Goal: Task Accomplishment & Management: Use online tool/utility

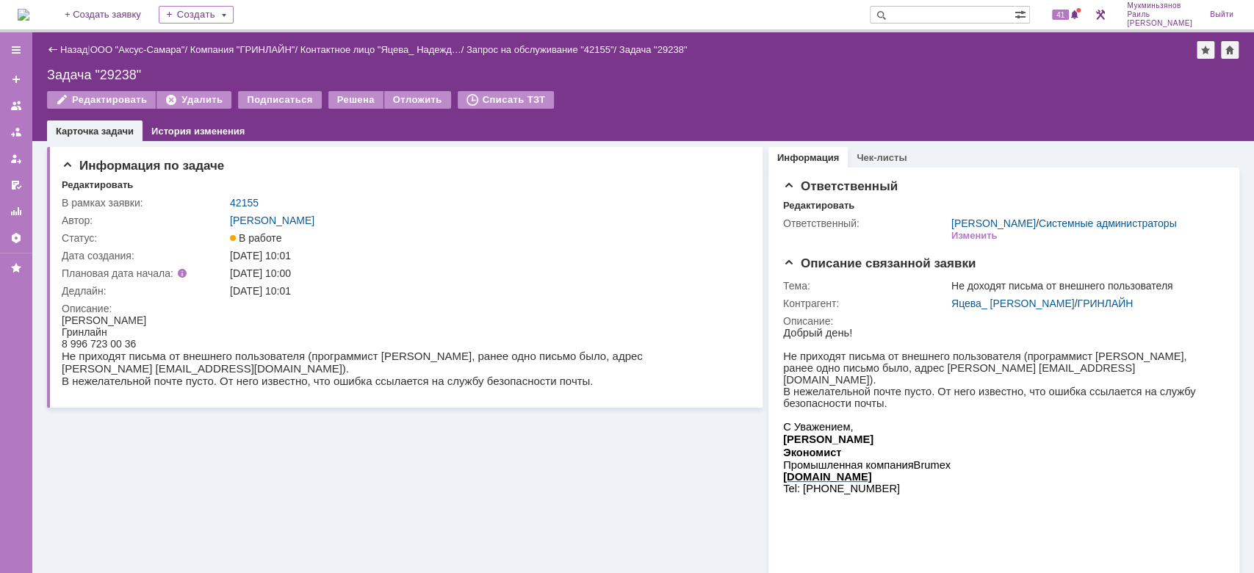
click at [29, 18] on img at bounding box center [24, 15] width 12 height 12
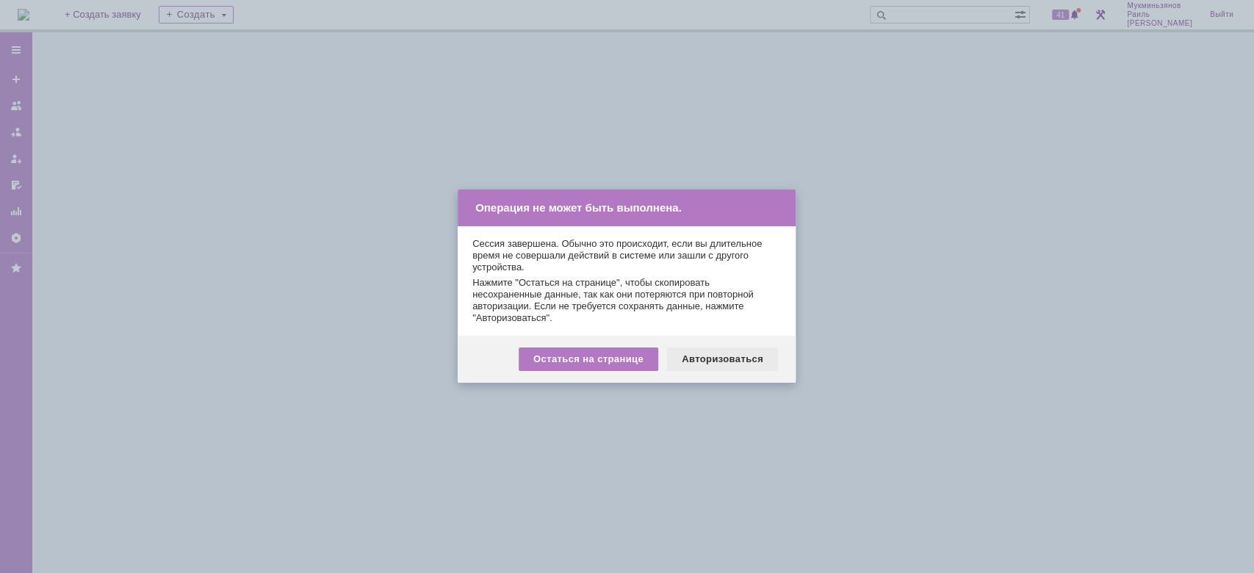
click at [704, 369] on div "Авторизоваться" at bounding box center [722, 359] width 111 height 24
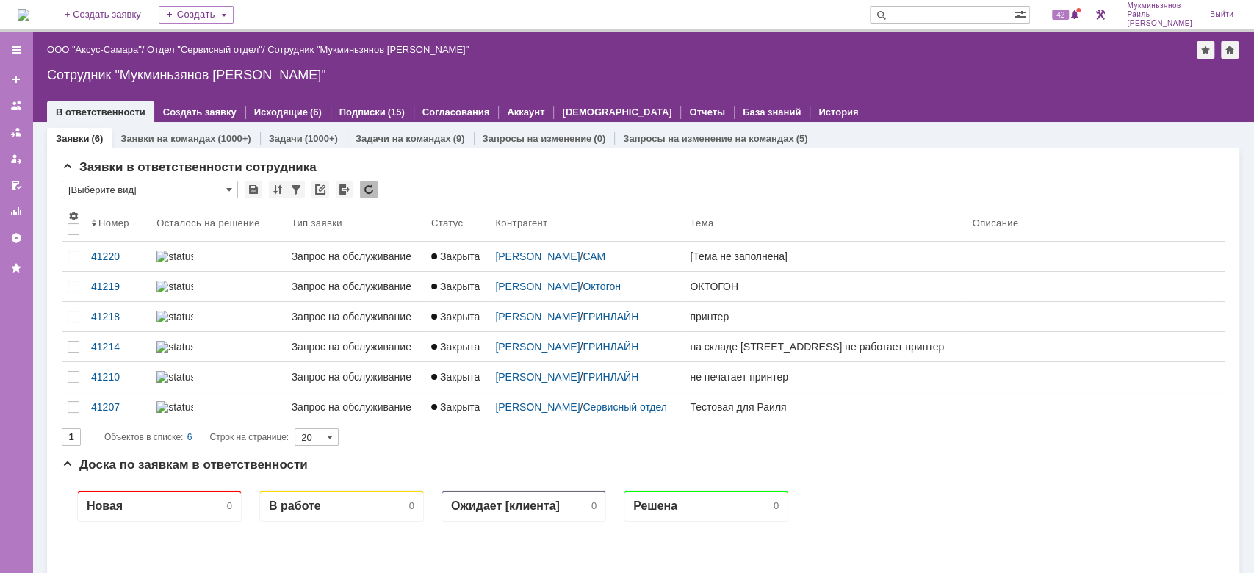
click at [297, 137] on link "Задачи" at bounding box center [286, 138] width 34 height 11
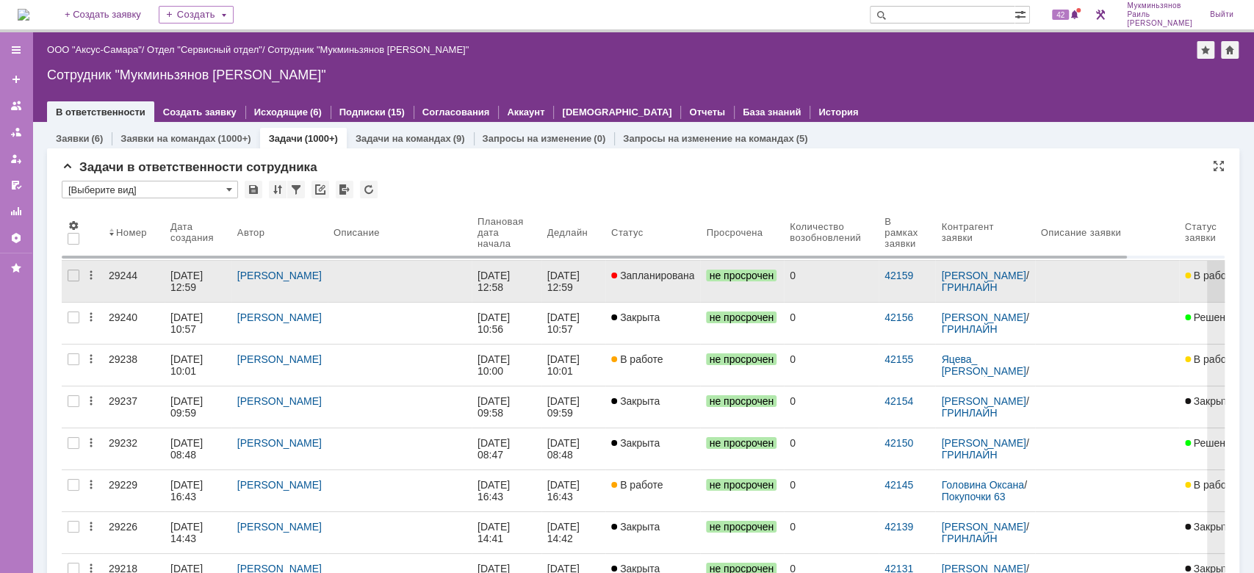
click at [580, 289] on div "[DATE] 12:59" at bounding box center [573, 282] width 52 height 24
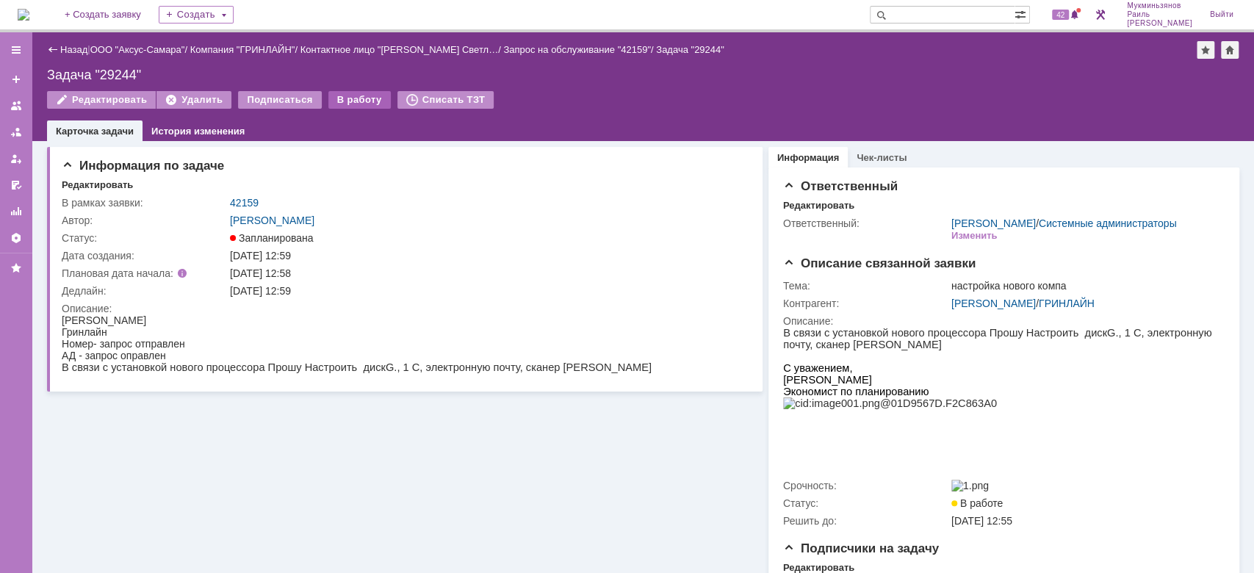
click at [361, 98] on div "В работу" at bounding box center [359, 100] width 62 height 18
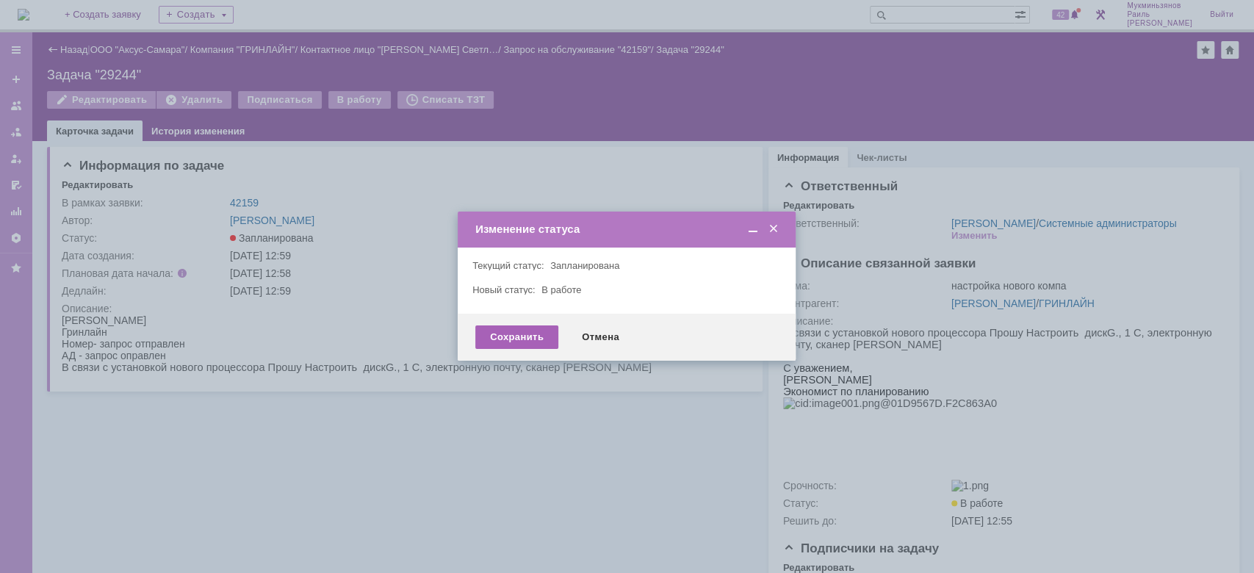
click at [511, 332] on div "Сохранить" at bounding box center [516, 337] width 83 height 24
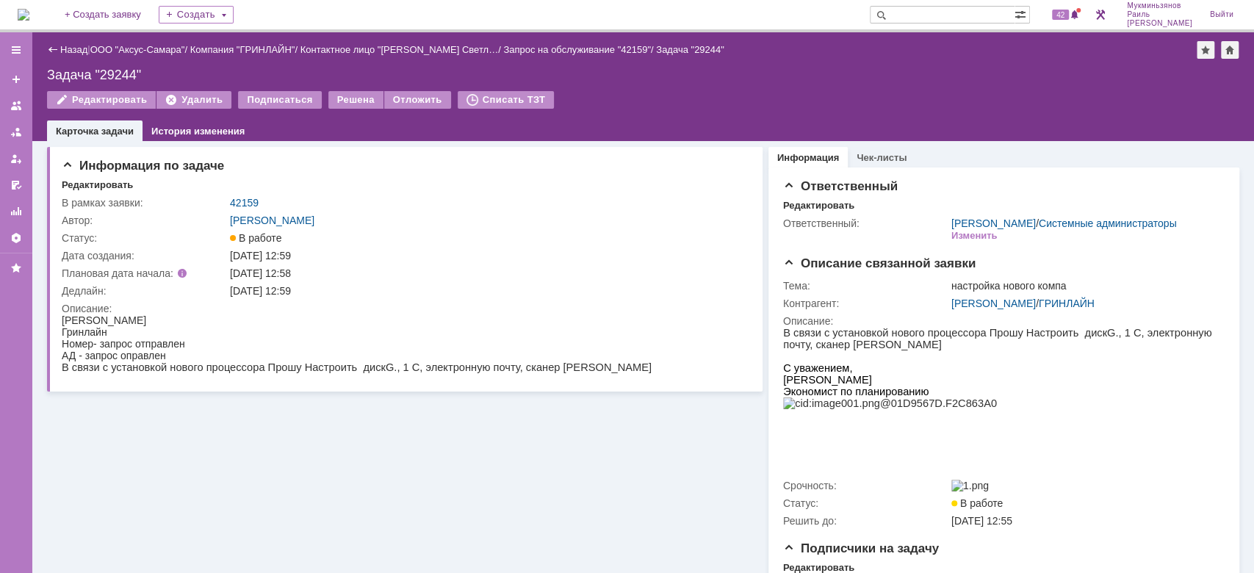
click at [29, 9] on img at bounding box center [24, 15] width 12 height 12
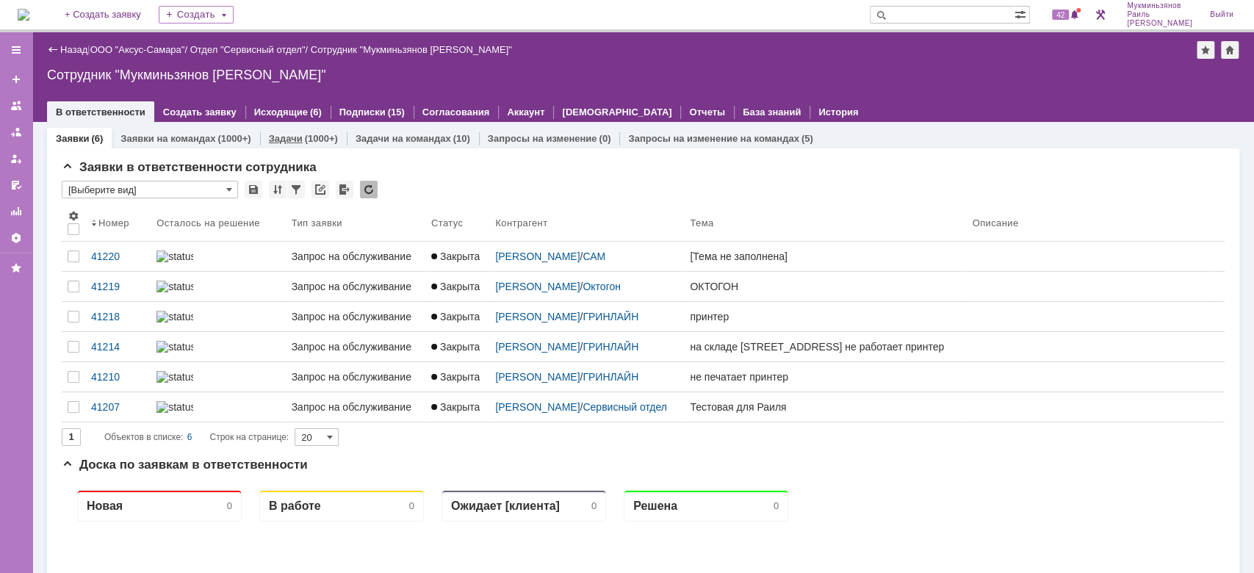
click at [305, 143] on div "(1000+)" at bounding box center [321, 138] width 33 height 11
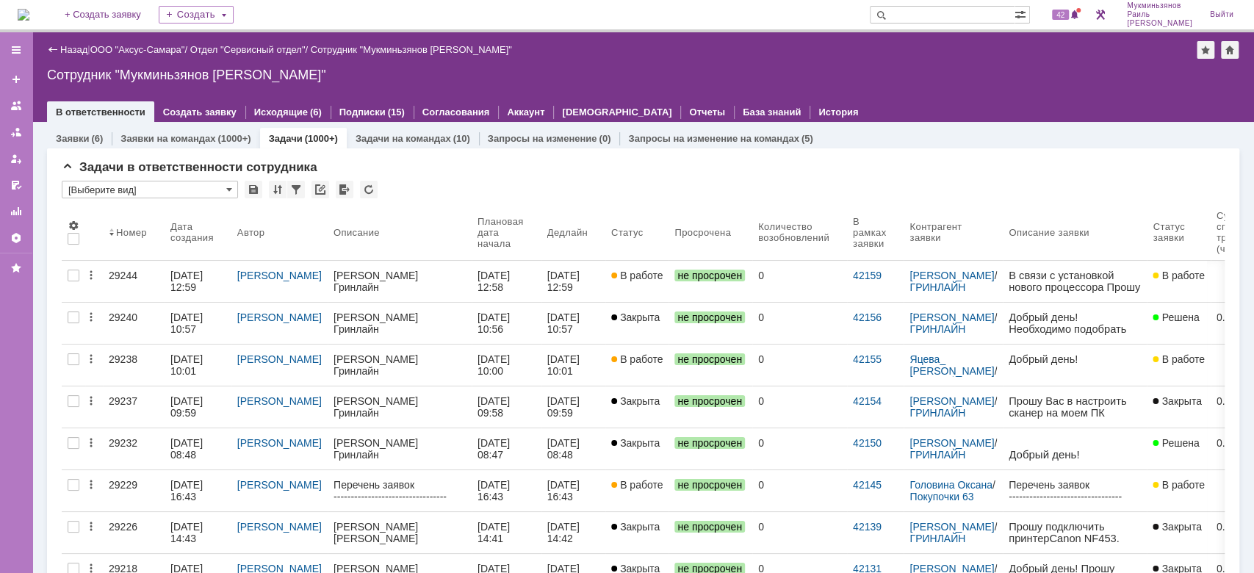
click at [856, 82] on div "Назад | ООО "Аксус-Самара" / Отдел "Сервисный отдел" / Сотрудник "Мукминьзянов …" at bounding box center [643, 77] width 1222 height 90
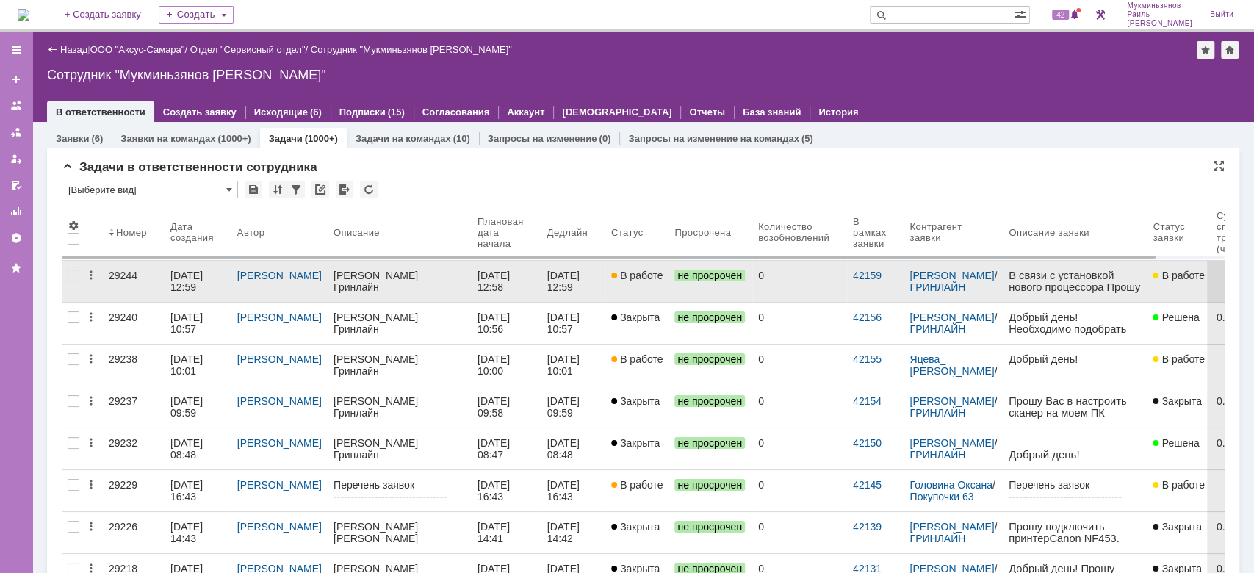
click at [512, 284] on div "[DATE] 12:58" at bounding box center [506, 282] width 58 height 24
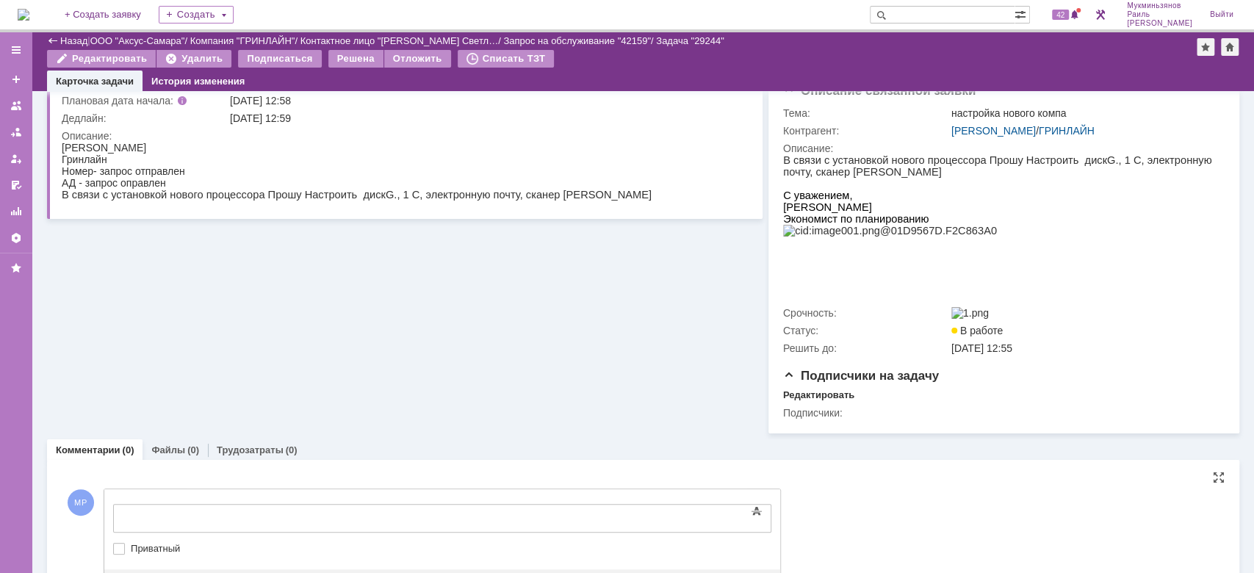
click at [402, 504] on div "Текст" at bounding box center [442, 501] width 658 height 4
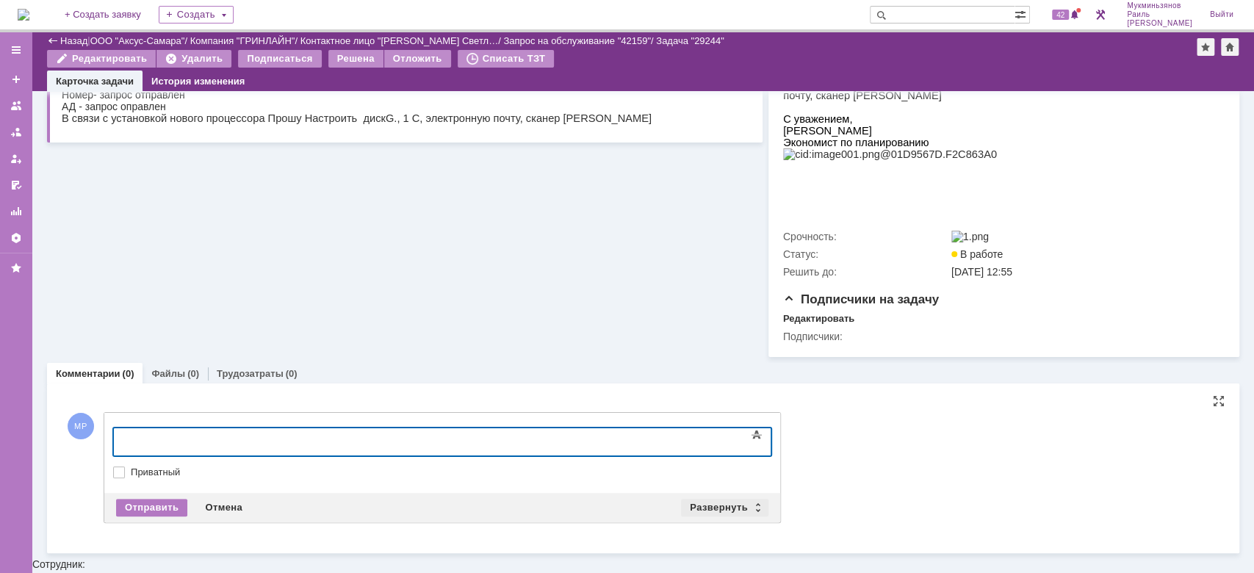
click at [718, 516] on div "Развернуть" at bounding box center [724, 508] width 87 height 18
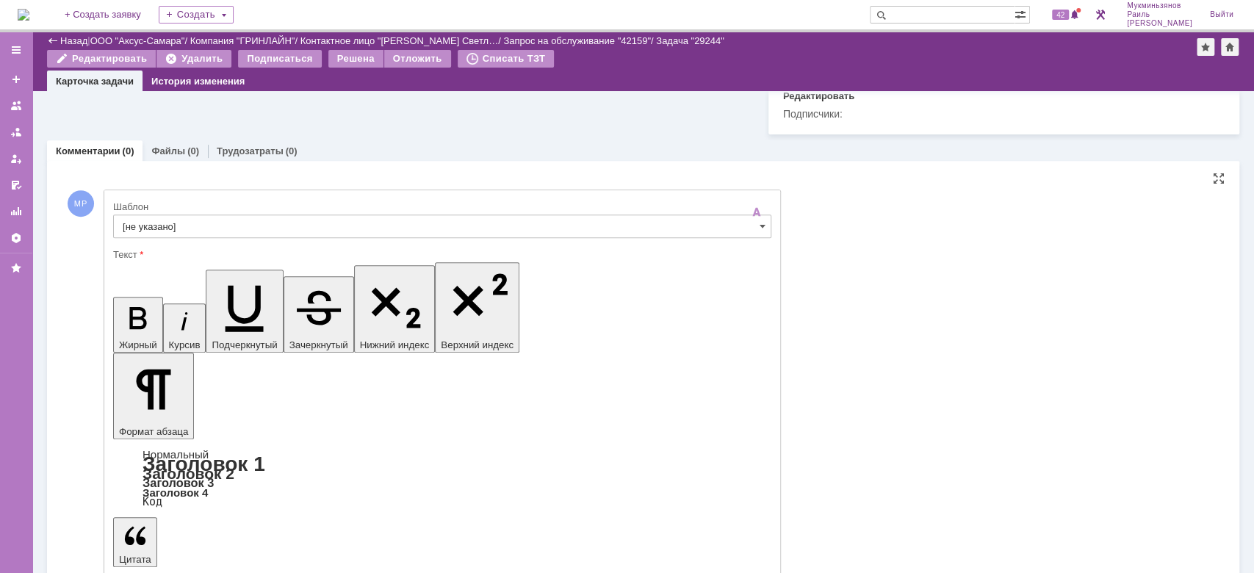
click at [494, 238] on input "[не указано]" at bounding box center [442, 226] width 658 height 24
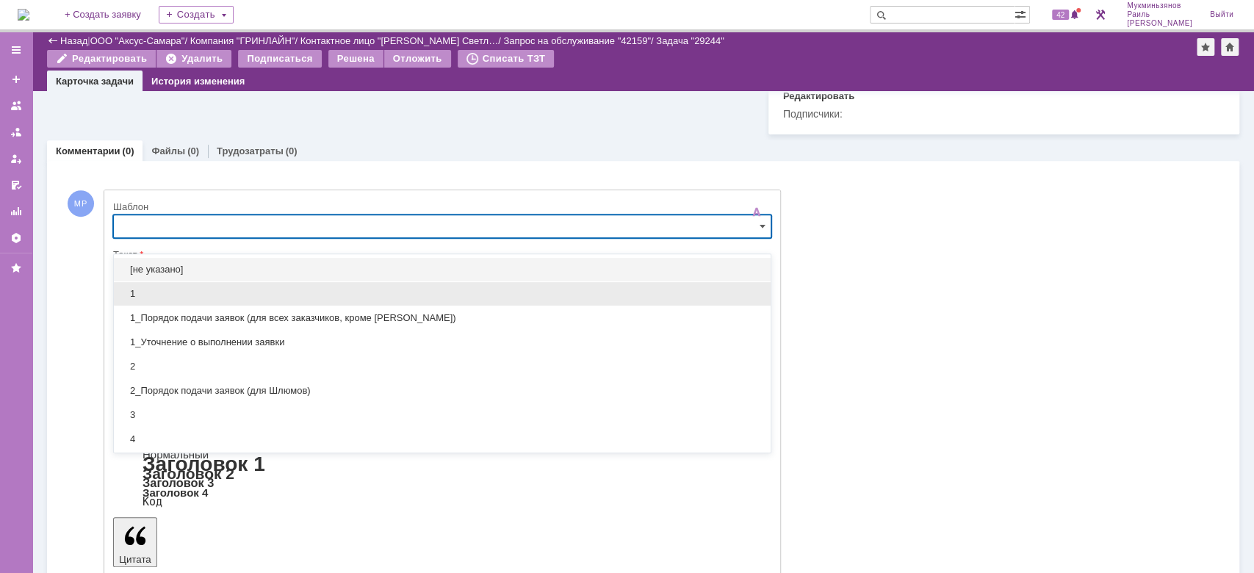
click at [173, 297] on span "1" at bounding box center [442, 294] width 639 height 12
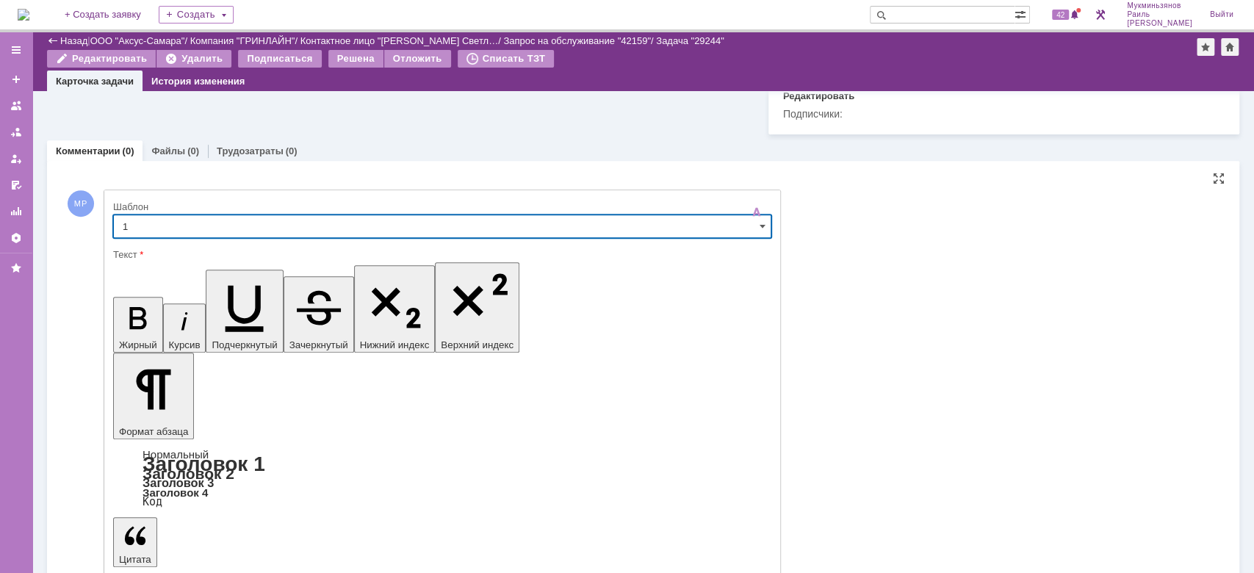
type input "1"
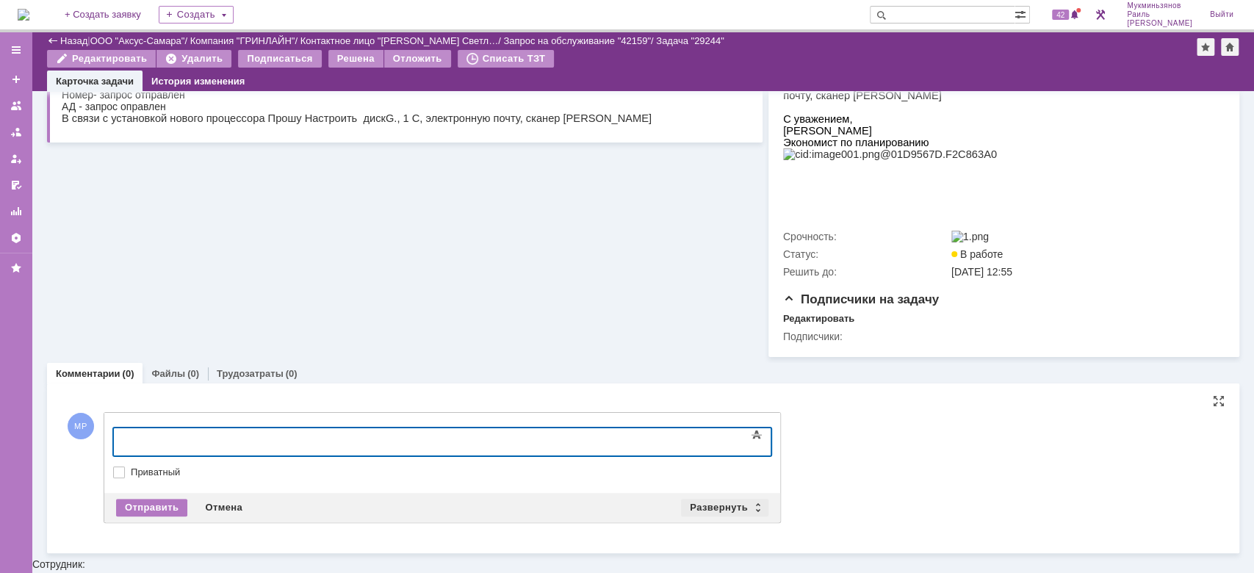
click at [723, 516] on div "Развернуть" at bounding box center [724, 508] width 87 height 18
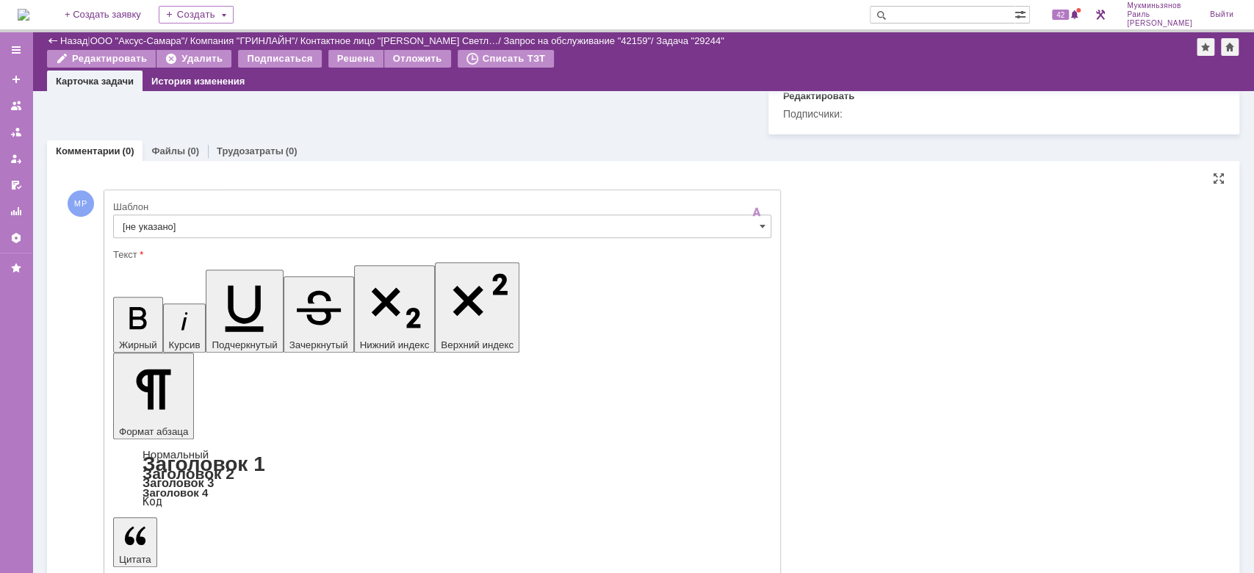
click at [161, 238] on input "[не указано]" at bounding box center [442, 226] width 658 height 24
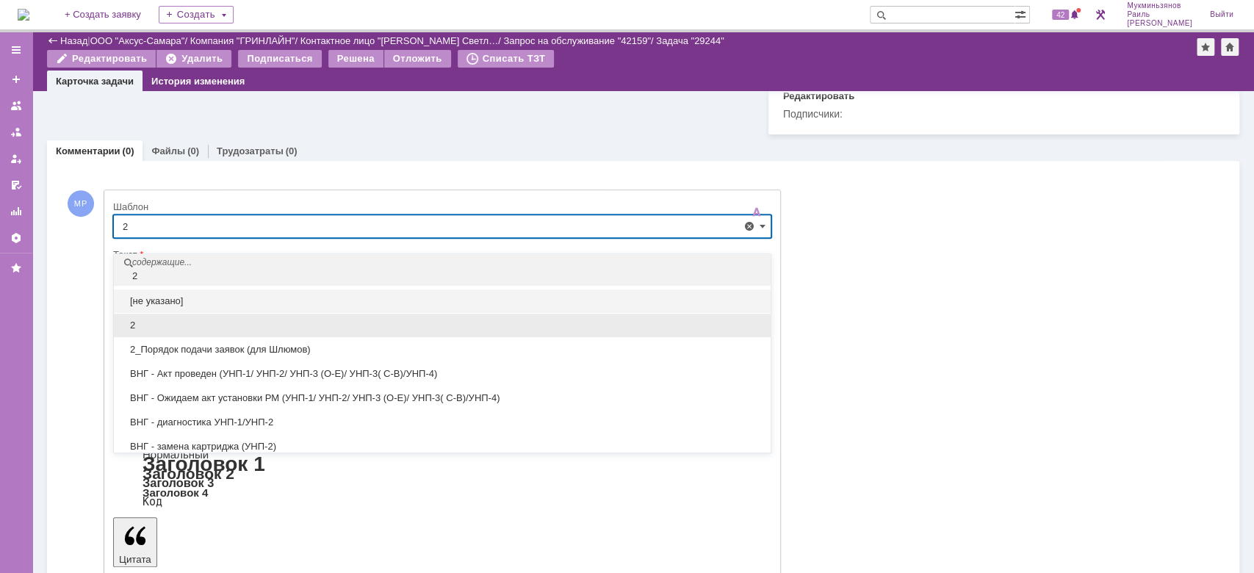
click at [135, 328] on span "2" at bounding box center [442, 326] width 639 height 12
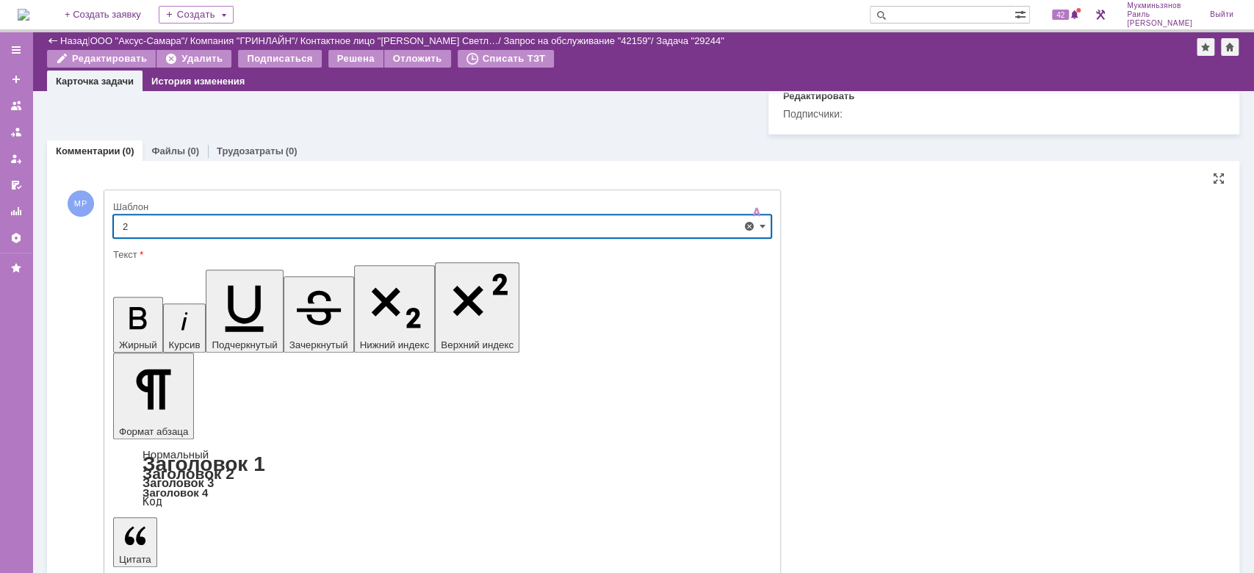
type input "2"
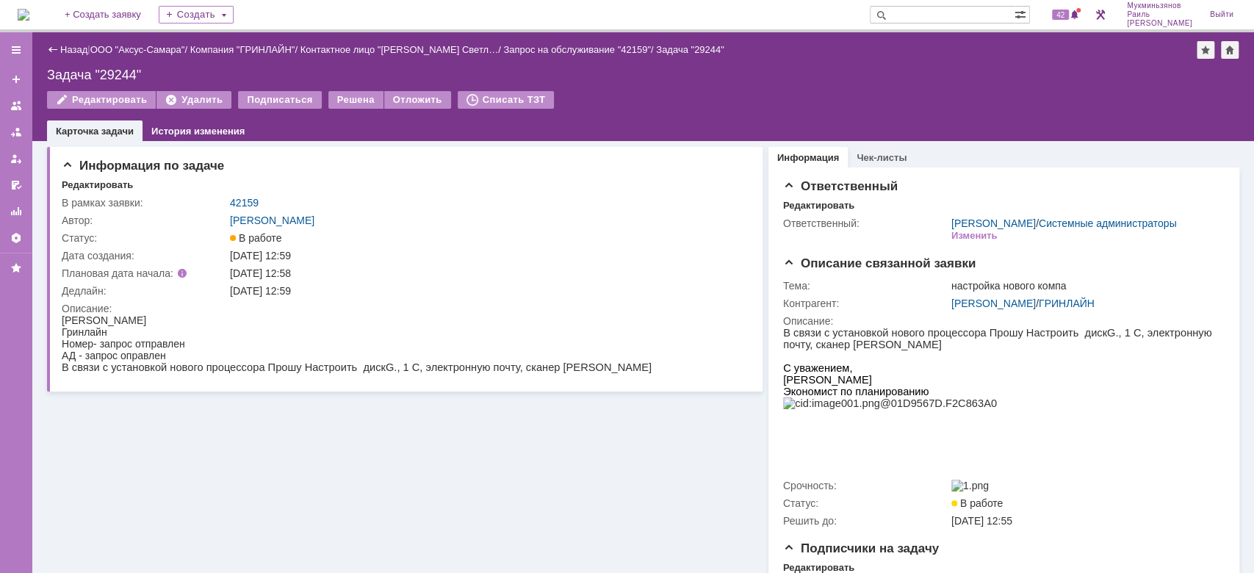
click at [29, 9] on img at bounding box center [24, 15] width 12 height 12
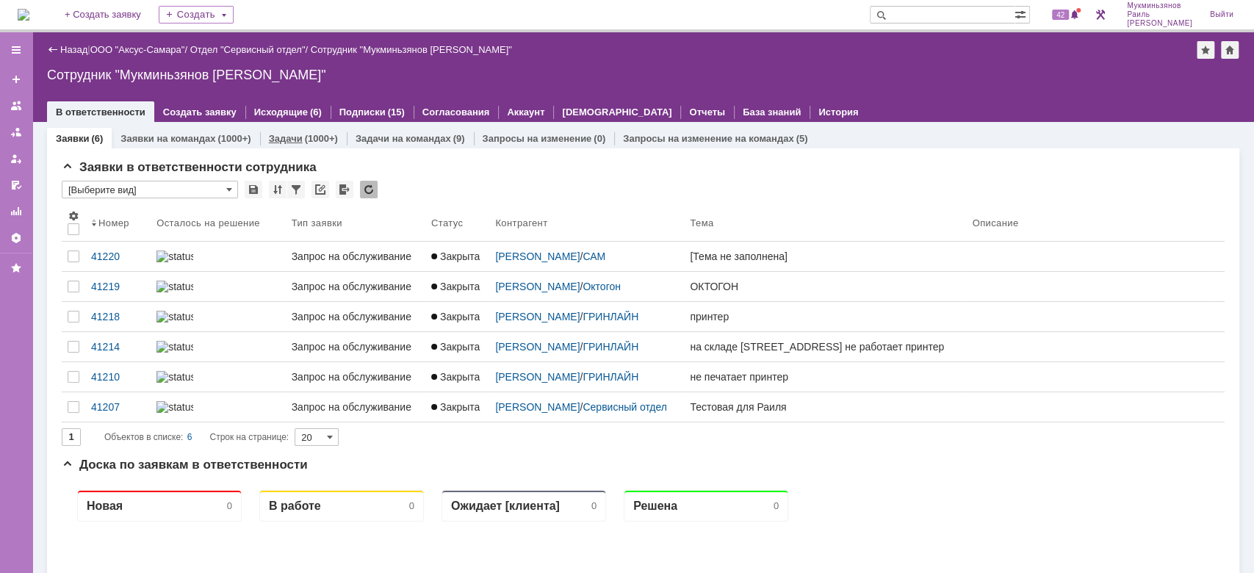
click at [331, 131] on div "Задачи (1000+)" at bounding box center [303, 138] width 87 height 21
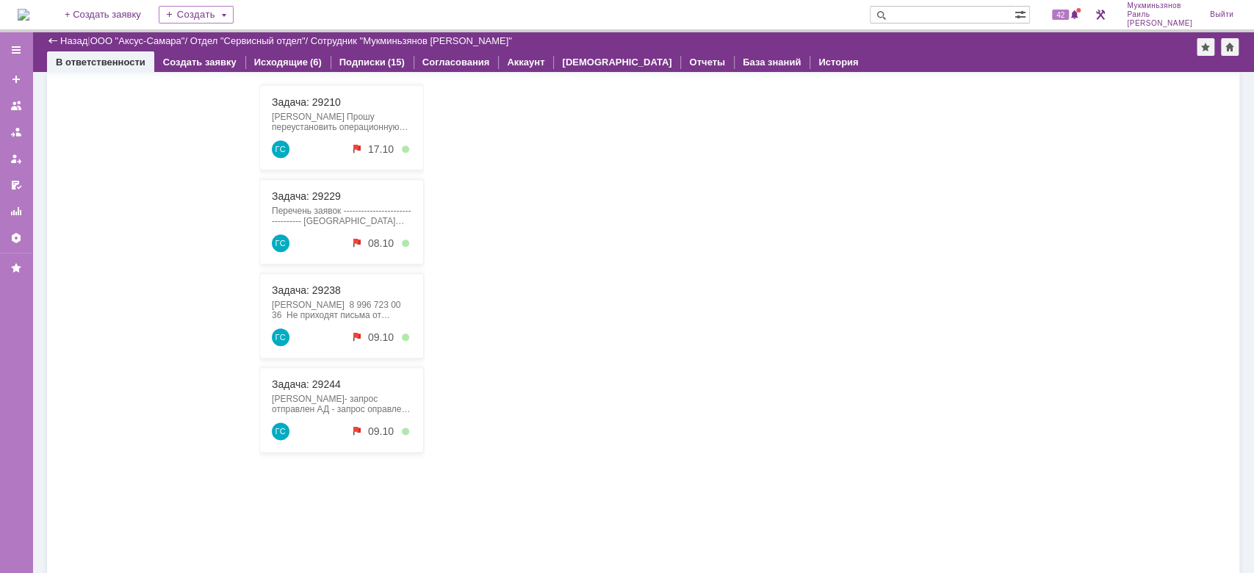
click at [307, 202] on div "Задача: 29229 Перечень заявок --------------------------------- Доброе утро, пр…" at bounding box center [341, 221] width 165 height 85
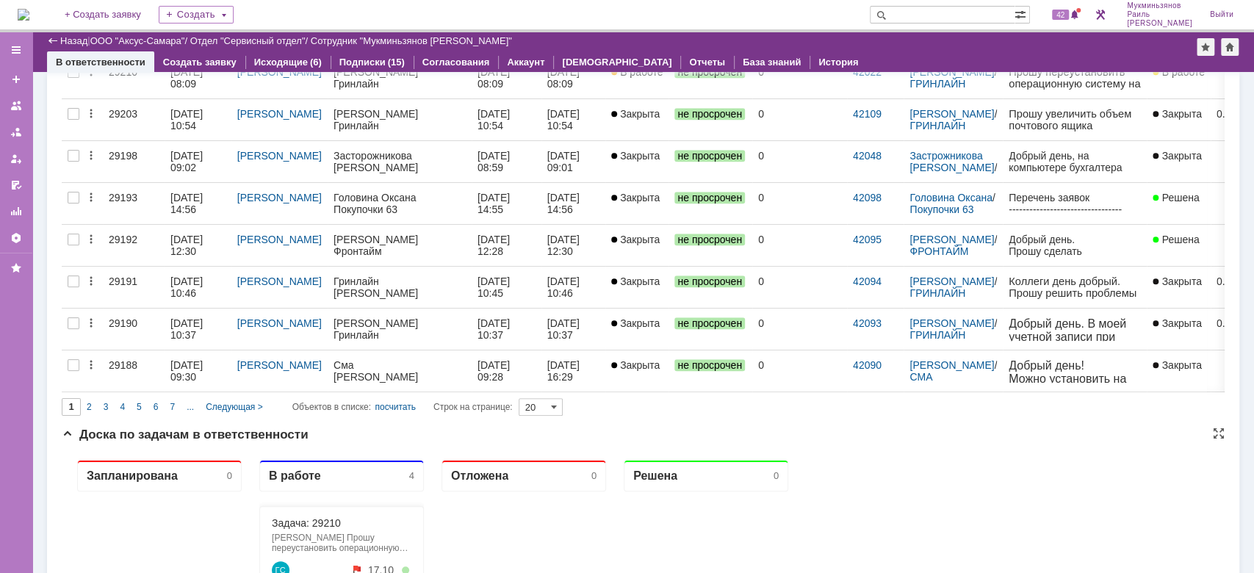
scroll to position [685, 0]
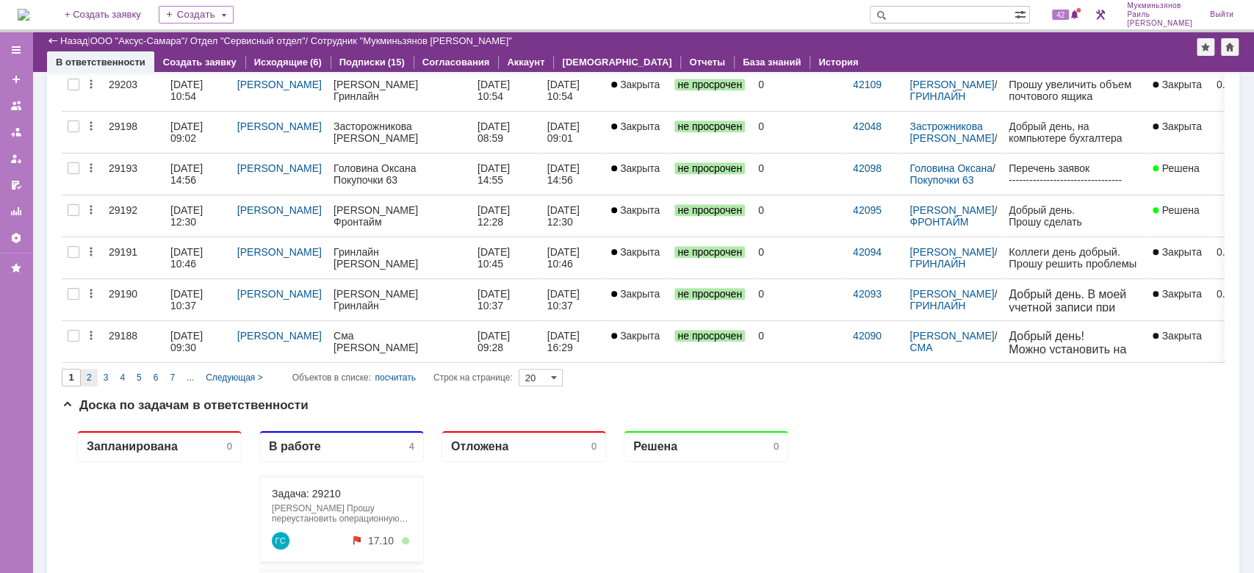
click at [84, 376] on div "2" at bounding box center [89, 378] width 17 height 18
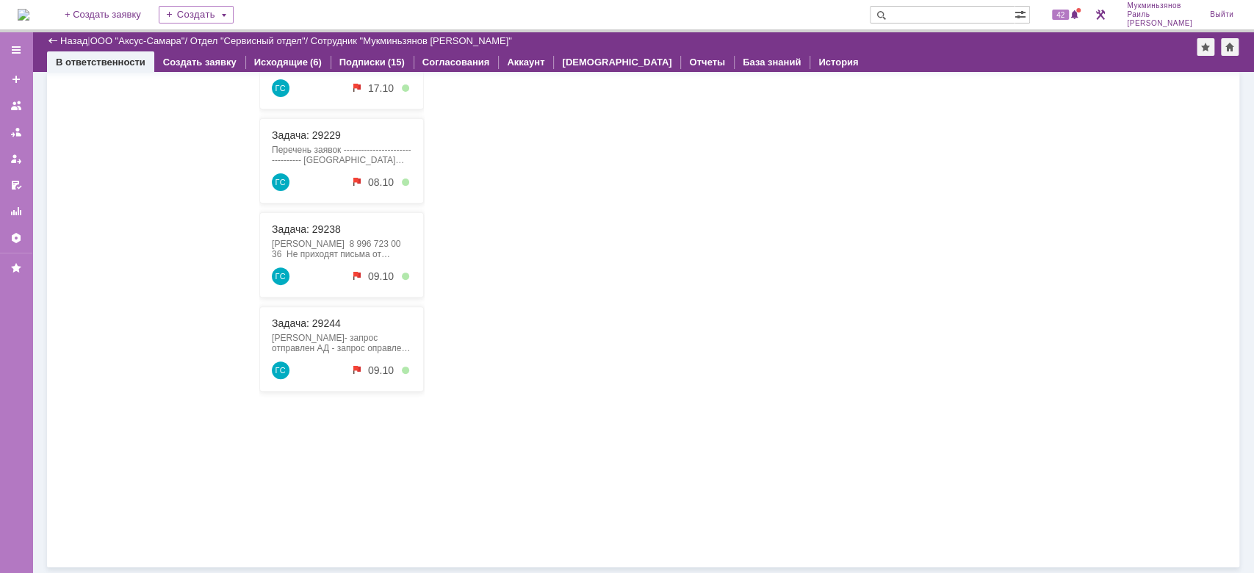
type input "2"
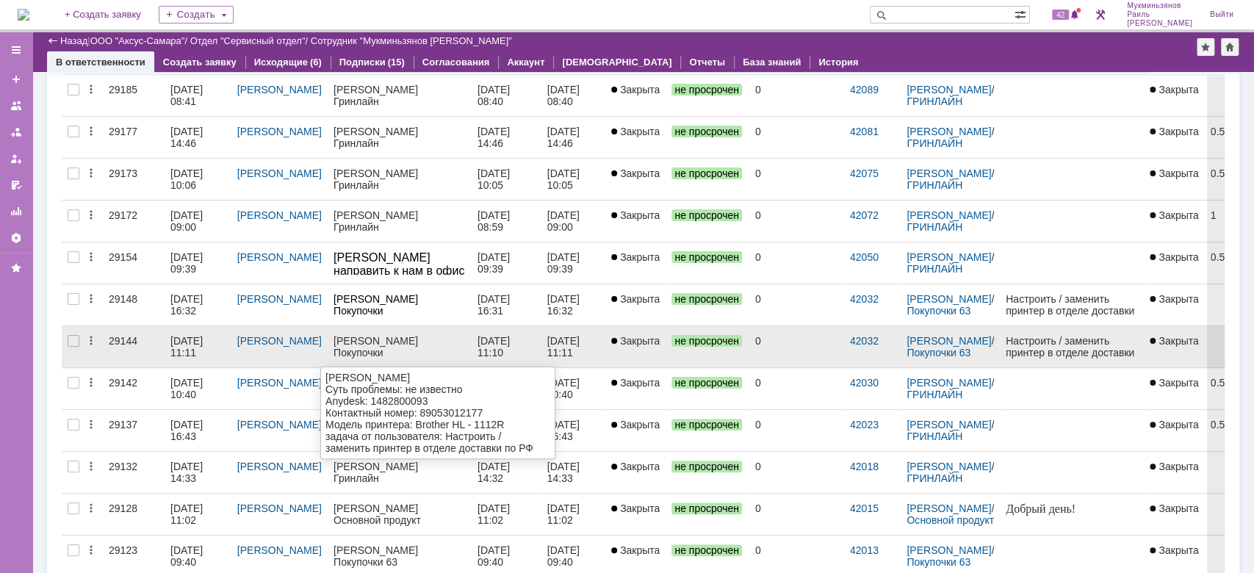
scroll to position [0, 0]
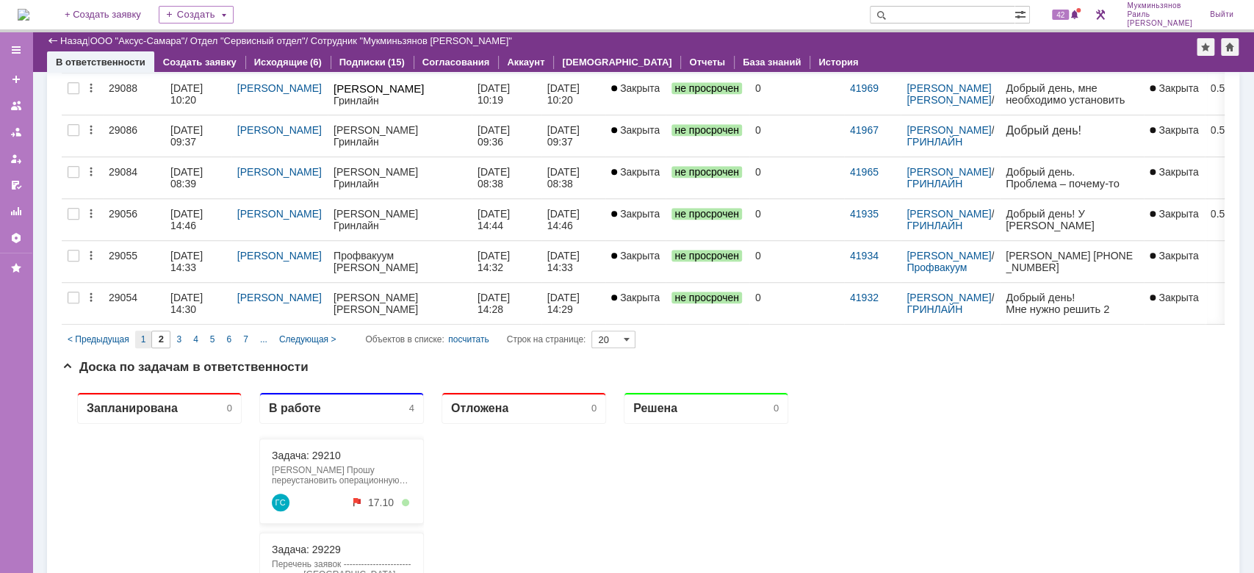
click at [136, 331] on div "1" at bounding box center [143, 340] width 17 height 18
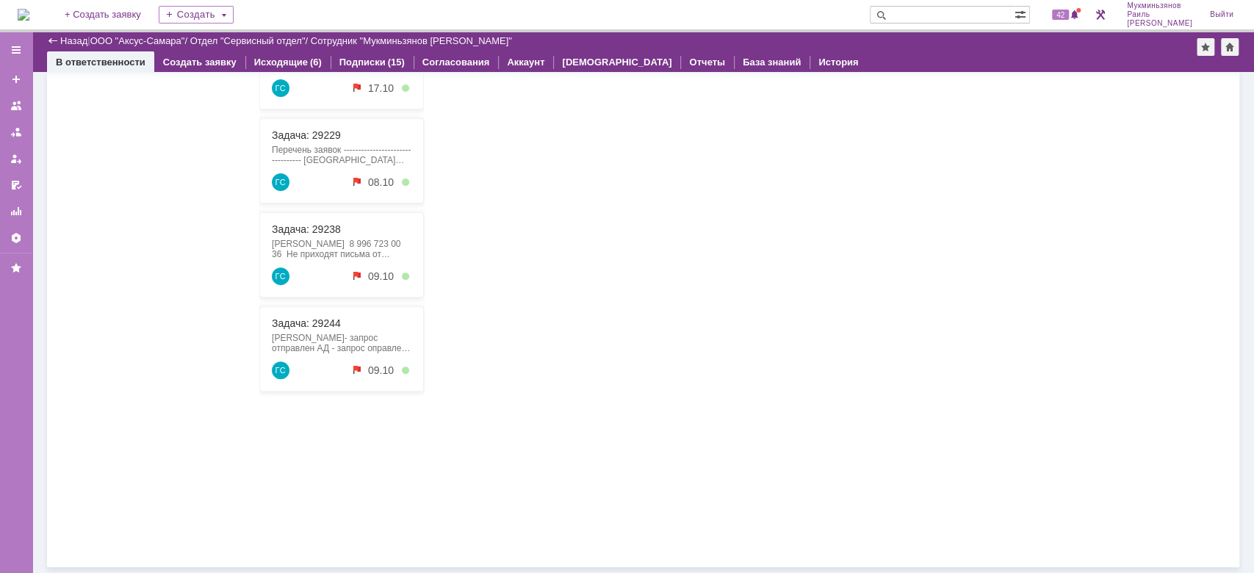
type input "1"
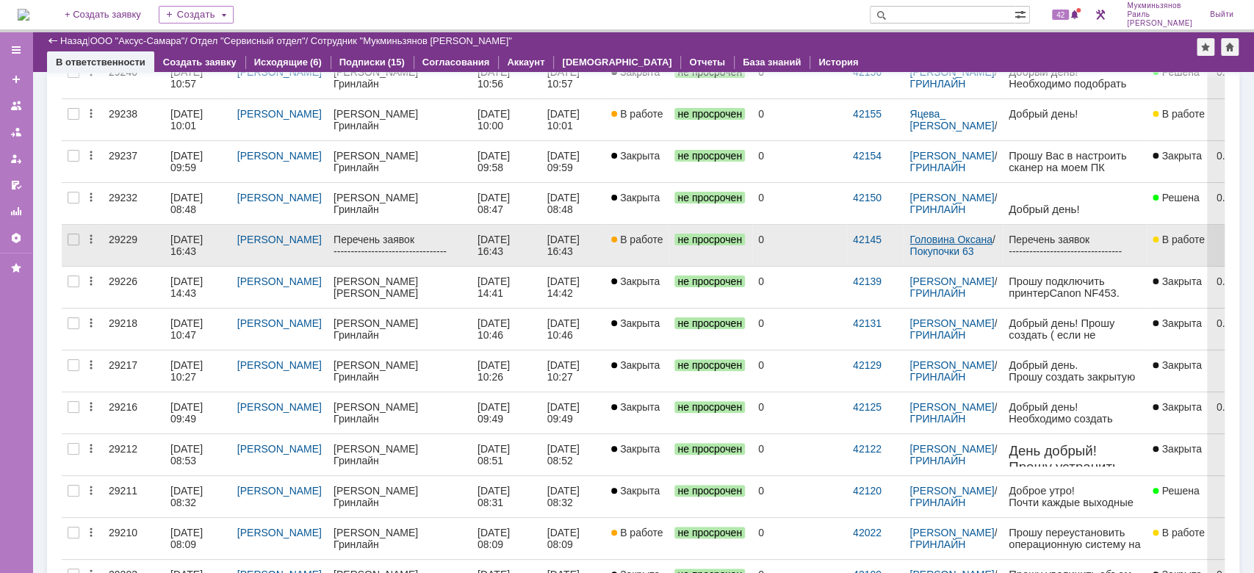
click at [928, 237] on link "Головина Оксана" at bounding box center [950, 240] width 82 height 12
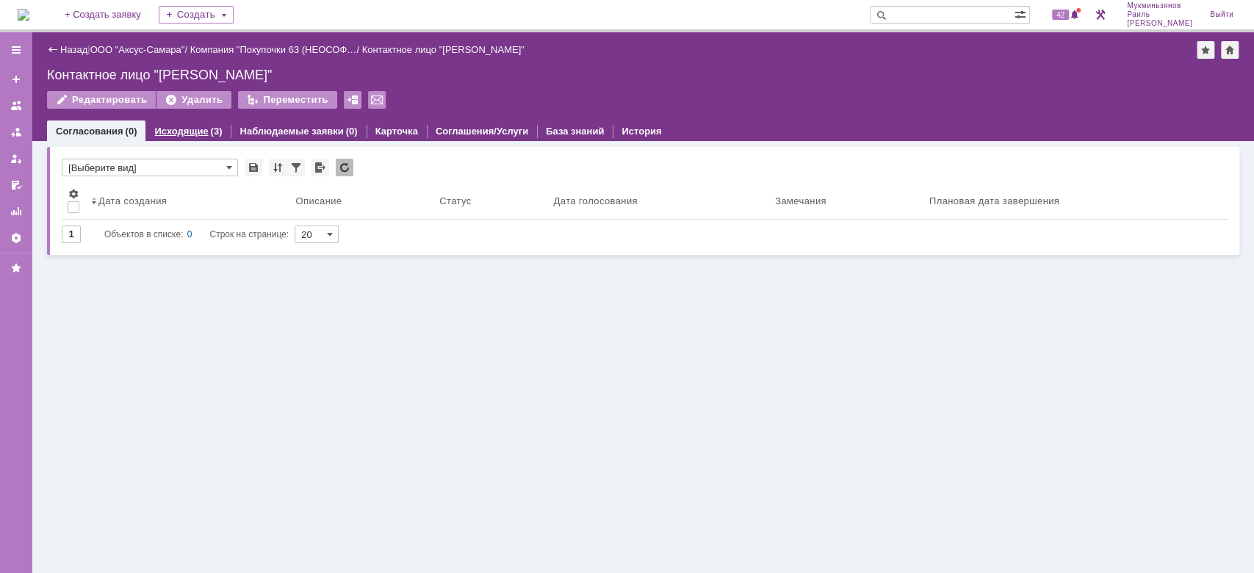
click at [168, 126] on link "Исходящие" at bounding box center [181, 131] width 54 height 11
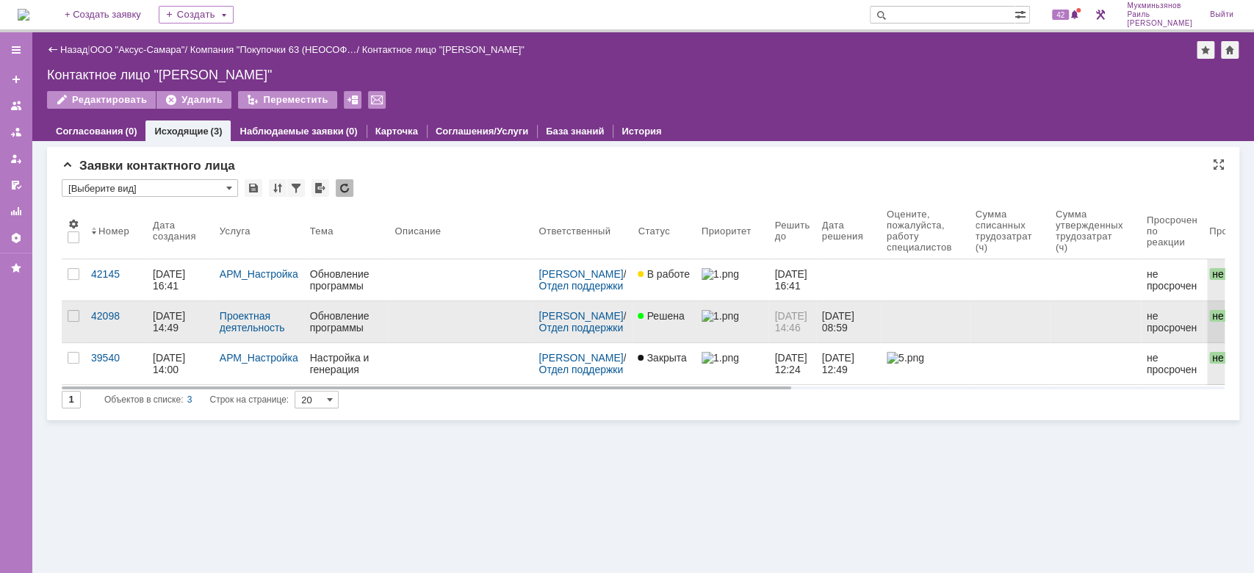
click at [505, 317] on div at bounding box center [460, 316] width 132 height 12
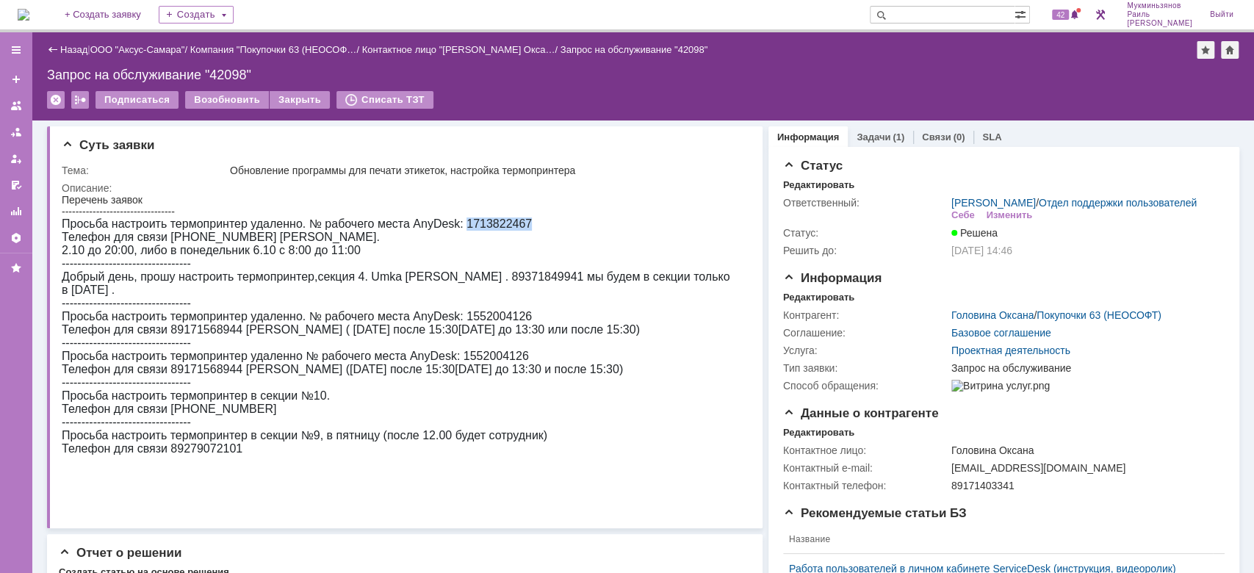
drag, startPoint x: 462, startPoint y: 220, endPoint x: 560, endPoint y: 222, distance: 98.5
click at [560, 222] on div "Перечень заявок --------------------------------- Просьба настроить термопринте…" at bounding box center [398, 330] width 673 height 273
copy span "1713822467"
click at [29, 16] on img at bounding box center [24, 15] width 12 height 12
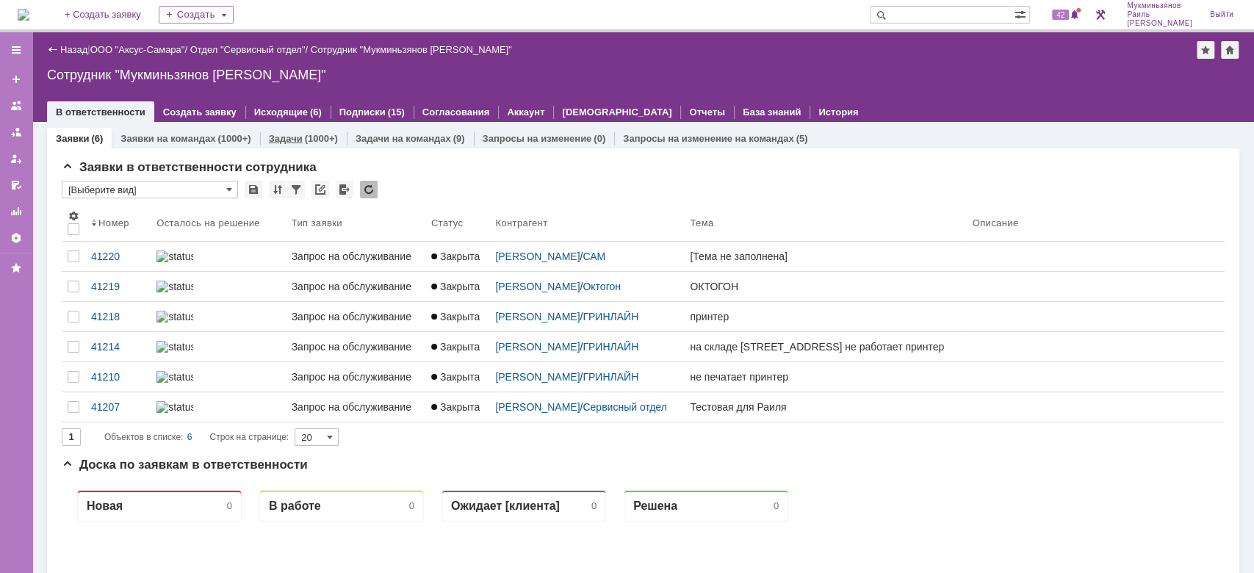
click at [289, 133] on link "Задачи" at bounding box center [286, 138] width 34 height 11
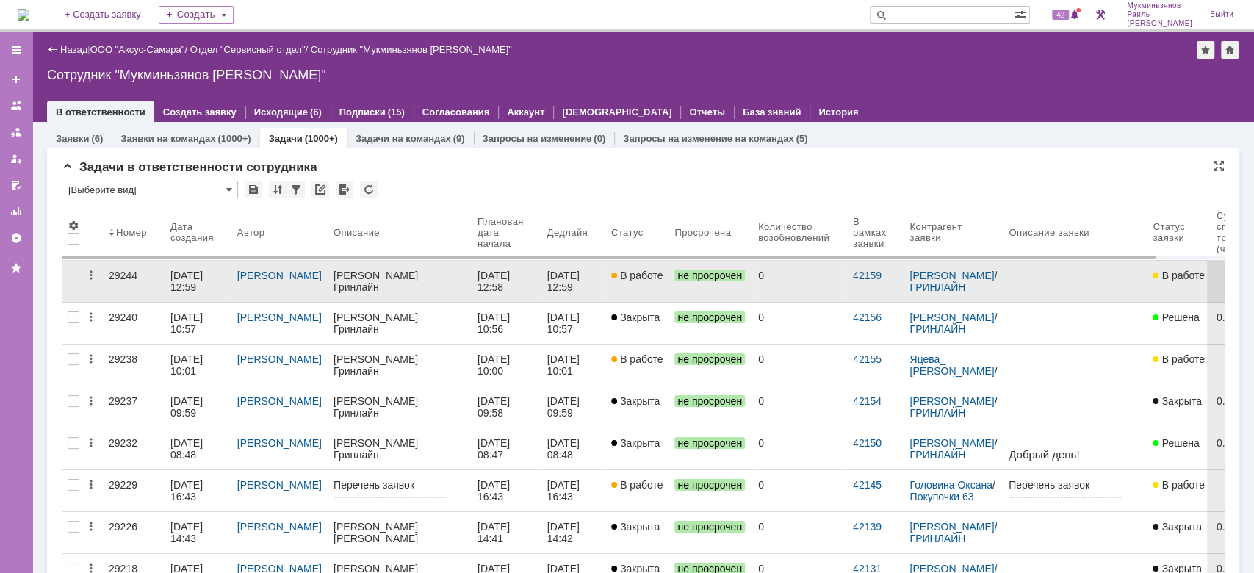
drag, startPoint x: 610, startPoint y: 278, endPoint x: 596, endPoint y: 279, distance: 14.0
click at [611, 276] on div at bounding box center [615, 276] width 9 height 12
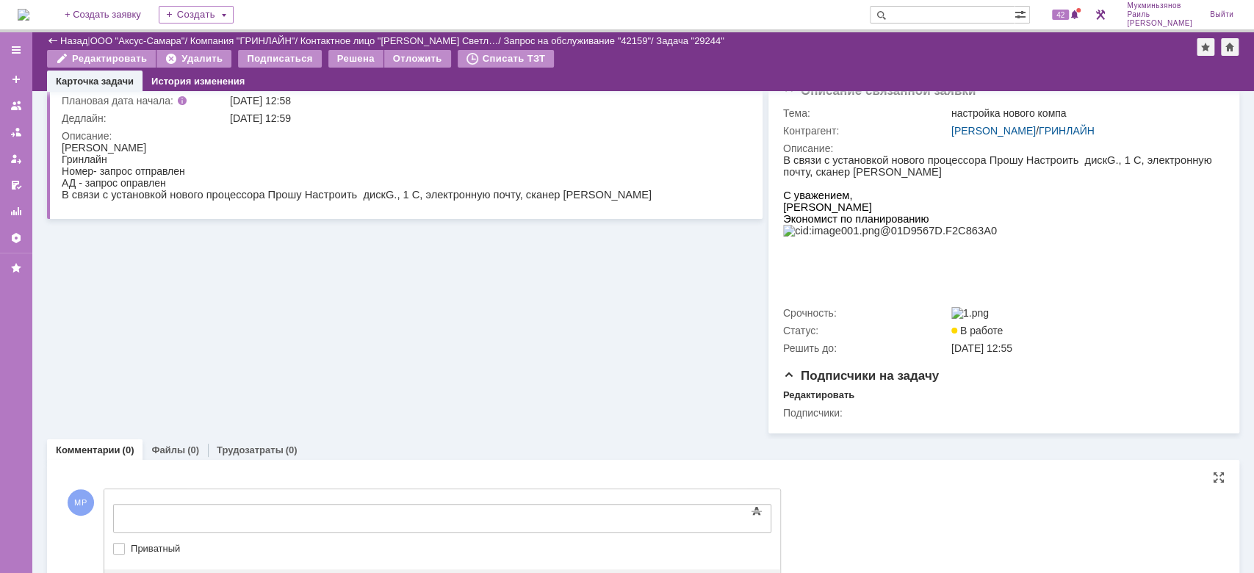
click at [212, 512] on div at bounding box center [233, 517] width 209 height 12
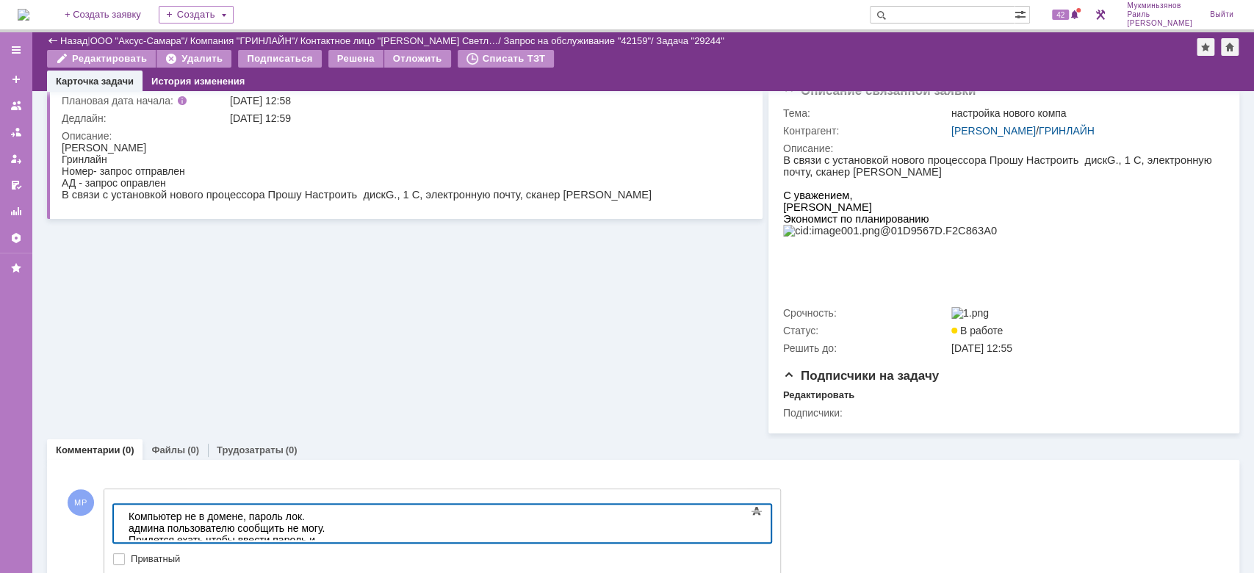
scroll to position [209, 0]
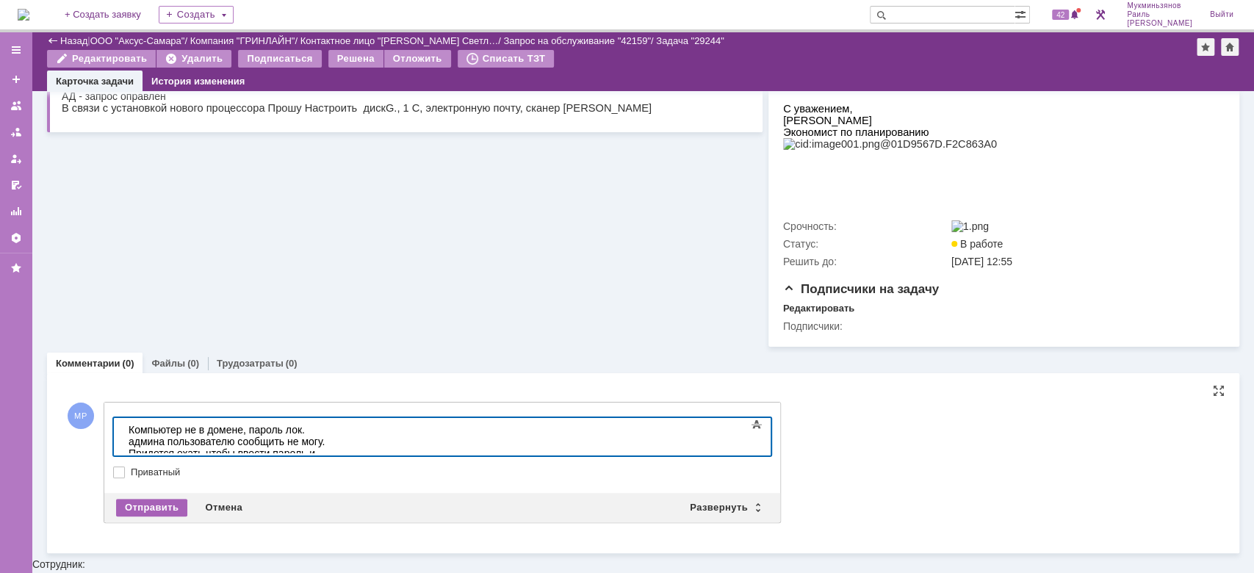
click at [152, 516] on div "Отправить" at bounding box center [151, 508] width 71 height 18
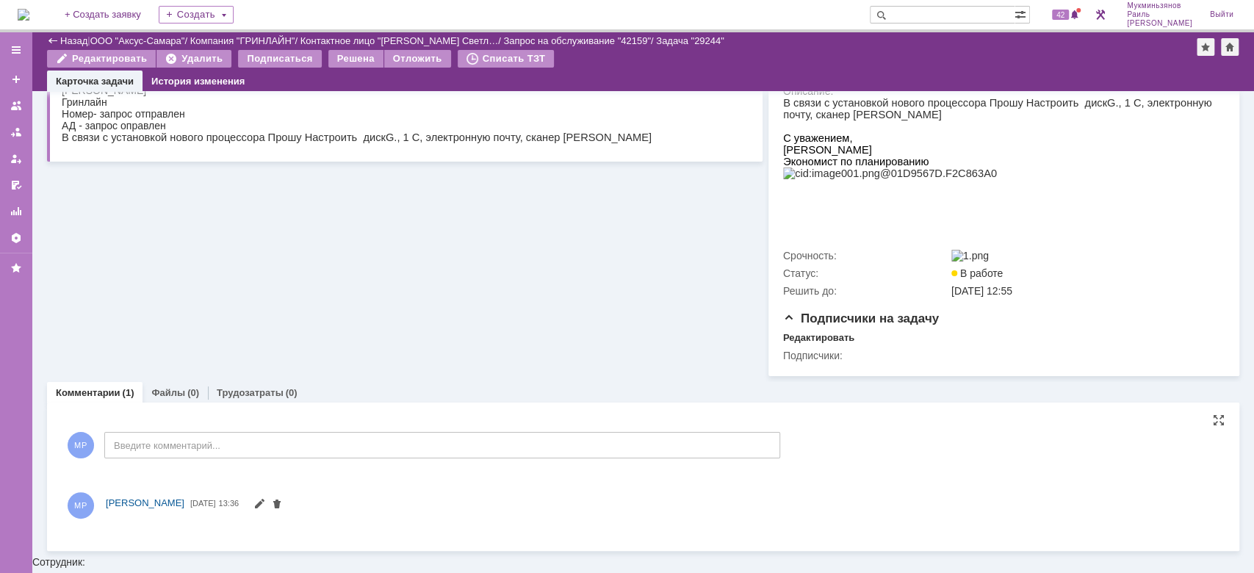
scroll to position [186, 0]
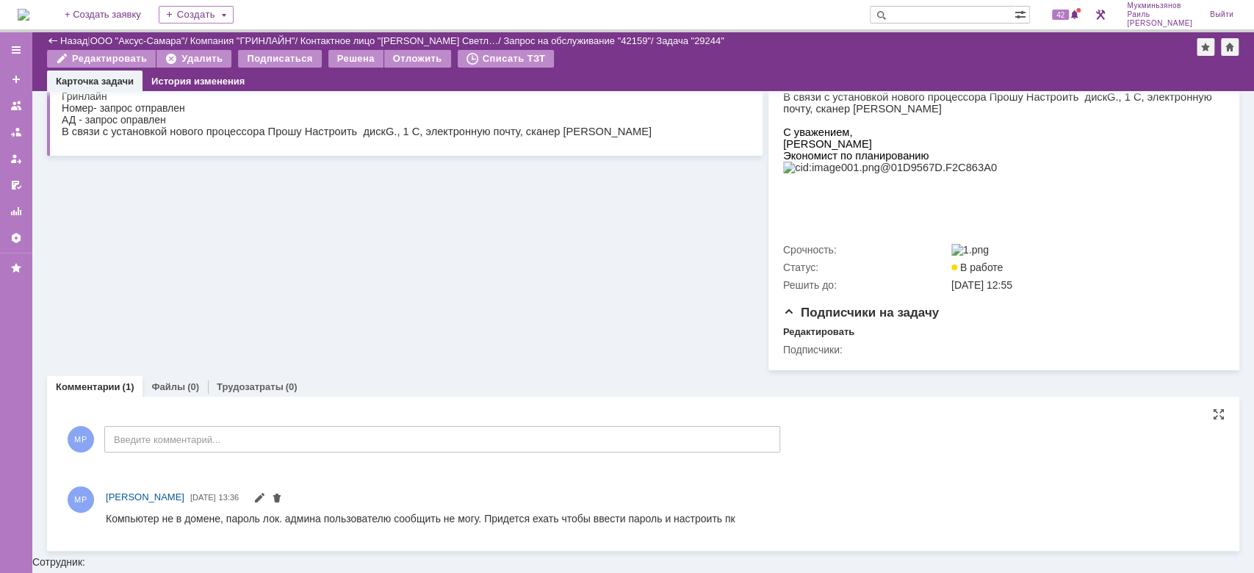
click at [209, 452] on input "Введите комментарий..." at bounding box center [442, 439] width 676 height 26
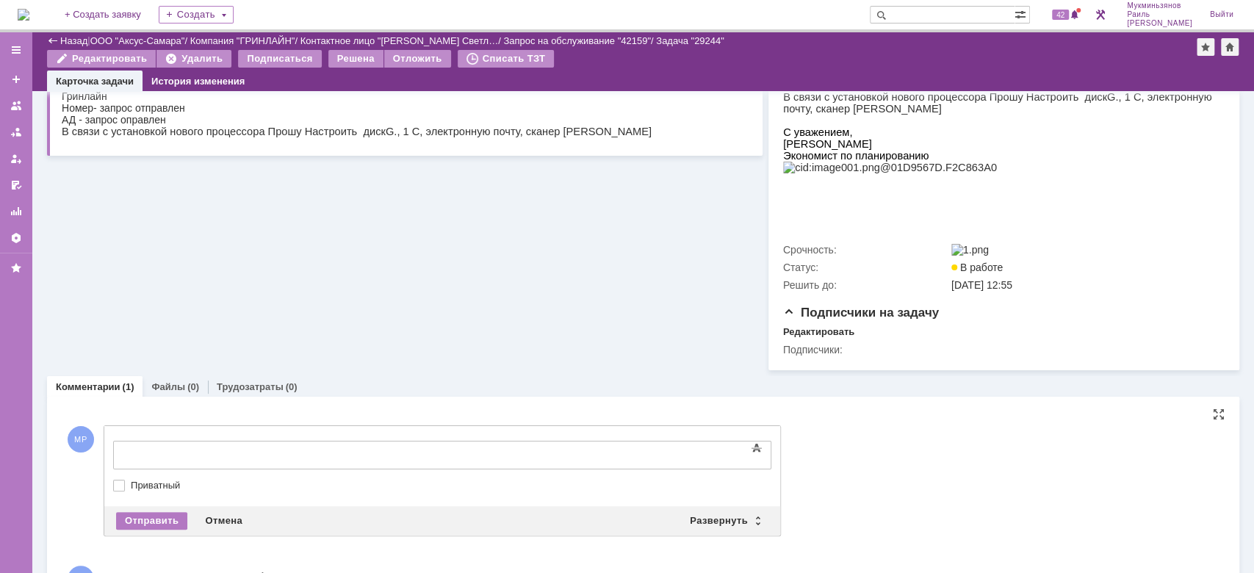
scroll to position [0, 0]
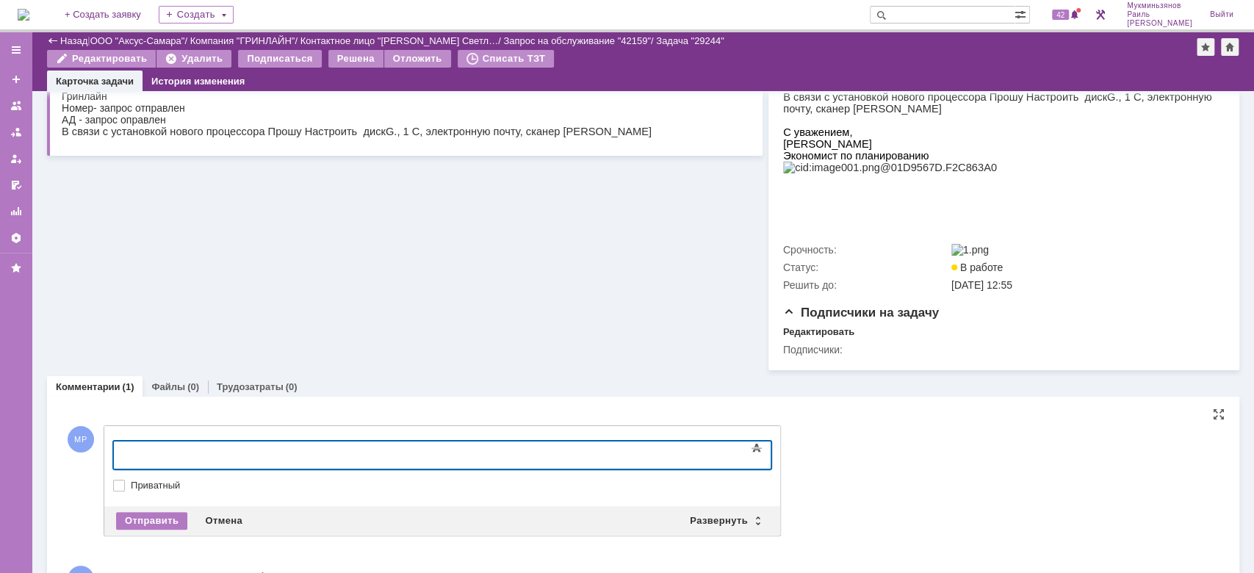
click at [219, 449] on div at bounding box center [233, 453] width 209 height 12
click at [167, 530] on div "Отправить" at bounding box center [151, 521] width 71 height 18
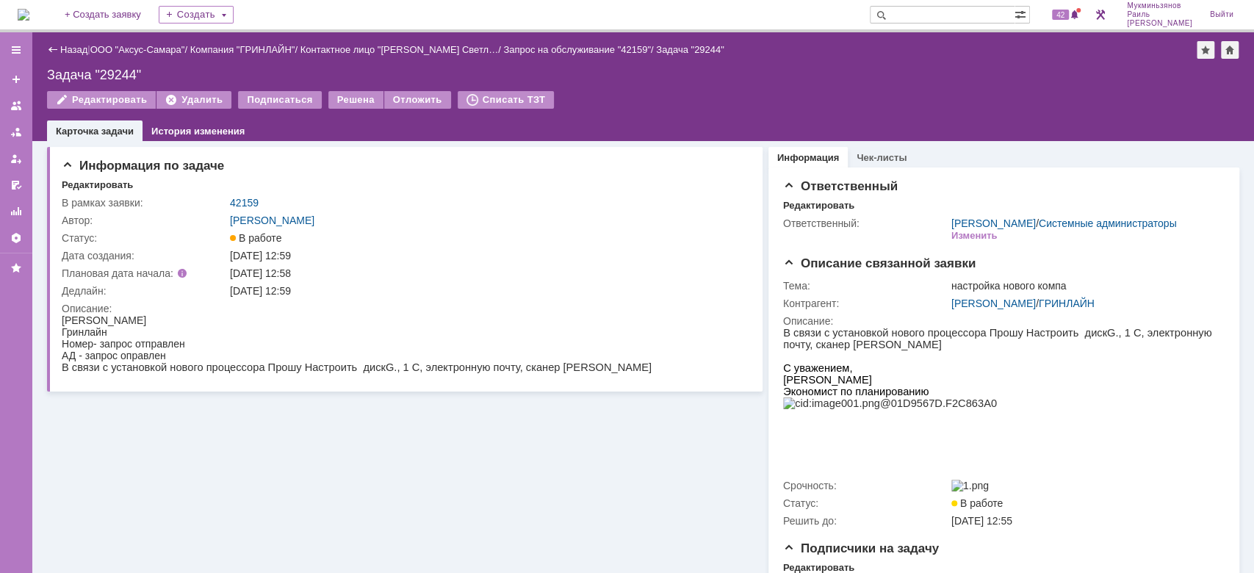
click at [29, 15] on img at bounding box center [24, 15] width 12 height 12
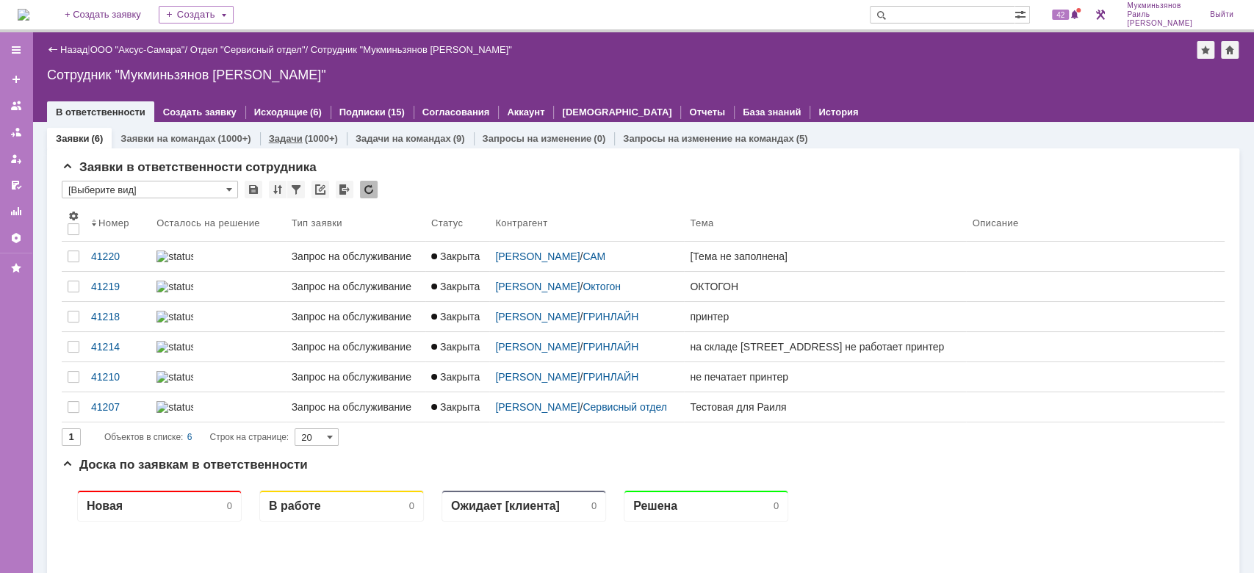
click at [292, 135] on link "Задачи" at bounding box center [286, 138] width 34 height 11
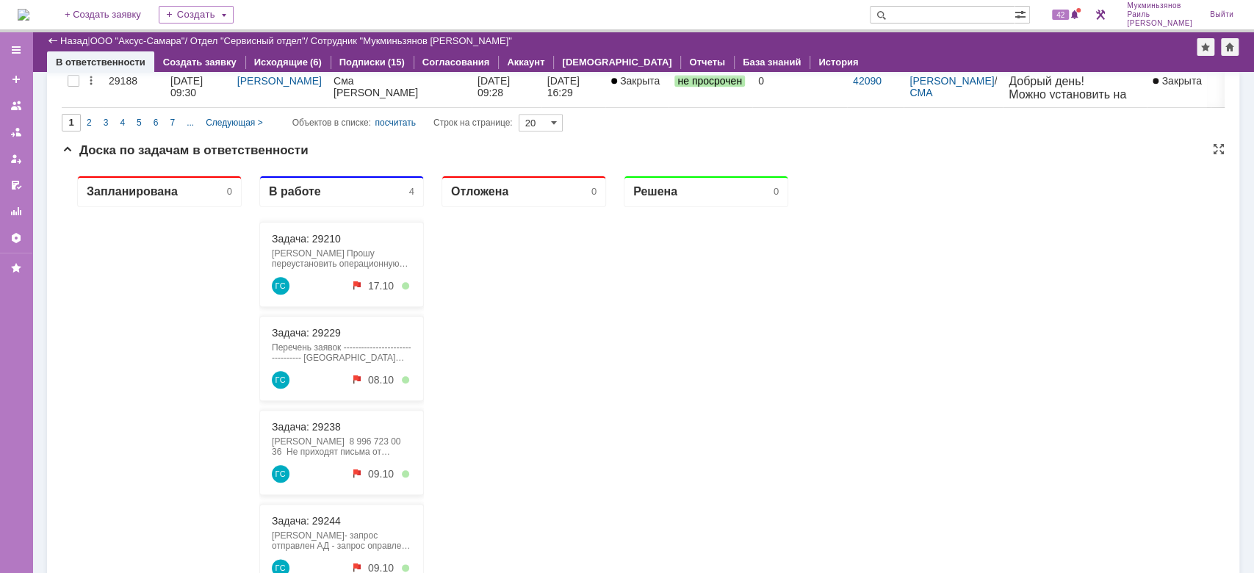
scroll to position [881, 0]
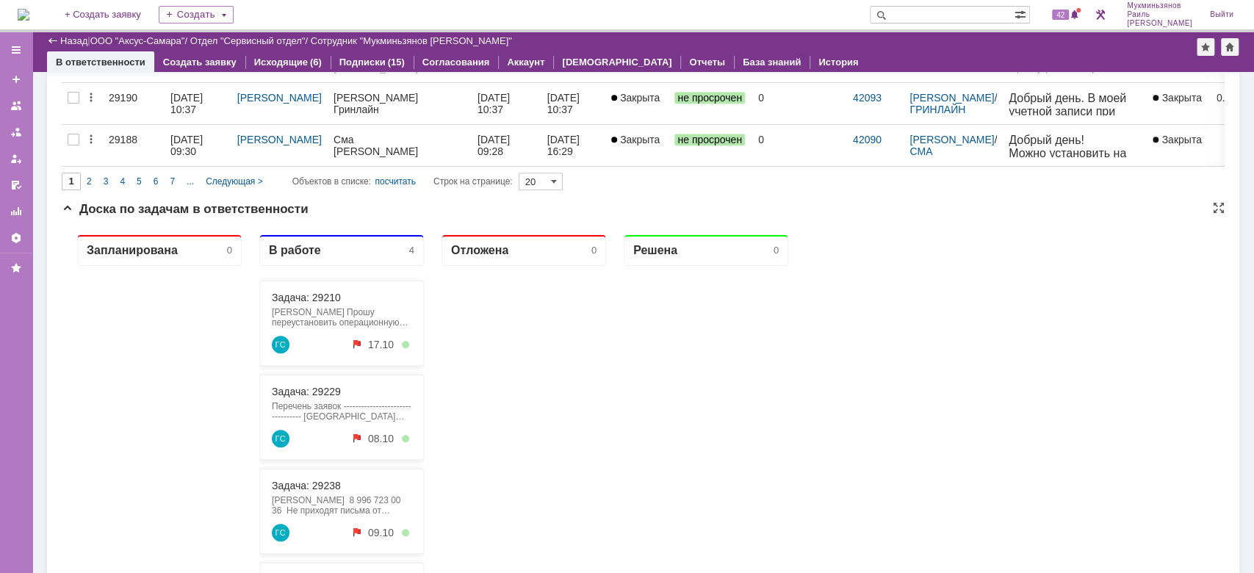
click at [707, 398] on div at bounding box center [706, 532] width 165 height 533
click at [329, 483] on link "Задача: 29238" at bounding box center [306, 486] width 69 height 12
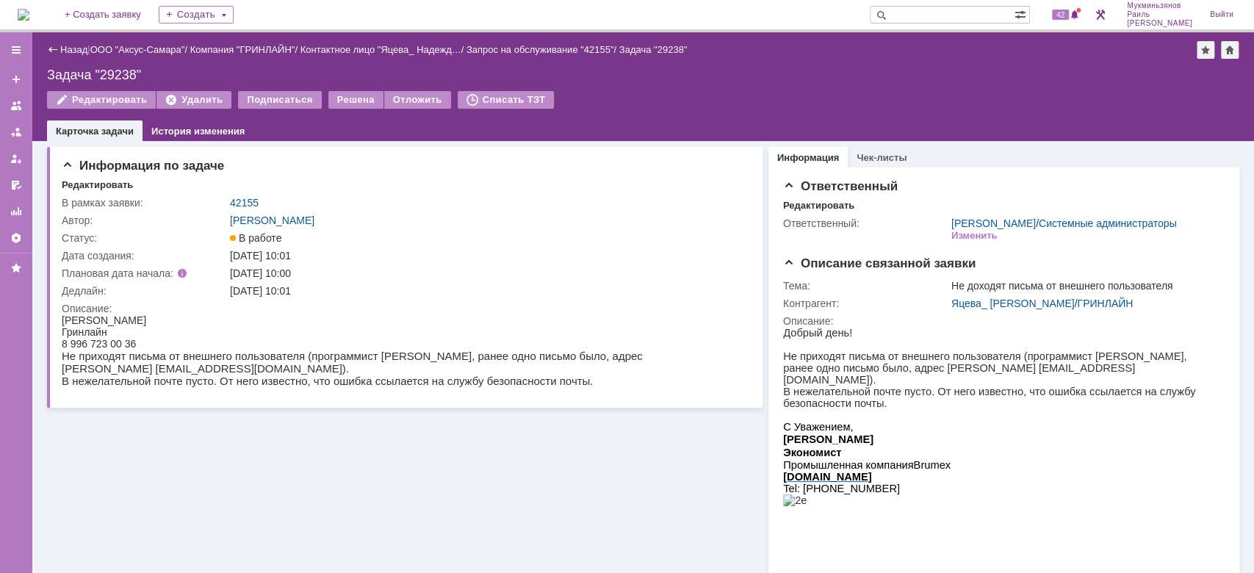
click at [878, 73] on div "Задача "29238"" at bounding box center [643, 75] width 1192 height 15
drag, startPoint x: 610, startPoint y: 356, endPoint x: 695, endPoint y: 358, distance: 85.2
click at [707, 358] on p "Не приходят письма от внешнего пользователя (программист АУ, ранее одно письмо …" at bounding box center [398, 368] width 673 height 37
copy p "v.ukolov@uspeh-1c.ru"
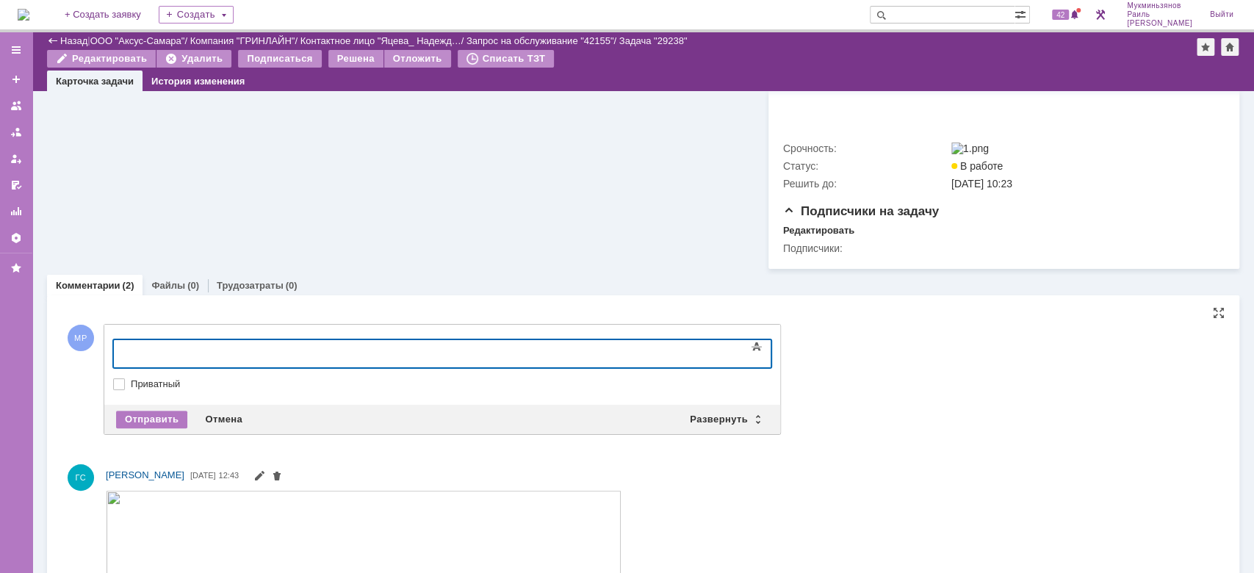
click at [343, 359] on body at bounding box center [233, 352] width 220 height 25
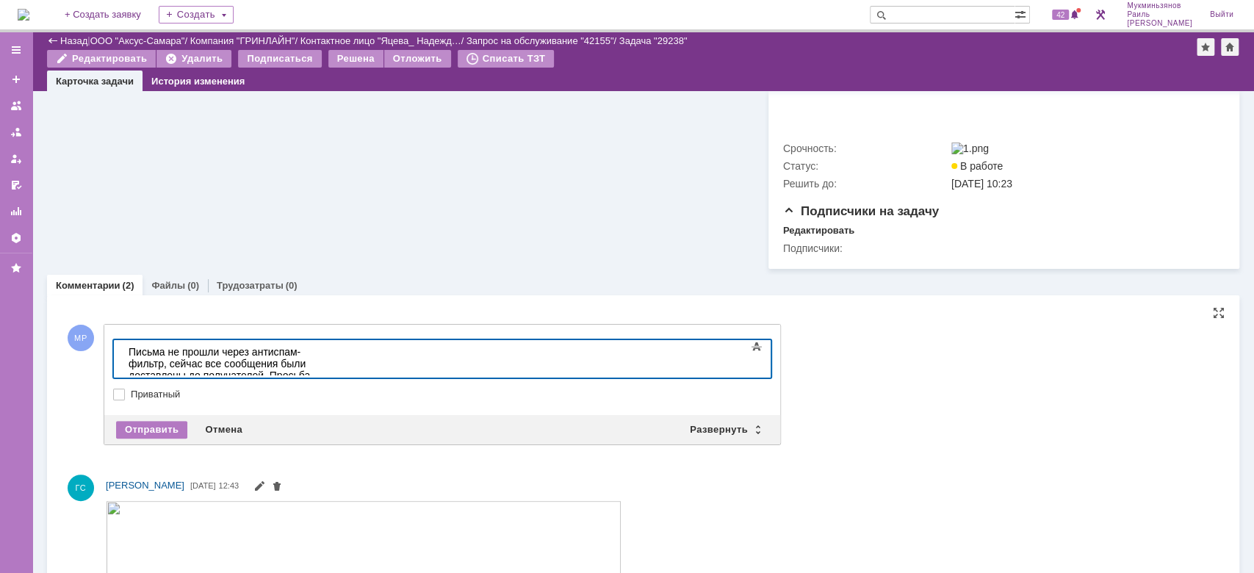
click at [337, 353] on div "​Письма не прошли через антиспам-фильтр, сейчас все сообщения были доставлены д…" at bounding box center [233, 369] width 209 height 47
click at [337, 353] on div "Письма не прошли через антиспам-фильтр, сейчас все сообщения были доставлены до…" at bounding box center [233, 369] width 209 height 47
click at [228, 363] on div "Письма не прошли через антиспам-фильтр, пропустили письма вручную, сейчас систе…" at bounding box center [233, 387] width 209 height 82
click at [262, 364] on div "Письма не прошли через антиспам-фильтр, пропустили письма вручную, сейчас систе…" at bounding box center [233, 387] width 209 height 82
drag, startPoint x: 654, startPoint y: 364, endPoint x: 10, endPoint y: 307, distance: 646.7
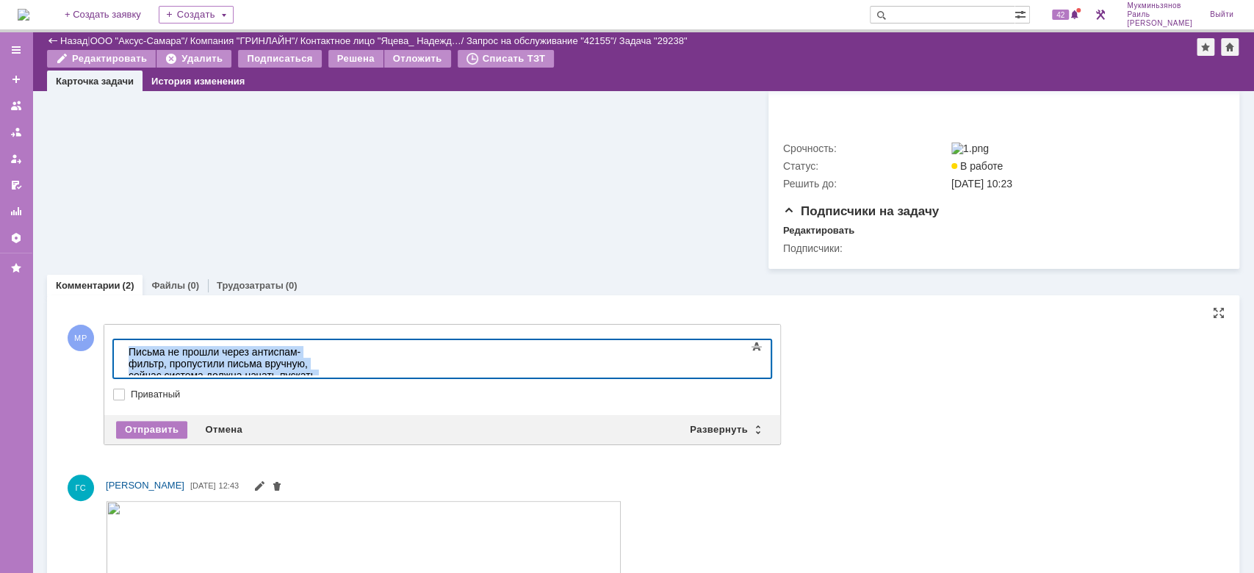
click at [123, 340] on html "Письма не прошли через антиспам-фильтр, пропустили письма вручную, сейчас систе…" at bounding box center [233, 387] width 220 height 94
copy div "Письма не прошли через антиспам-фильтр, пропустили письма вручную, сейчас систе…"
click at [165, 438] on div "Отправить" at bounding box center [151, 430] width 71 height 18
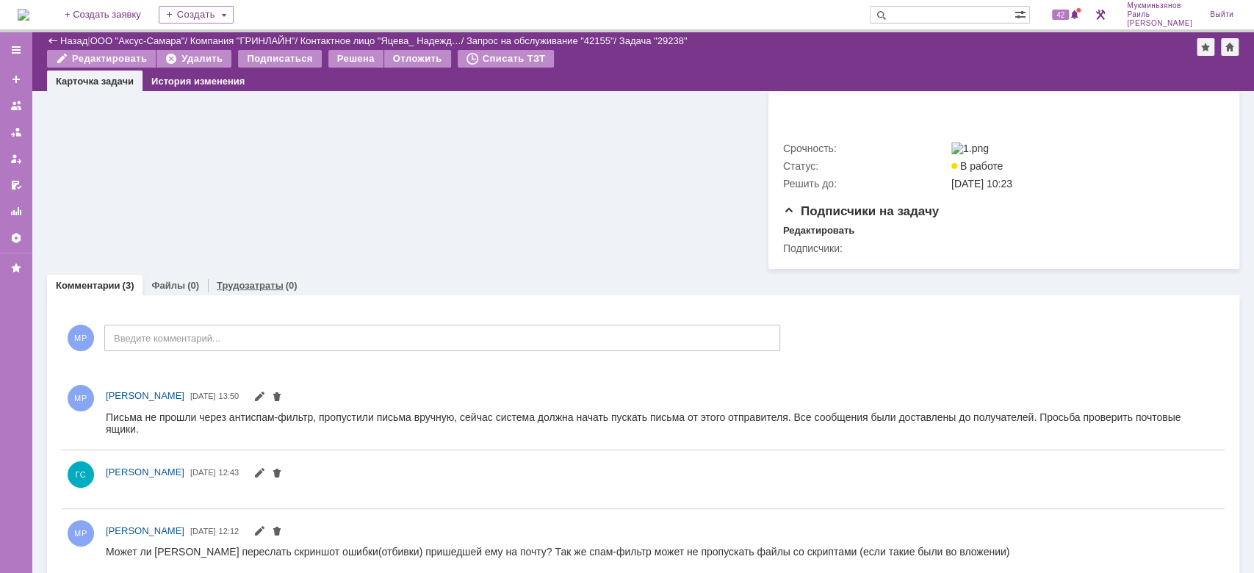
click at [245, 291] on link "Трудозатраты" at bounding box center [250, 285] width 67 height 11
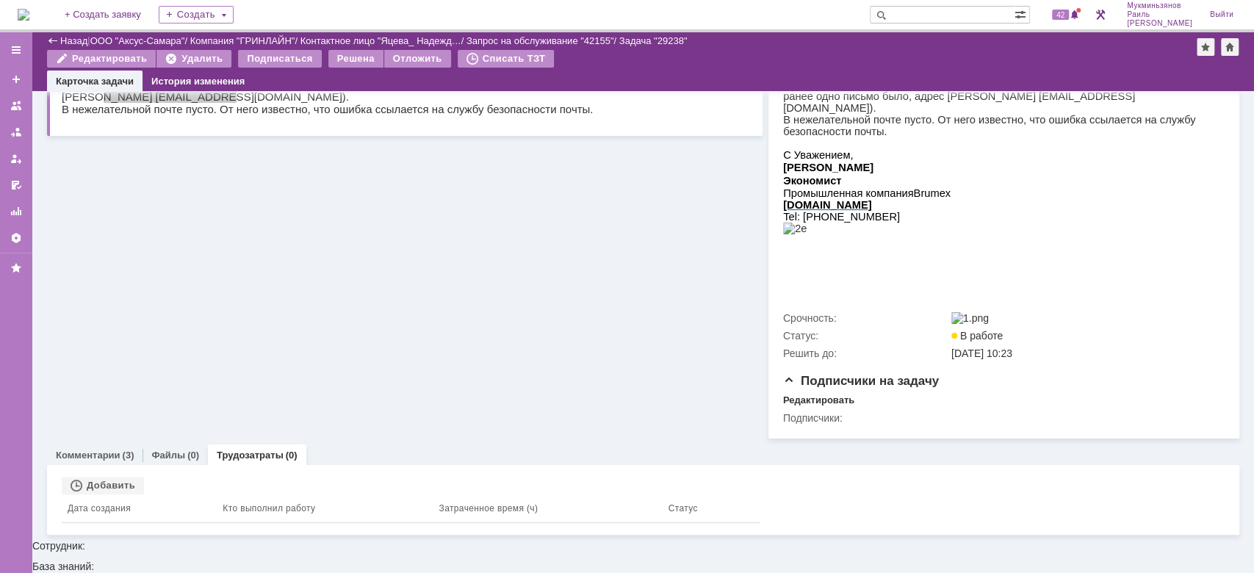
scroll to position [206, 0]
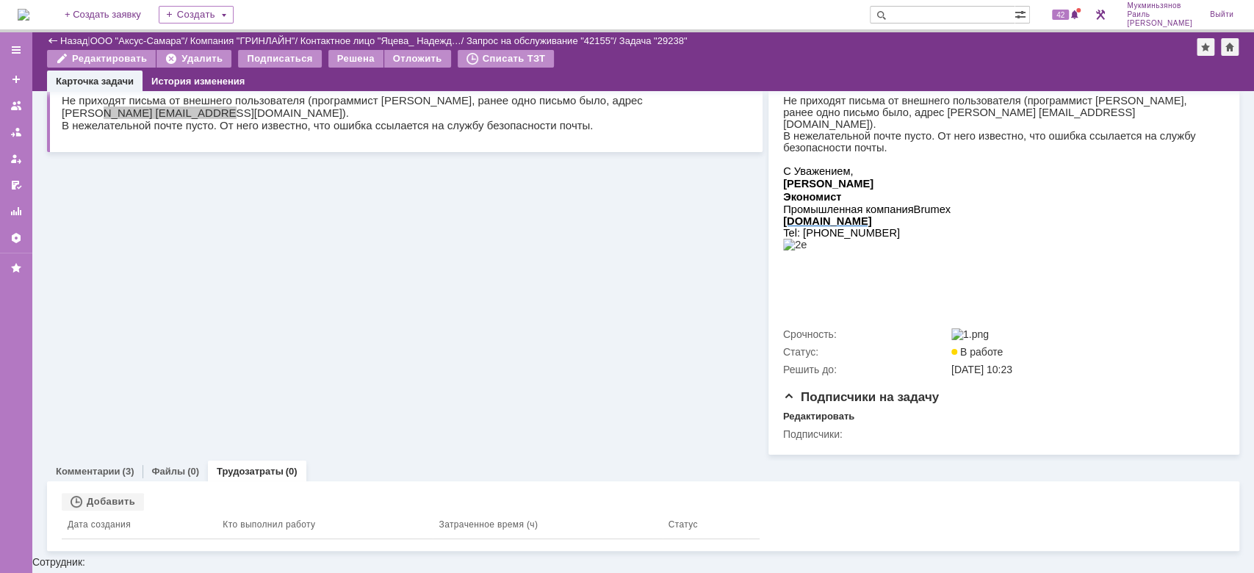
click at [93, 508] on div "Связанные объекты Добавить Дата создания Кто выполнил работу Затраченное время …" at bounding box center [643, 516] width 1192 height 70
click at [92, 511] on div "Добавить" at bounding box center [103, 502] width 82 height 18
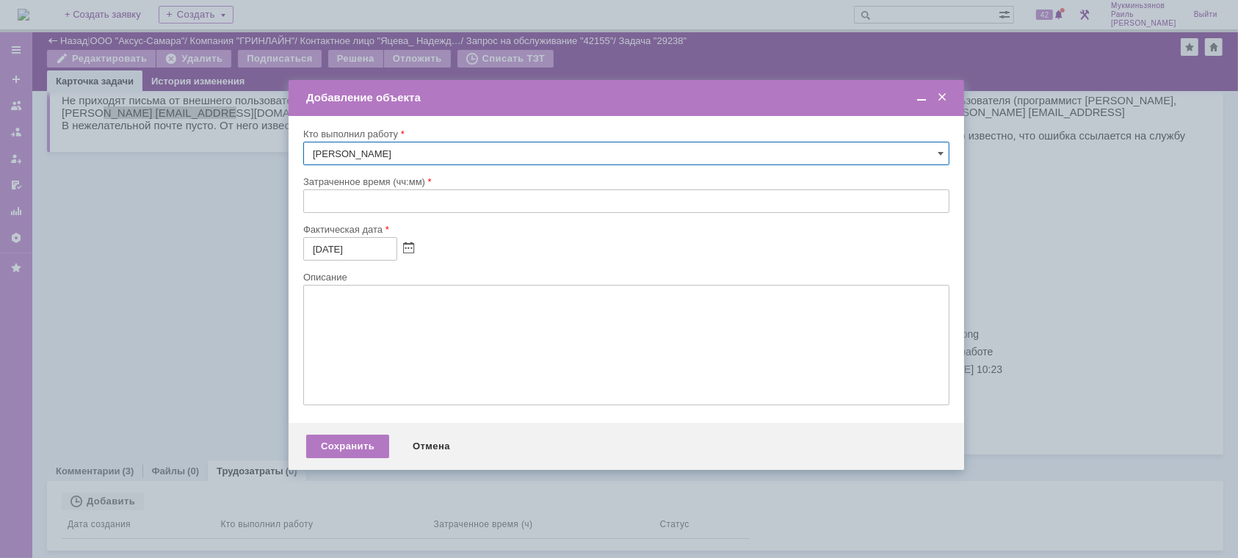
click at [333, 201] on input "text" at bounding box center [626, 202] width 646 height 24
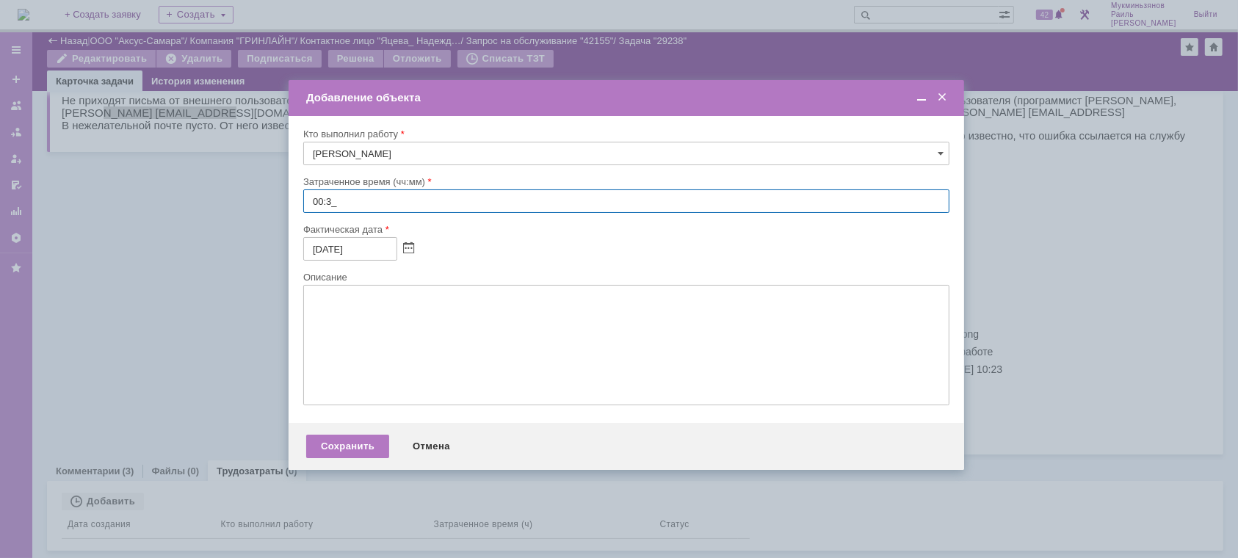
type input "00:30"
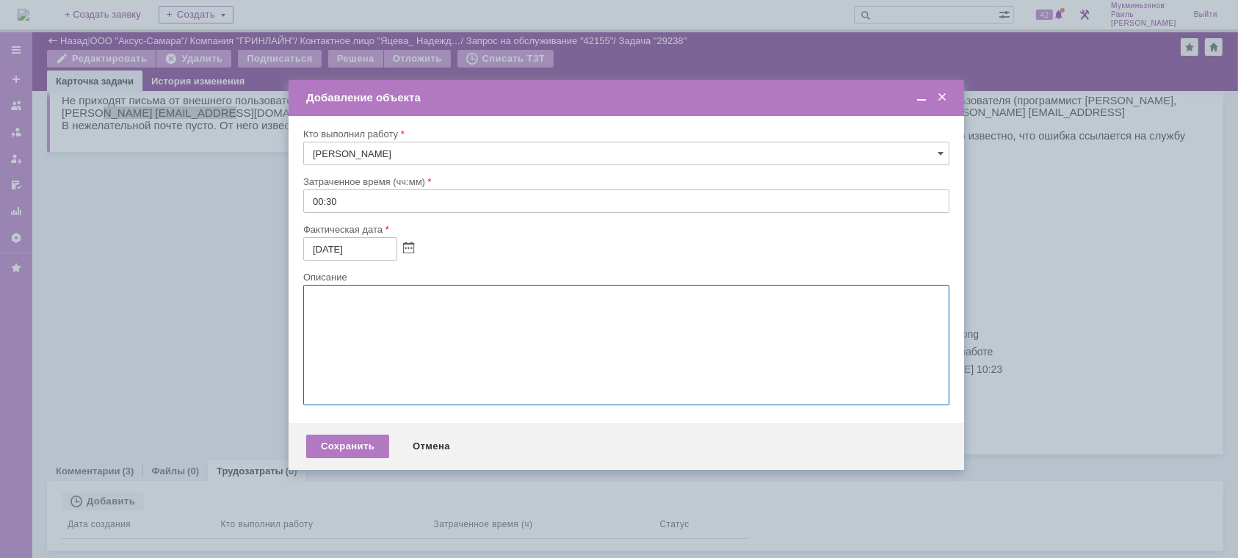
click at [376, 297] on textarea at bounding box center [626, 345] width 646 height 120
paste textarea "Письма не прошли через антиспам-фильтр, пропустили письма вручную, сейчас систе…"
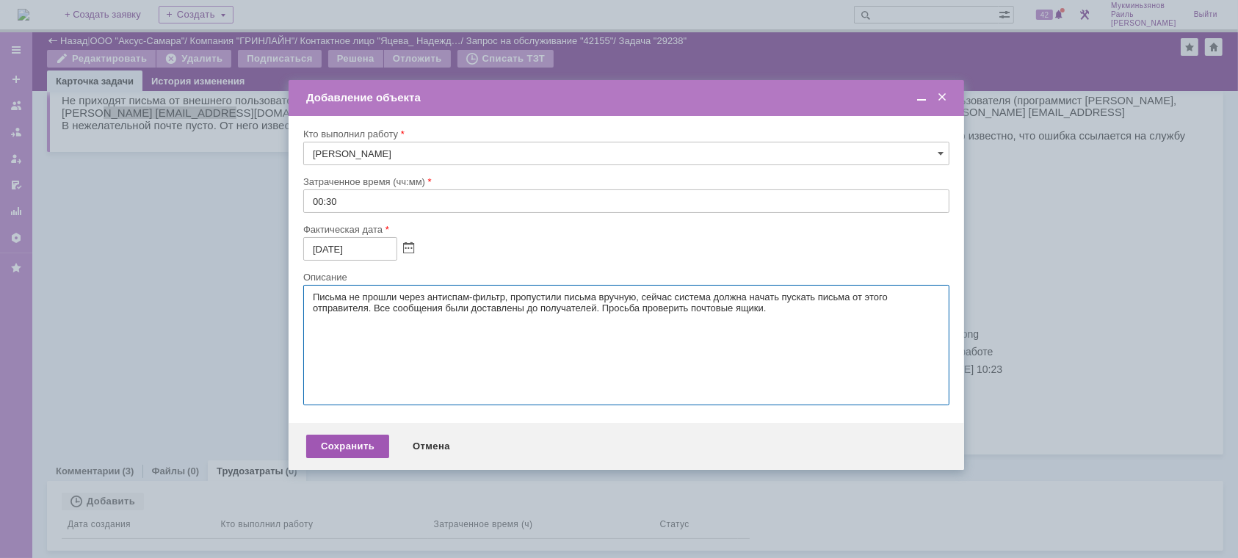
type textarea "Письма не прошли через антиспам-фильтр, пропустили письма вручную, сейчас систе…"
click at [353, 454] on div "Сохранить" at bounding box center [347, 447] width 83 height 24
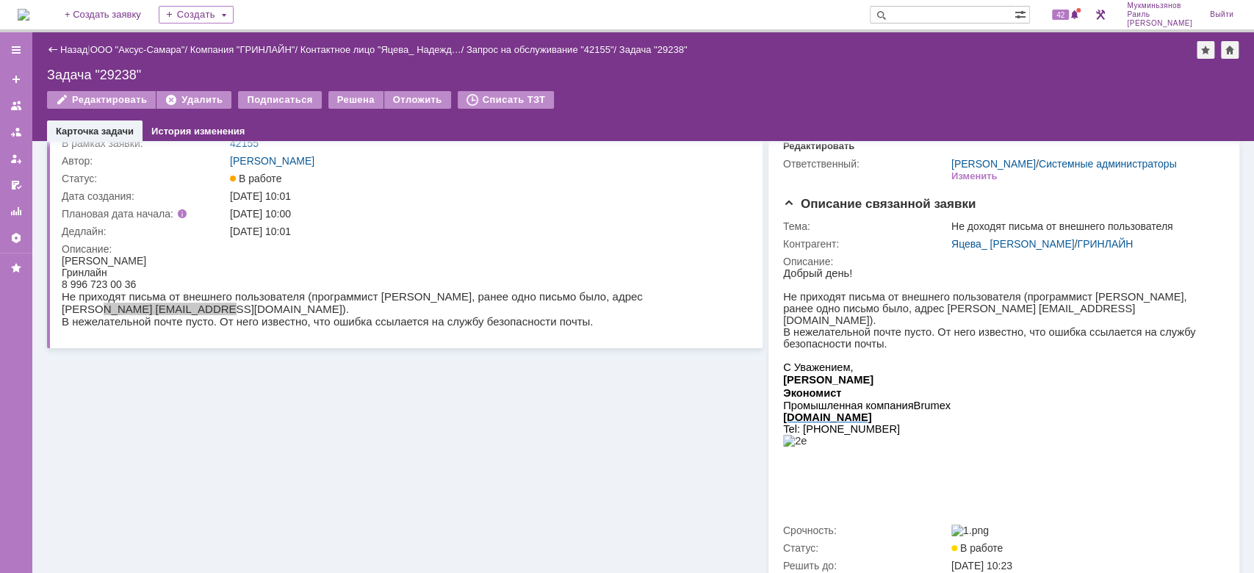
scroll to position [0, 0]
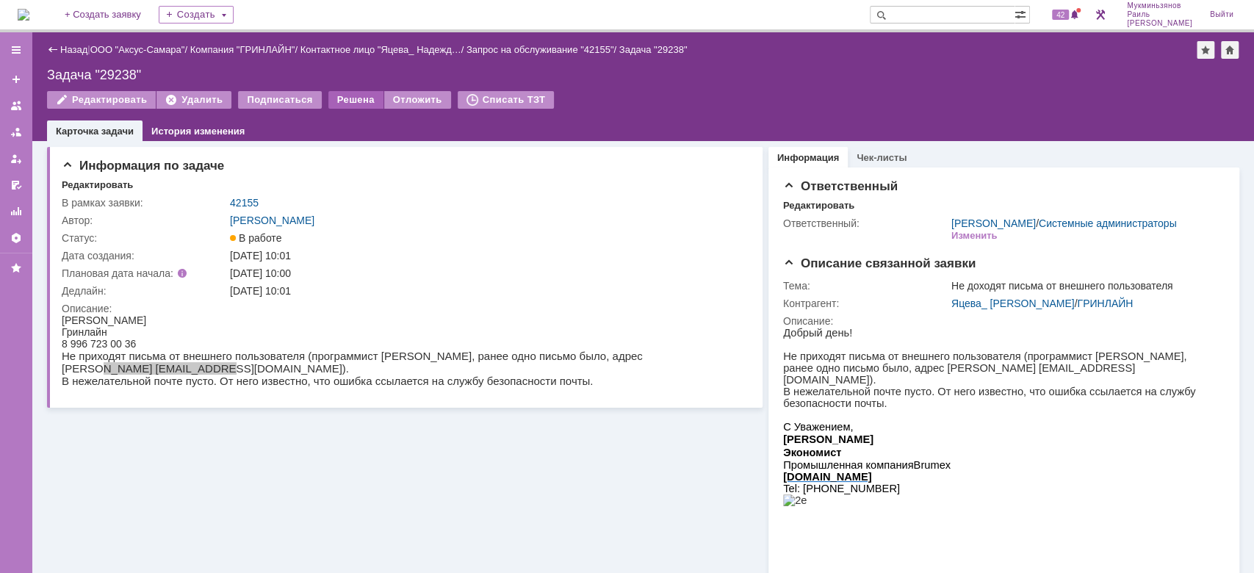
click at [336, 96] on div "Решена" at bounding box center [355, 100] width 55 height 18
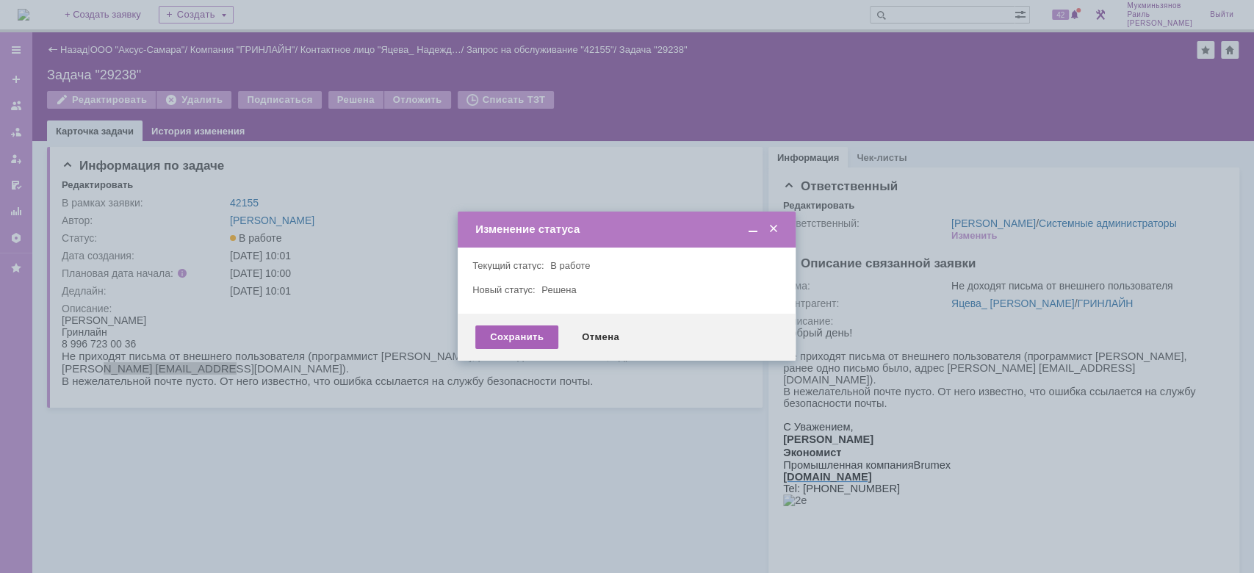
click at [504, 337] on div "Сохранить" at bounding box center [516, 337] width 83 height 24
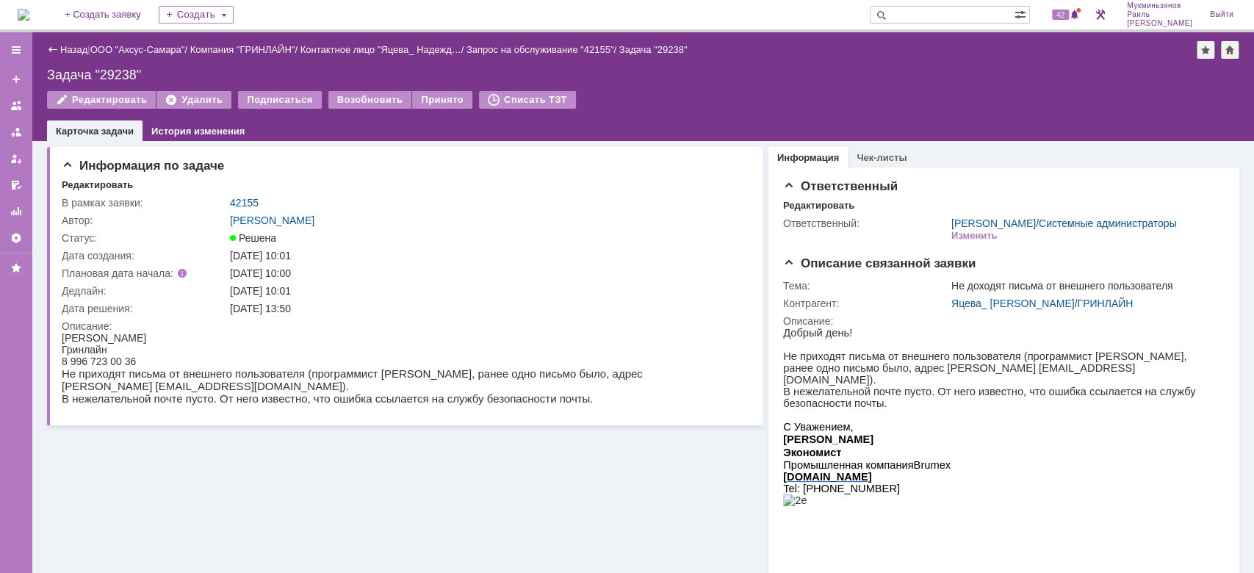
click at [29, 19] on img at bounding box center [24, 15] width 12 height 12
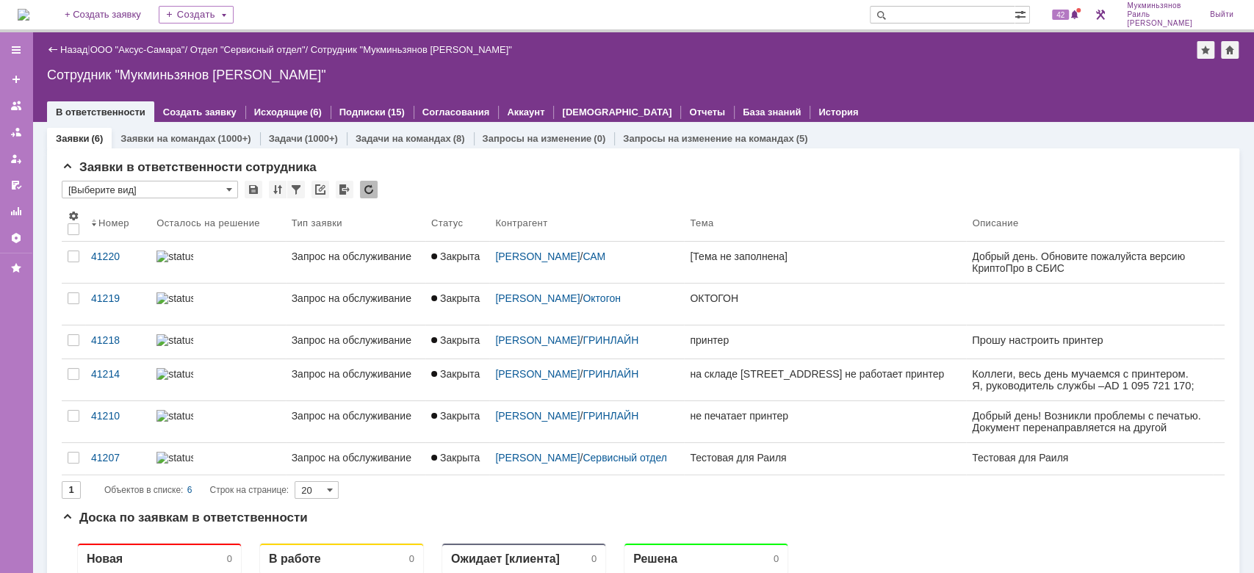
click at [29, 9] on img at bounding box center [24, 15] width 12 height 12
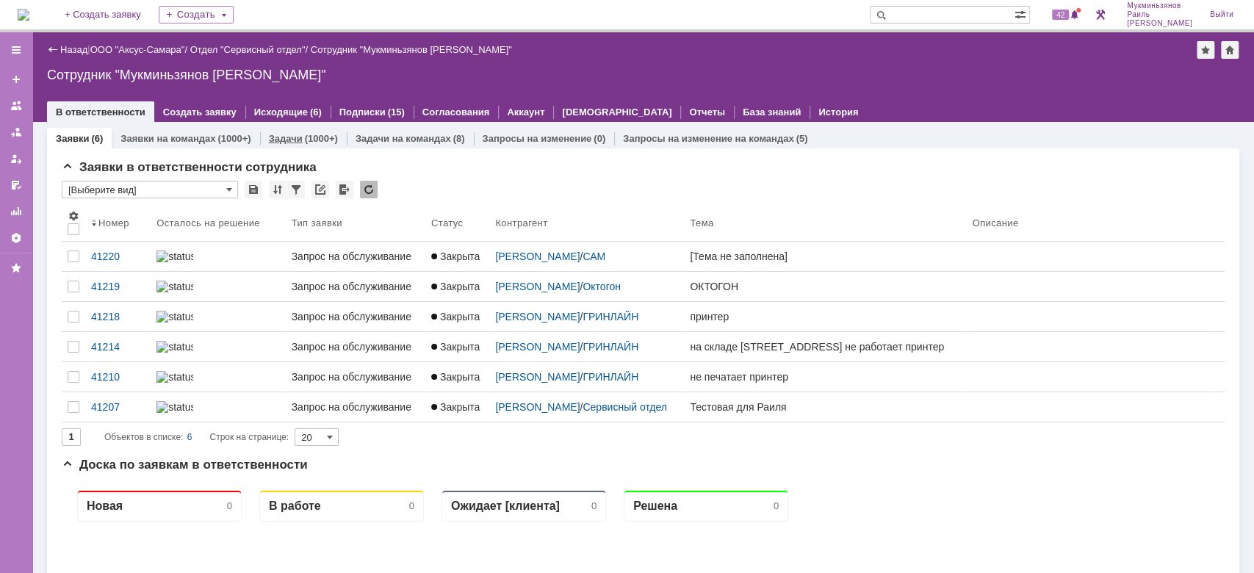
click at [284, 138] on link "Задачи" at bounding box center [286, 138] width 34 height 11
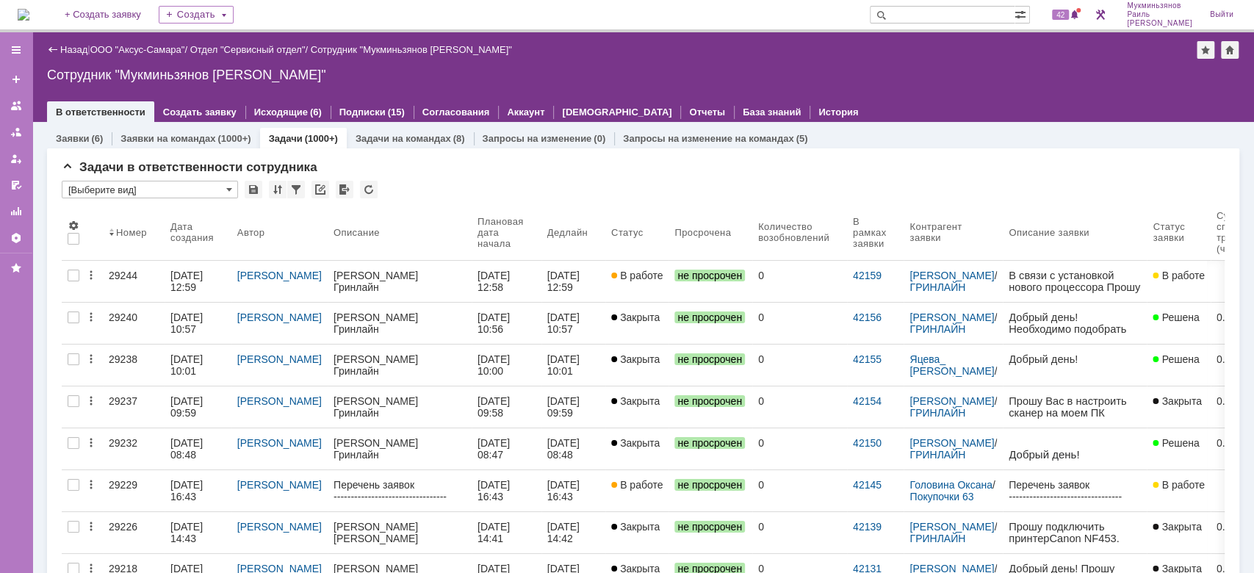
click at [29, 16] on img at bounding box center [24, 15] width 12 height 12
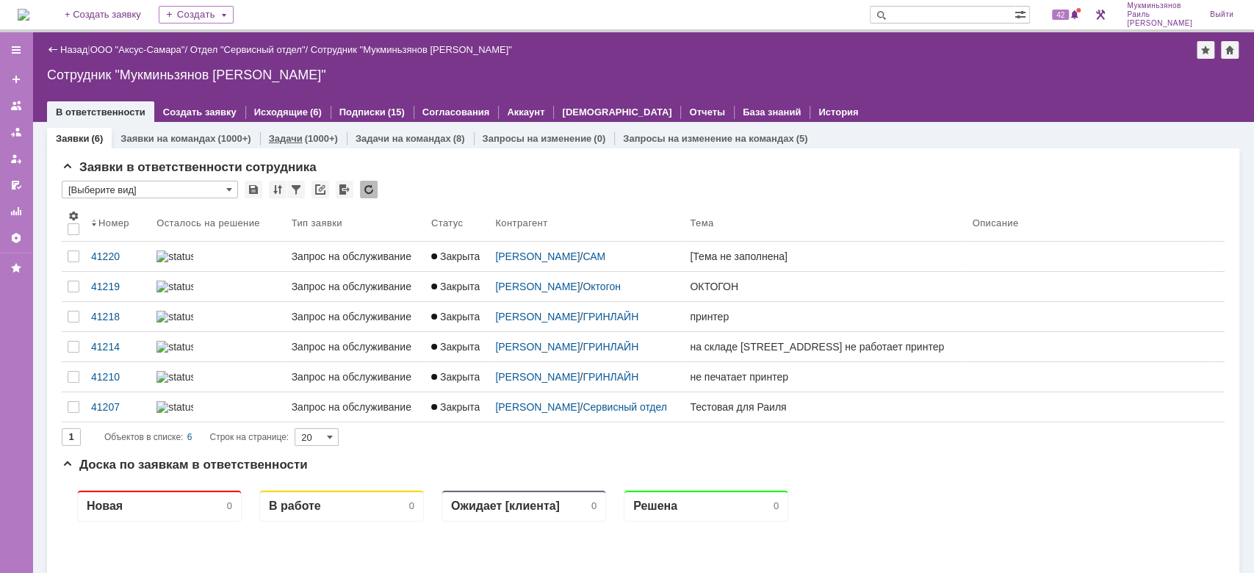
click at [305, 134] on div "(1000+)" at bounding box center [321, 138] width 33 height 11
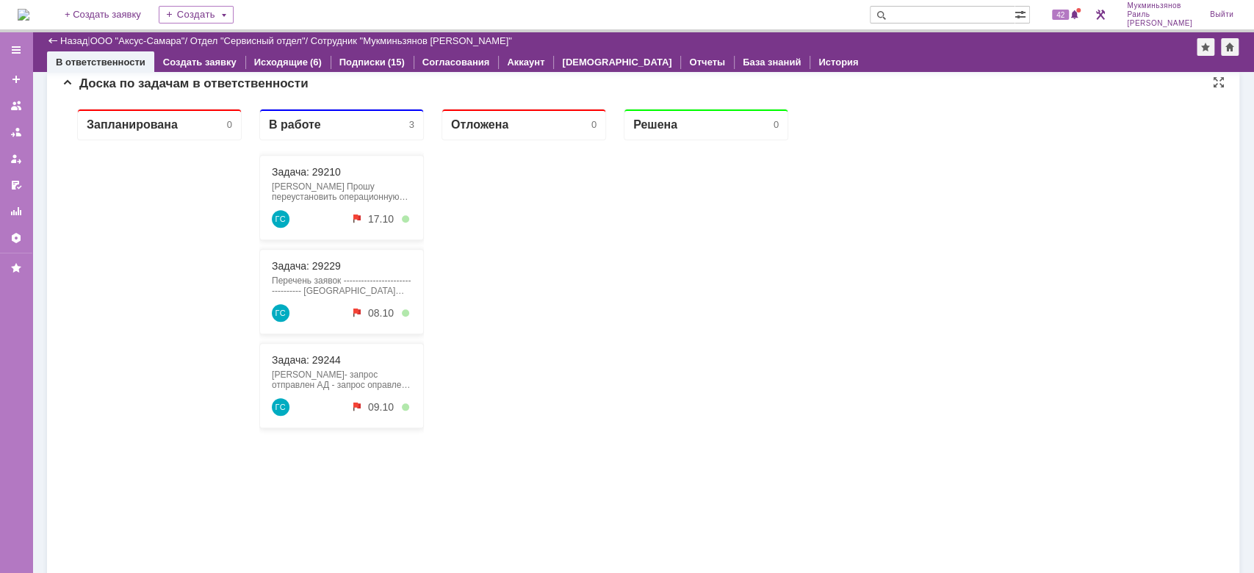
scroll to position [979, 0]
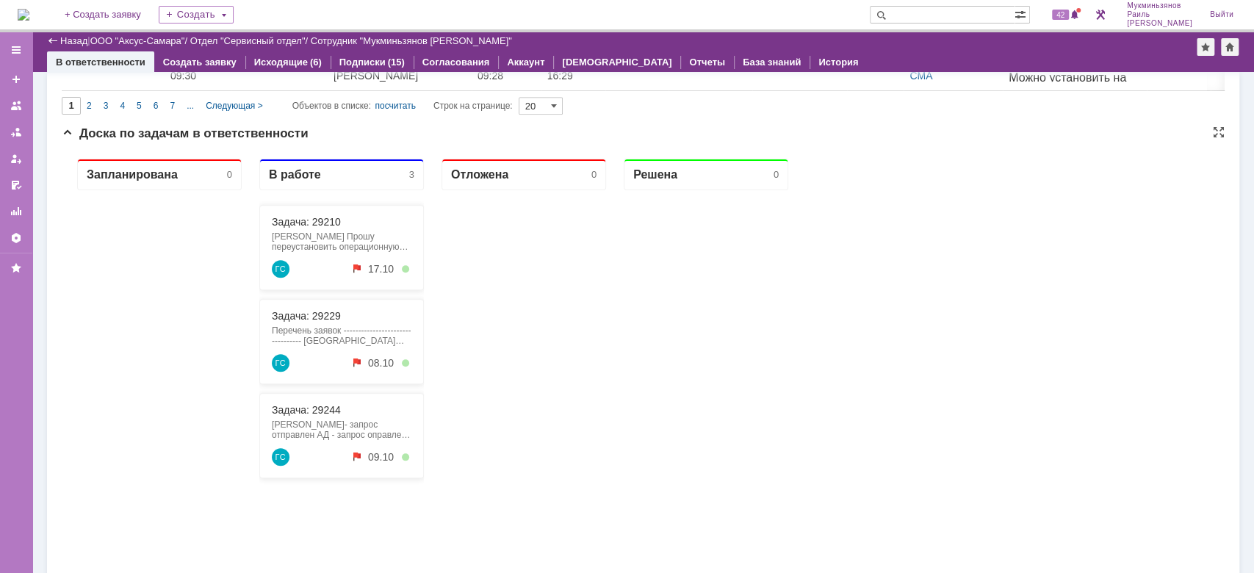
scroll to position [951, 0]
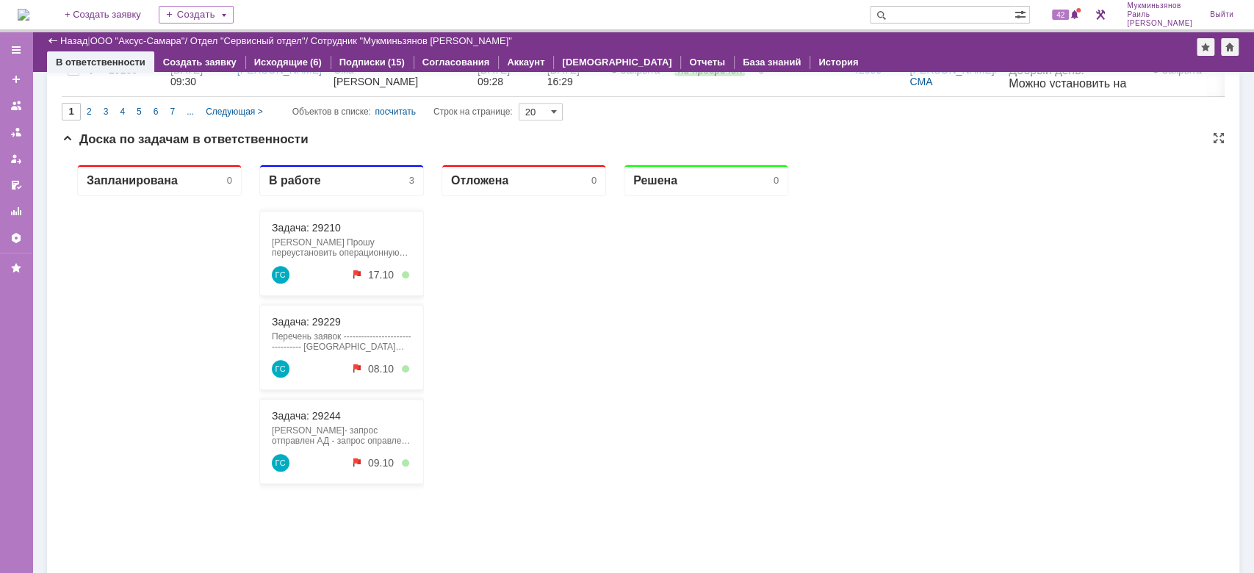
click at [1147, 320] on div "Запланирована 0 В работе 3 Задача: 29210 Саркисян Эдгар Гринлайн Прошу переуста…" at bounding box center [643, 447] width 1163 height 588
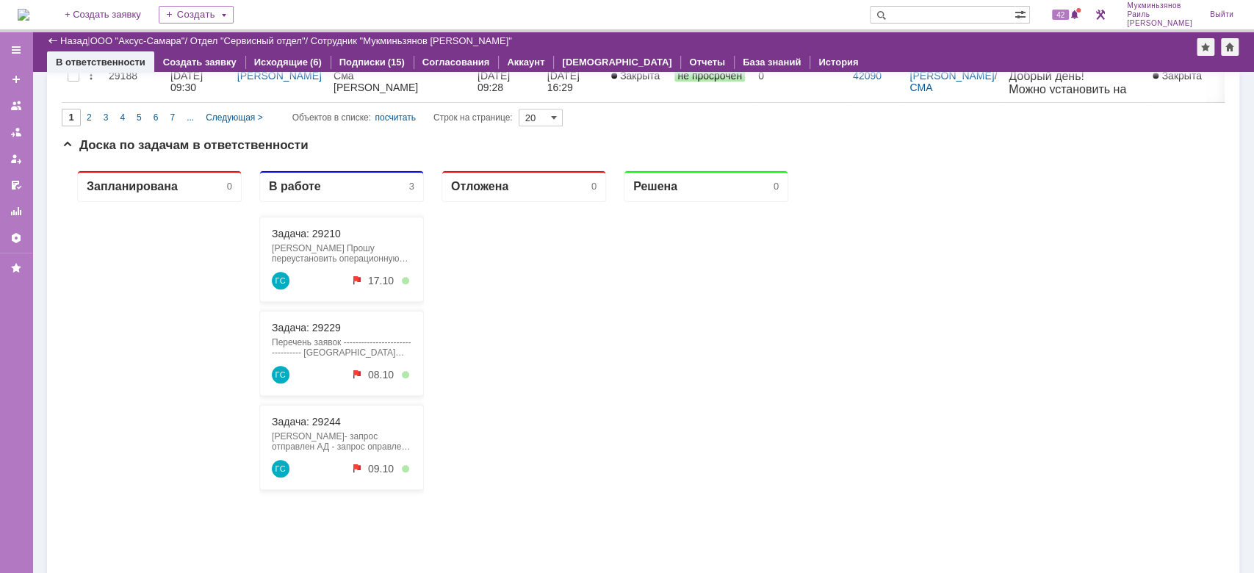
scroll to position [940, 0]
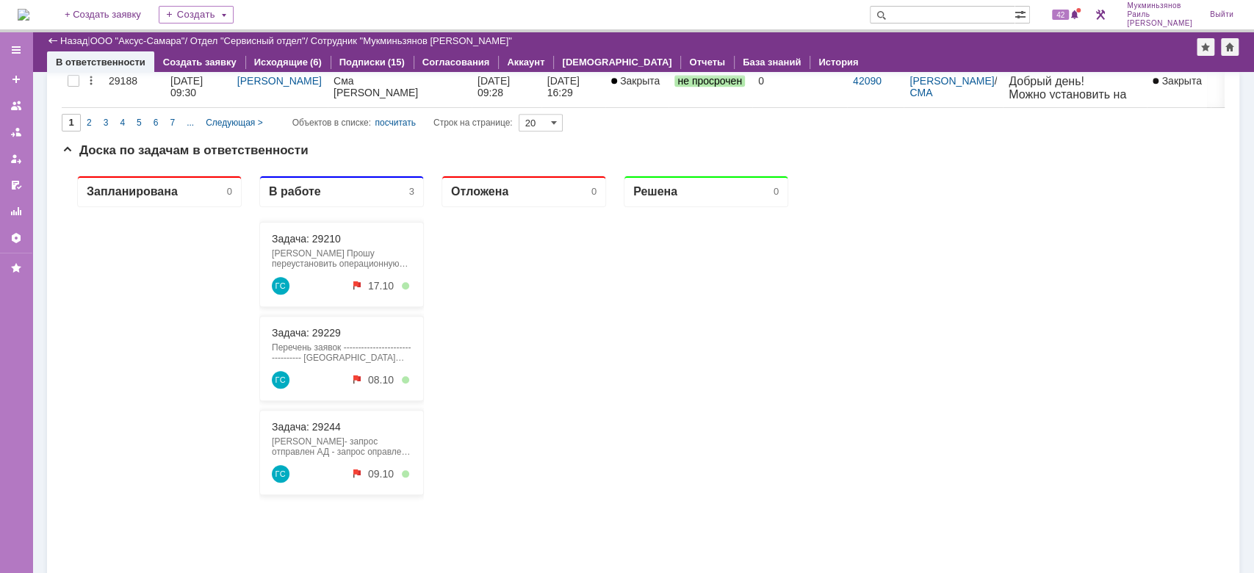
click at [29, 18] on img at bounding box center [24, 15] width 12 height 12
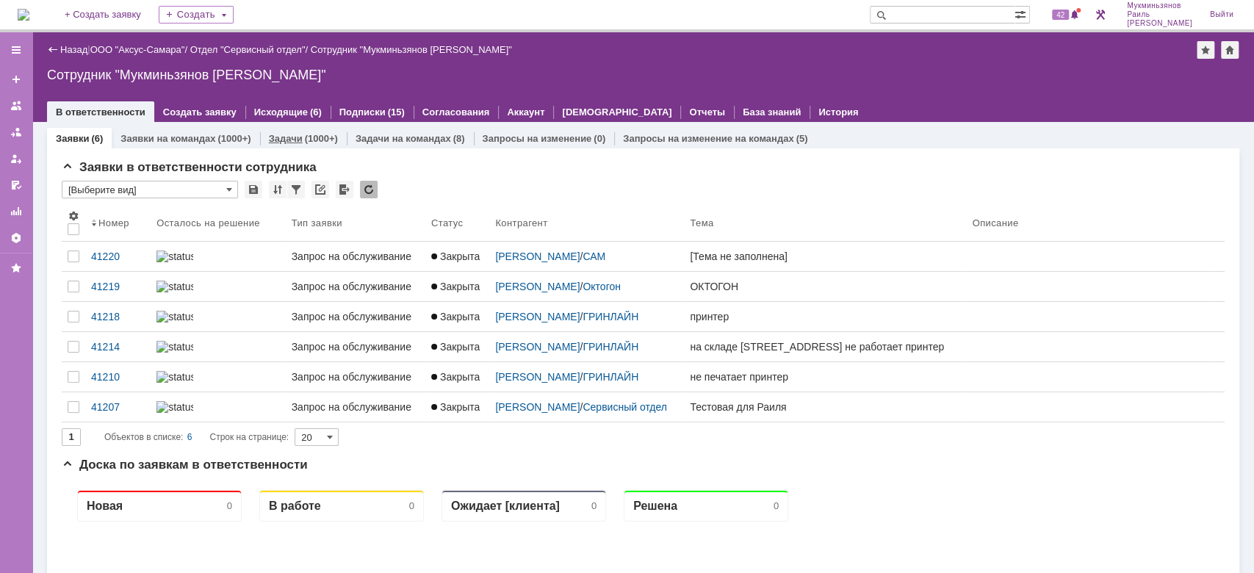
click at [272, 133] on link "Задачи" at bounding box center [286, 138] width 34 height 11
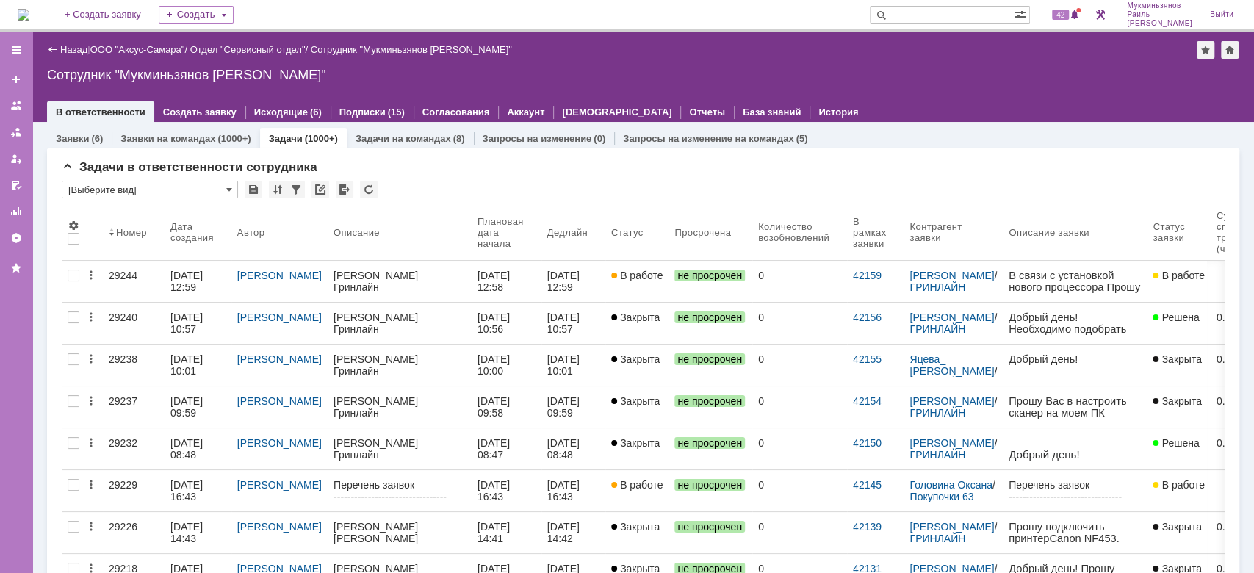
click at [920, 146] on div "Заявки (6) Заявки на командах (1000+) Задачи (1000+) Задачи на командах (8) Зап…" at bounding box center [643, 138] width 1192 height 21
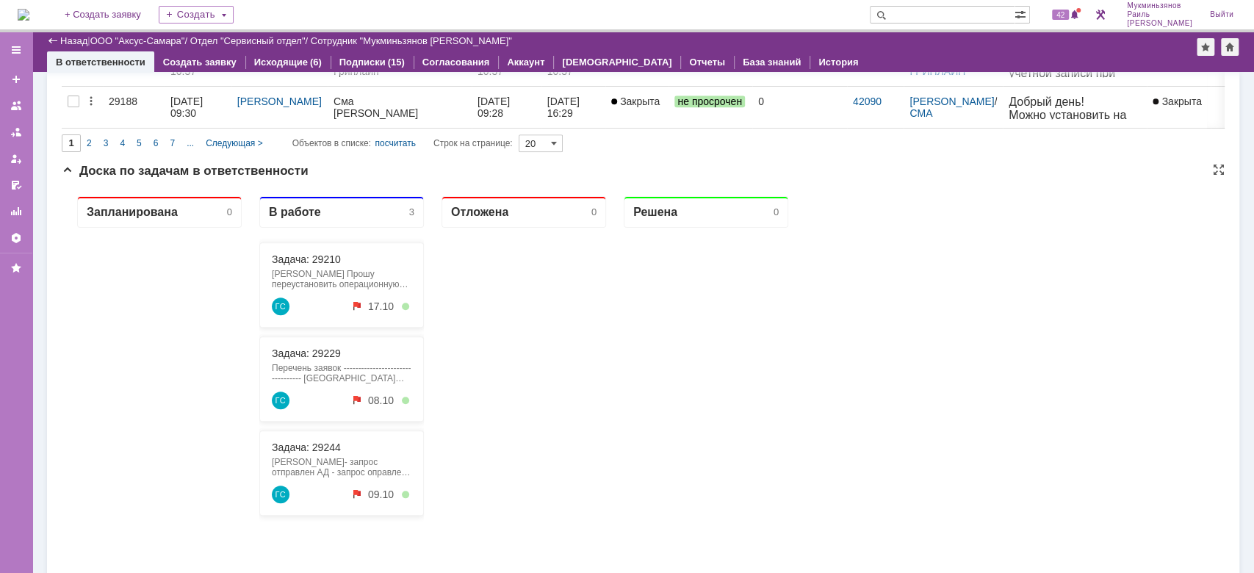
scroll to position [979, 0]
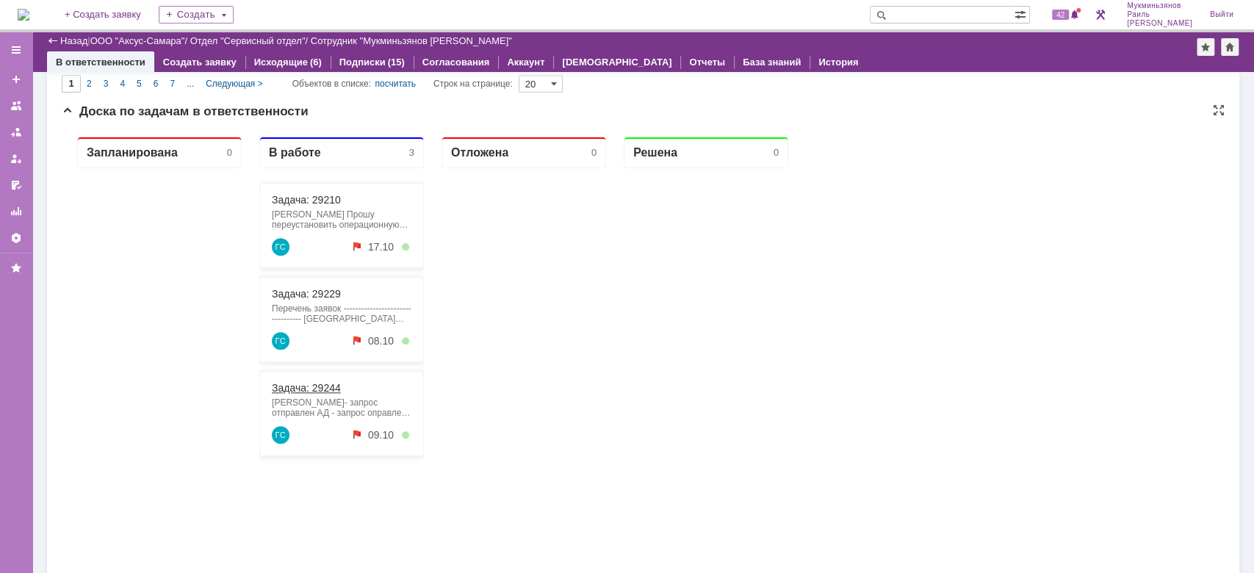
click at [317, 388] on link "Задача: 29244" at bounding box center [306, 388] width 69 height 12
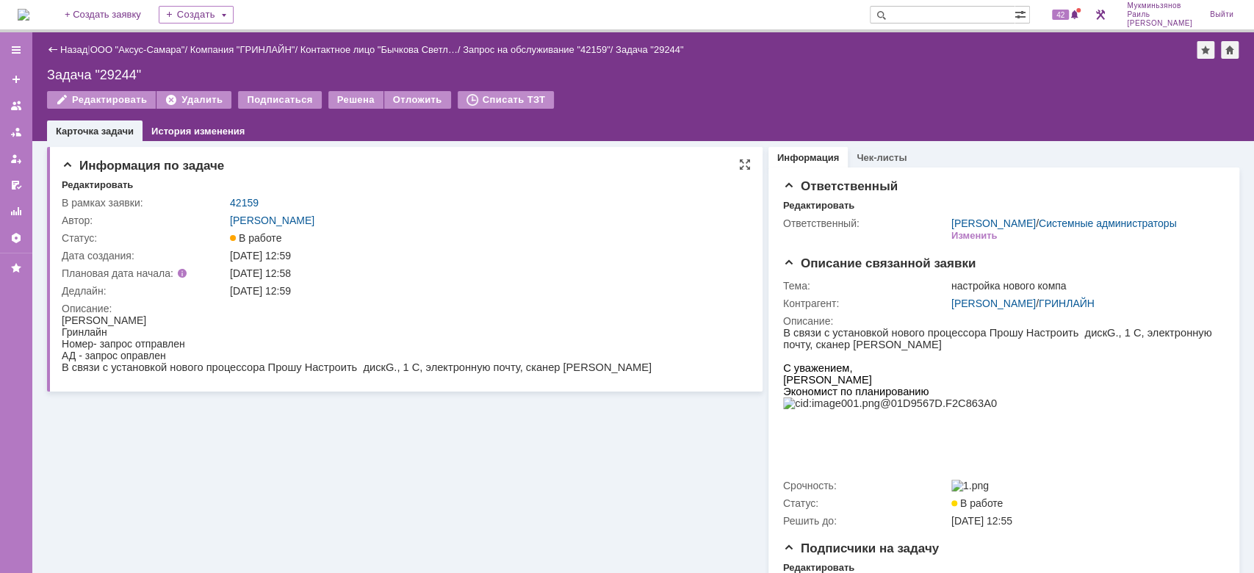
drag, startPoint x: 353, startPoint y: 355, endPoint x: 359, endPoint y: 350, distance: 8.4
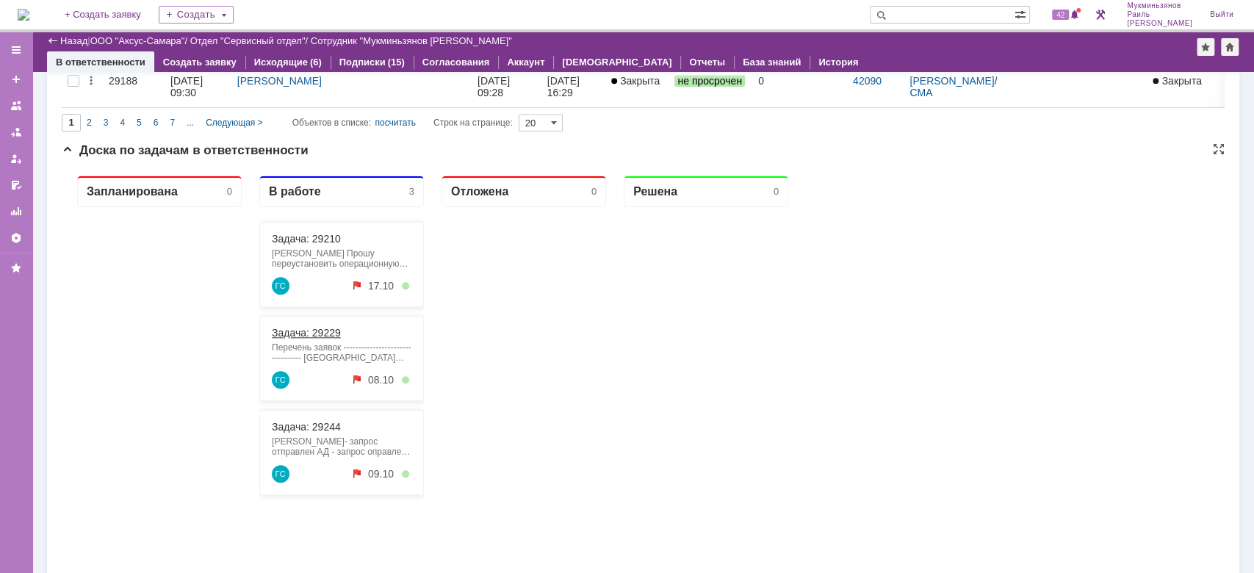
click at [328, 332] on link "Задача: 29229" at bounding box center [306, 333] width 69 height 12
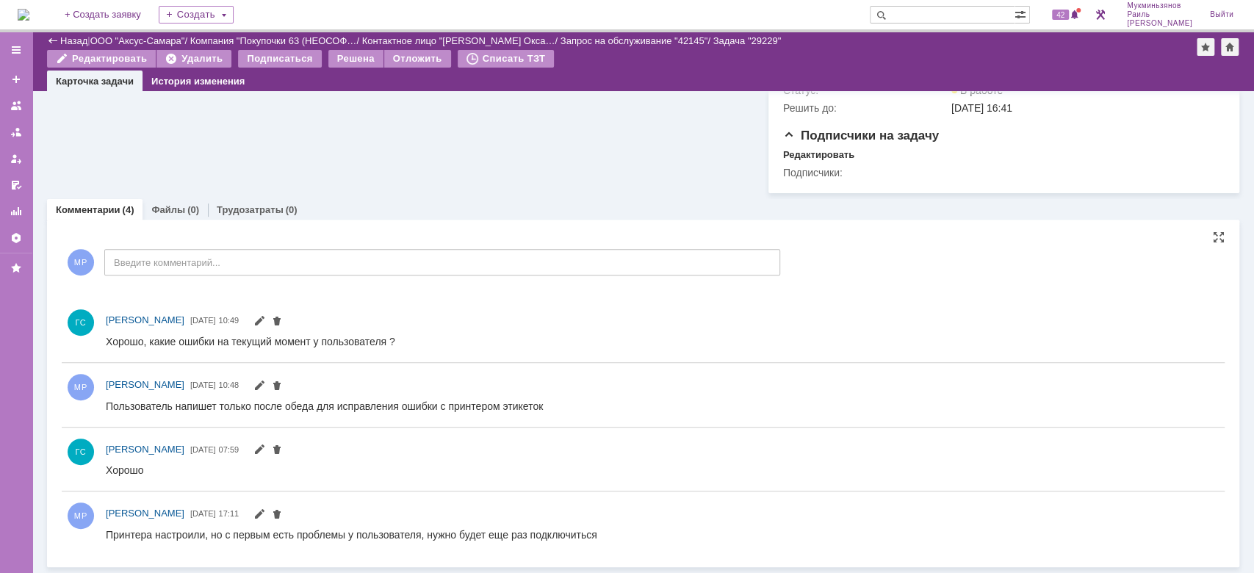
scroll to position [362, 0]
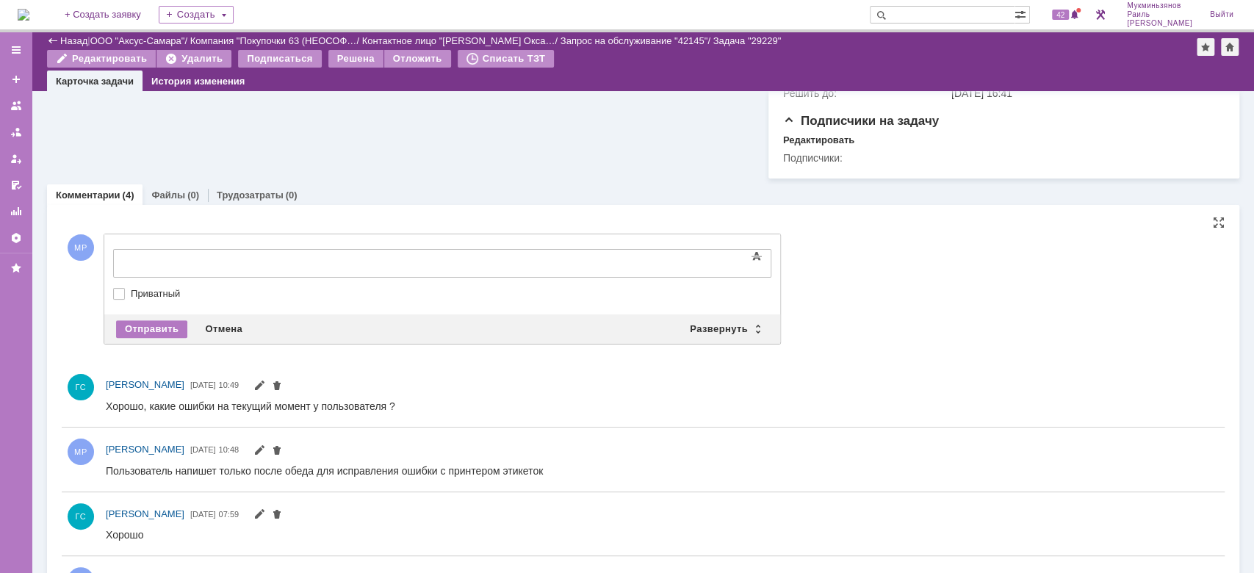
click at [343, 253] on body at bounding box center [233, 262] width 220 height 25
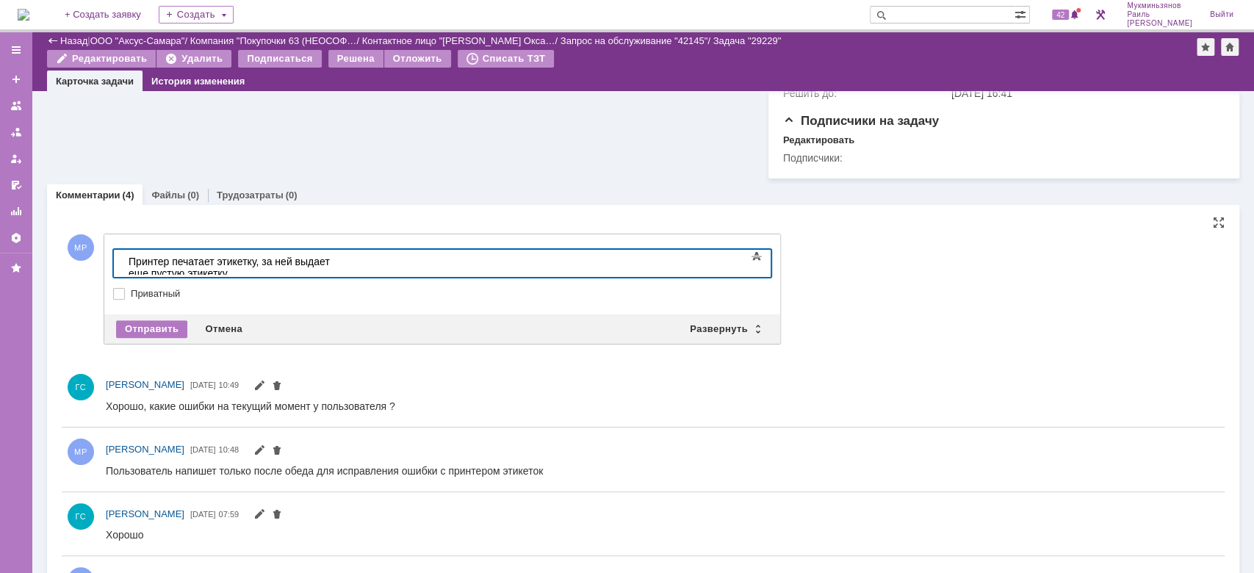
click at [220, 259] on div "Принтер печатает этикетку, за ней выдает еще пустую этикетку" at bounding box center [233, 268] width 209 height 24
click at [337, 267] on div "Принтер печатает этикетку, за ней выдает еще пустую этикетку" at bounding box center [233, 268] width 209 height 24
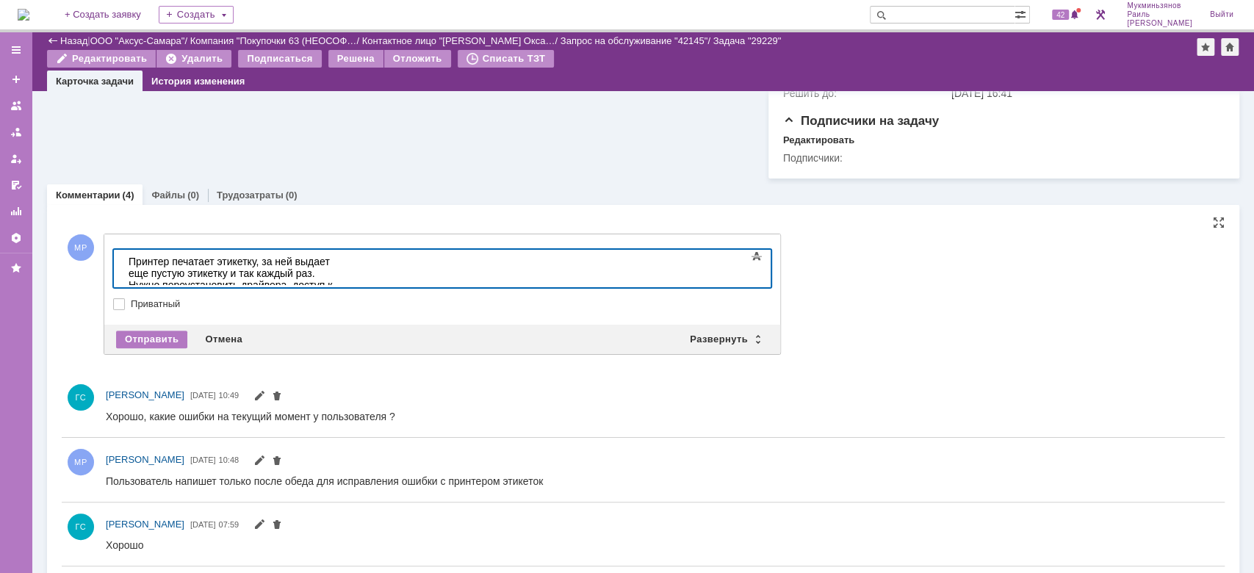
click at [324, 272] on div "Принтер печатает этикетку, за ней выдает еще пустую этикетку и так каждый раз. …" at bounding box center [233, 285] width 209 height 59
click at [297, 273] on div "Принтер печатает этикетку, за ней выдает еще пустую этикетку и так каждый раз. …" at bounding box center [233, 285] width 209 height 59
click at [337, 276] on div "Принтер печатает этикетку, за ней выдает еще пустую этикетку и так каждый раз. …" at bounding box center [233, 285] width 209 height 59
click at [178, 348] on div "Отправить" at bounding box center [151, 340] width 71 height 18
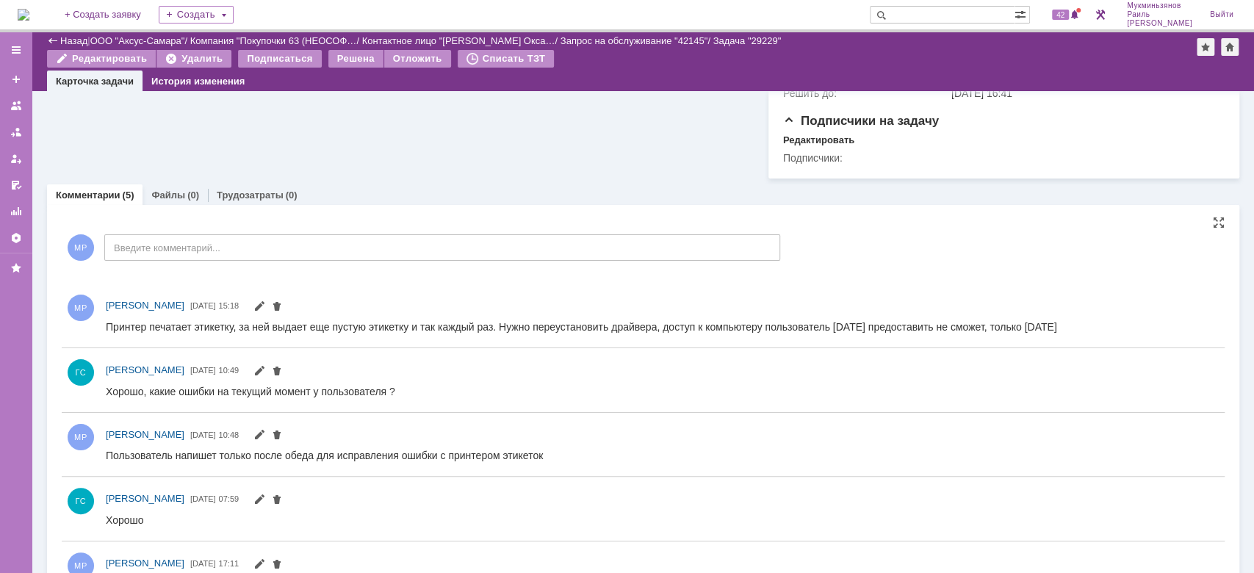
scroll to position [0, 0]
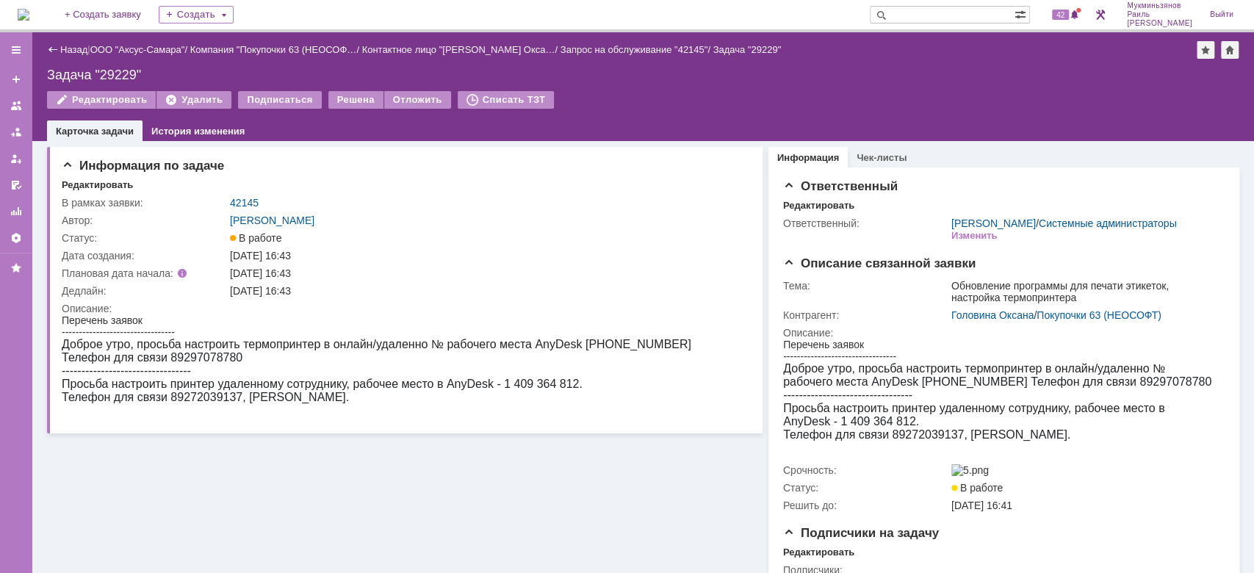
click at [29, 11] on img at bounding box center [24, 15] width 12 height 12
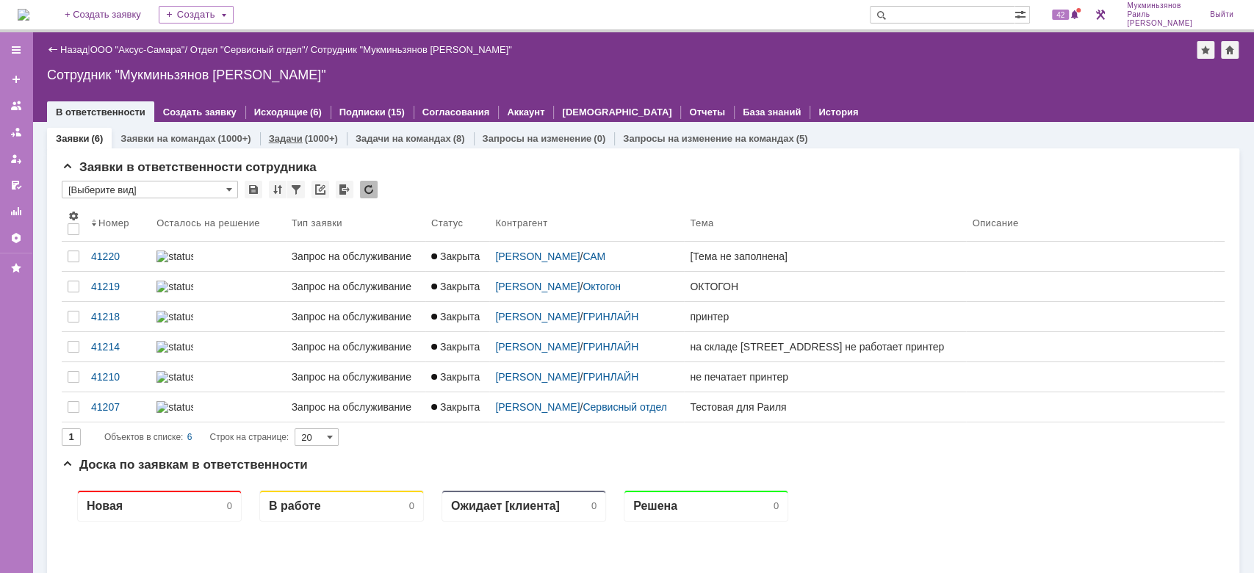
click at [310, 138] on div "(1000+)" at bounding box center [321, 138] width 33 height 11
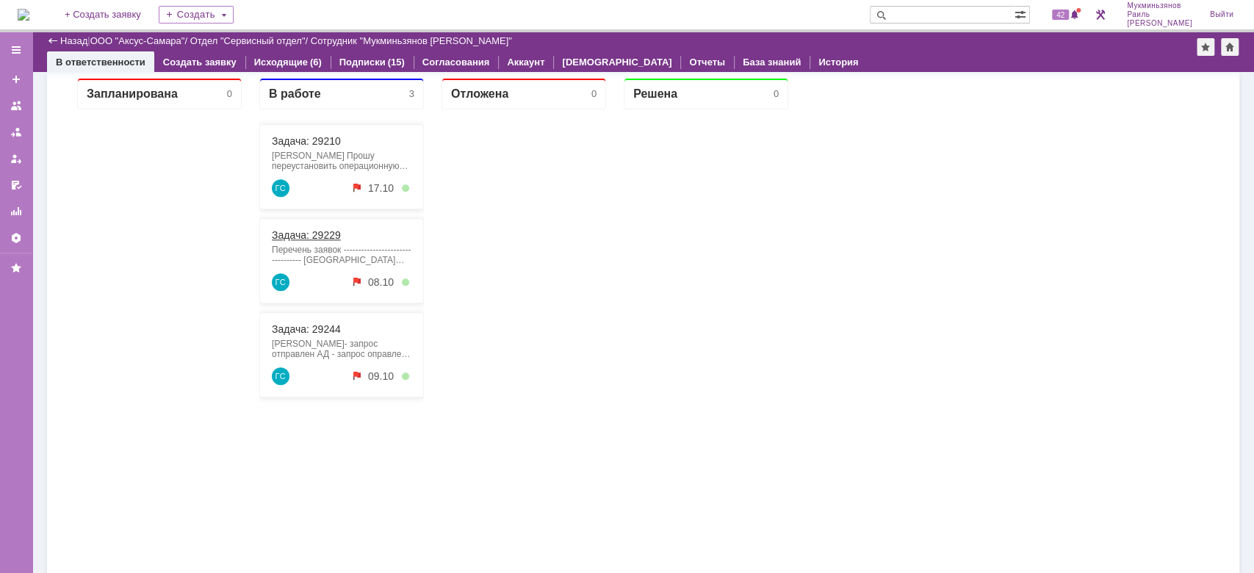
click at [313, 233] on link "Задача: 29229" at bounding box center [306, 235] width 69 height 12
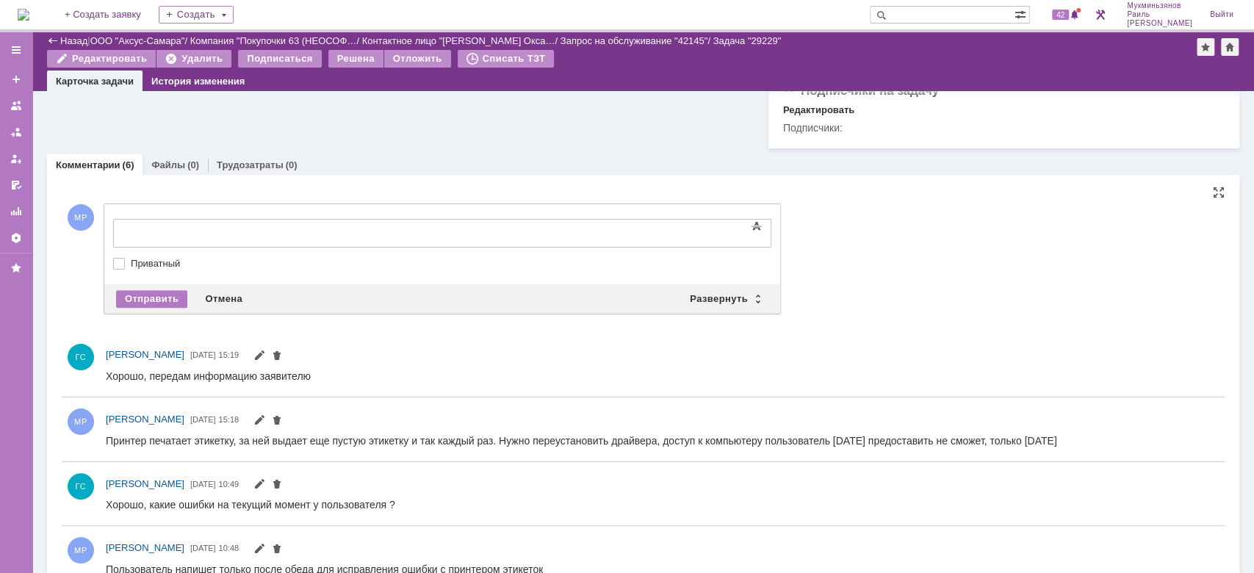
click at [286, 236] on div at bounding box center [233, 232] width 209 height 12
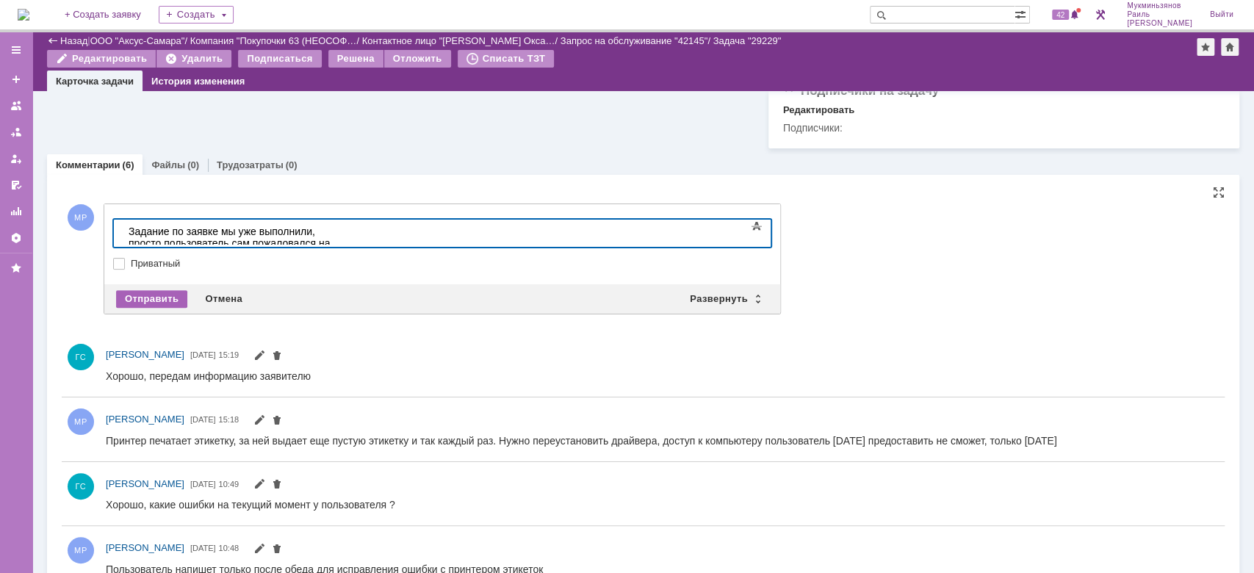
click at [151, 308] on div "Отправить" at bounding box center [151, 299] width 71 height 18
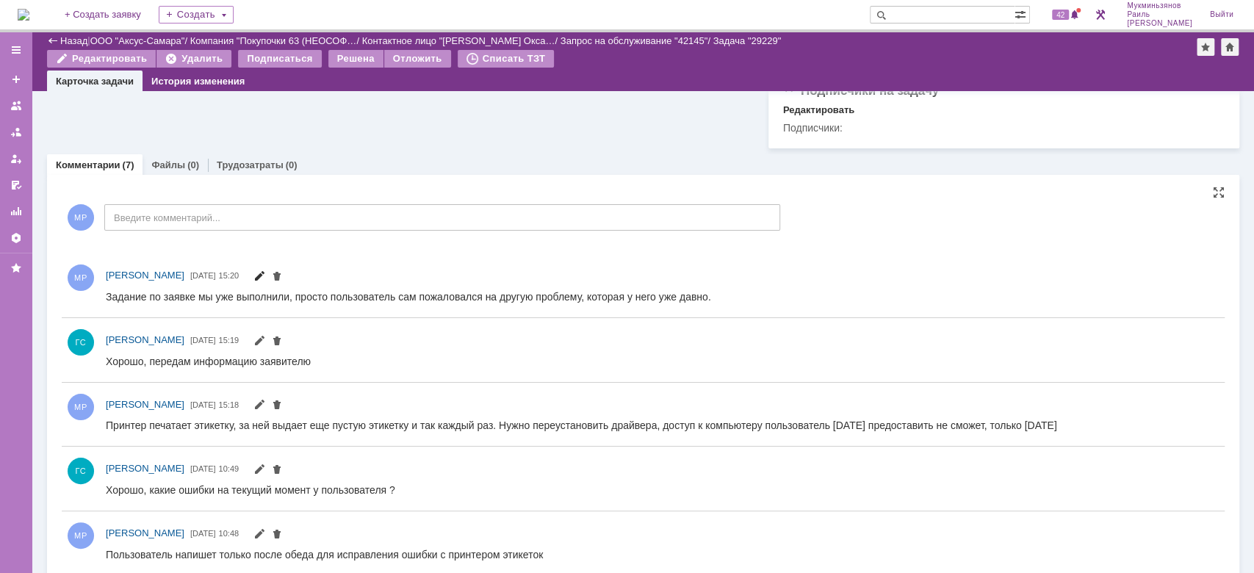
click at [265, 284] on span at bounding box center [259, 278] width 12 height 12
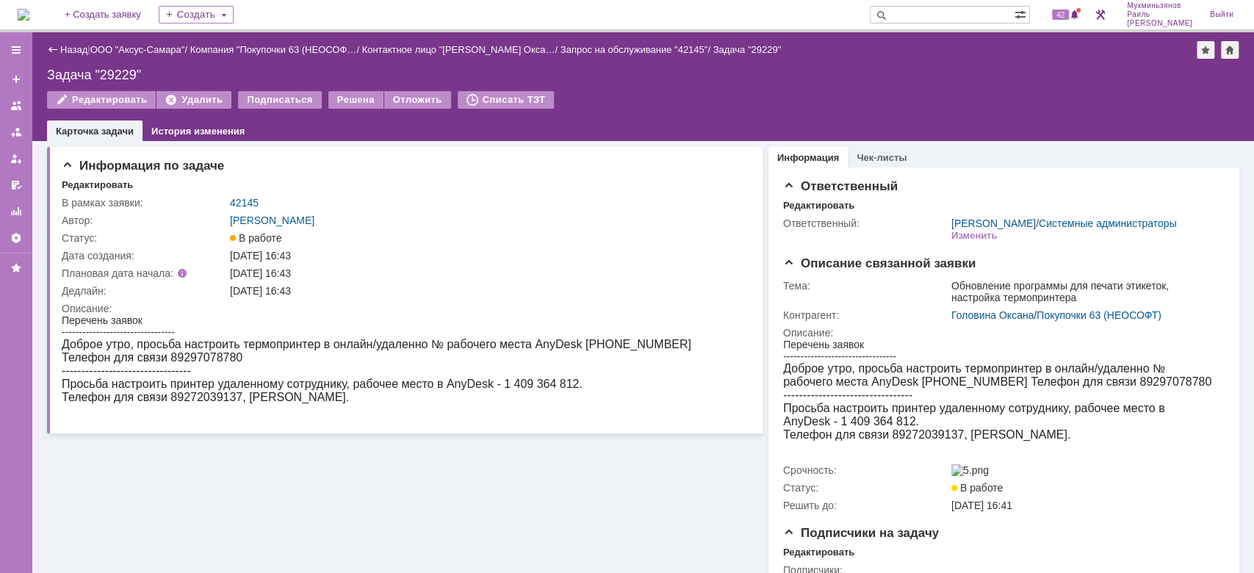
click at [17, 15] on div "На домашнюю + Создать заявку Создать 42 Мукминьзянов Раиль Рамильевич Выйти" at bounding box center [627, 16] width 1254 height 32
drag, startPoint x: 24, startPoint y: 16, endPoint x: 31, endPoint y: 18, distance: 7.5
click at [24, 16] on img at bounding box center [24, 15] width 12 height 12
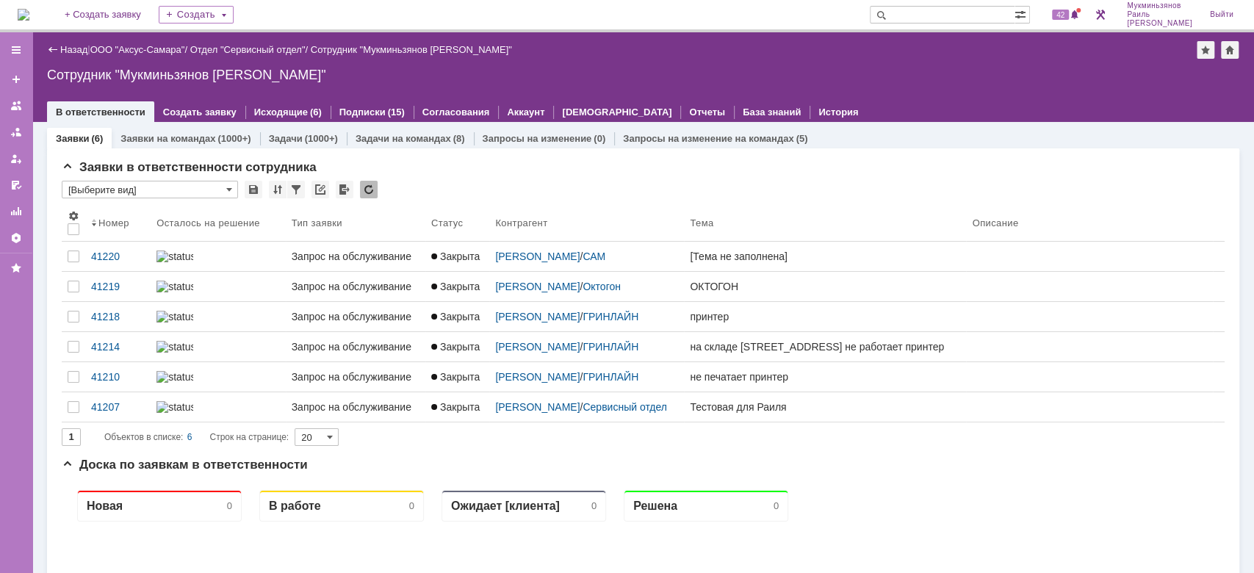
click at [286, 146] on div "Задачи (1000+)" at bounding box center [303, 138] width 87 height 21
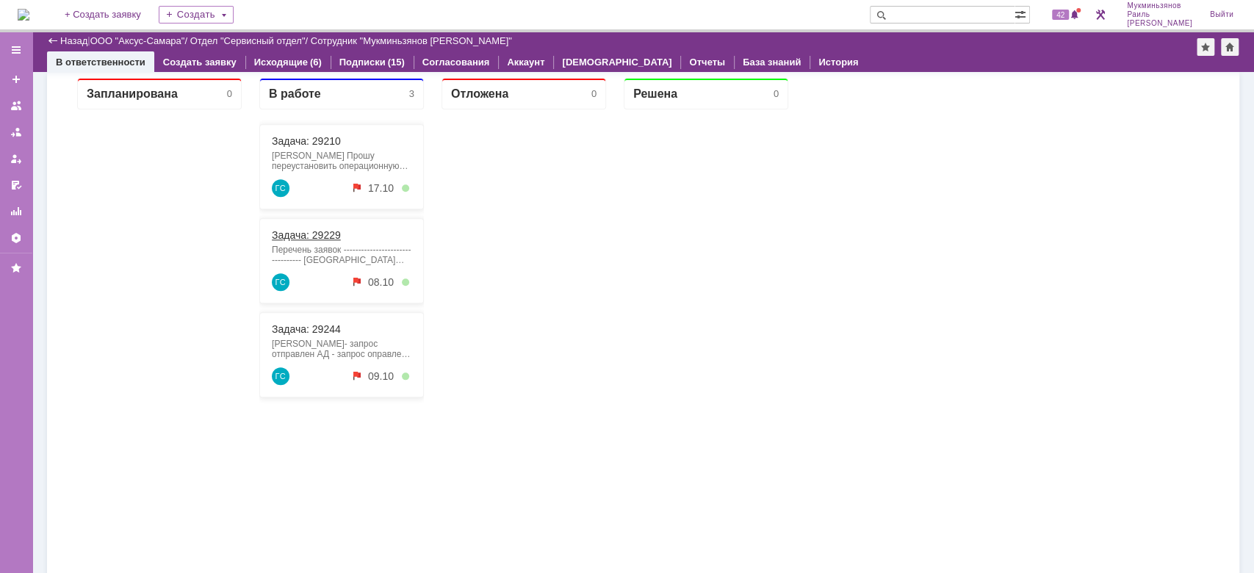
click at [326, 231] on link "Задача: 29229" at bounding box center [306, 235] width 69 height 12
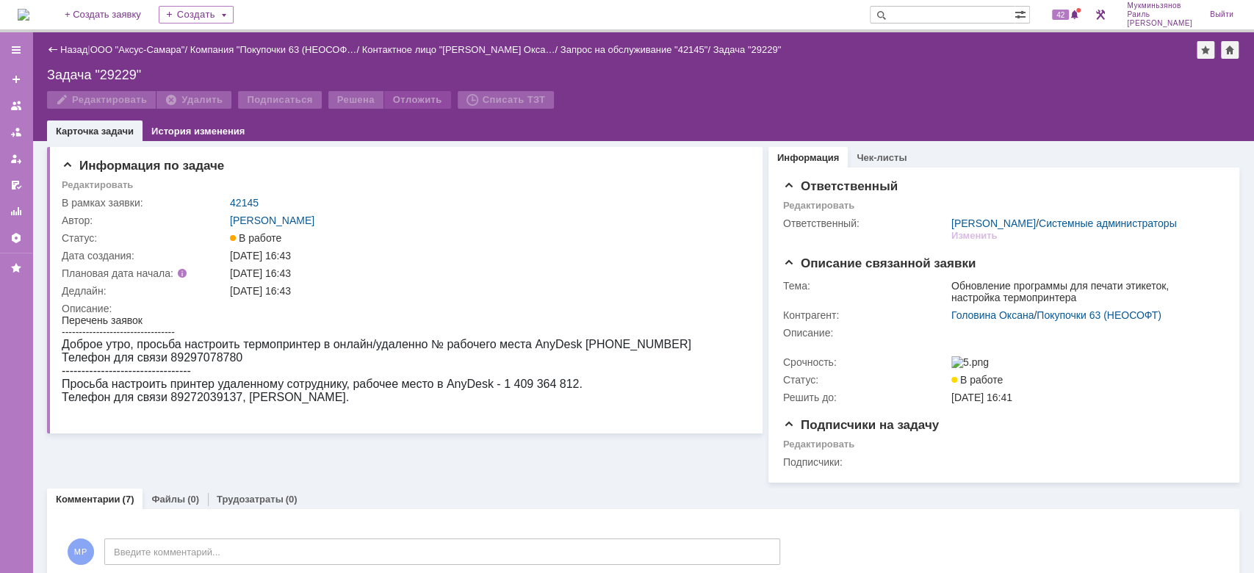
click at [412, 98] on div "Отложить" at bounding box center [417, 100] width 67 height 18
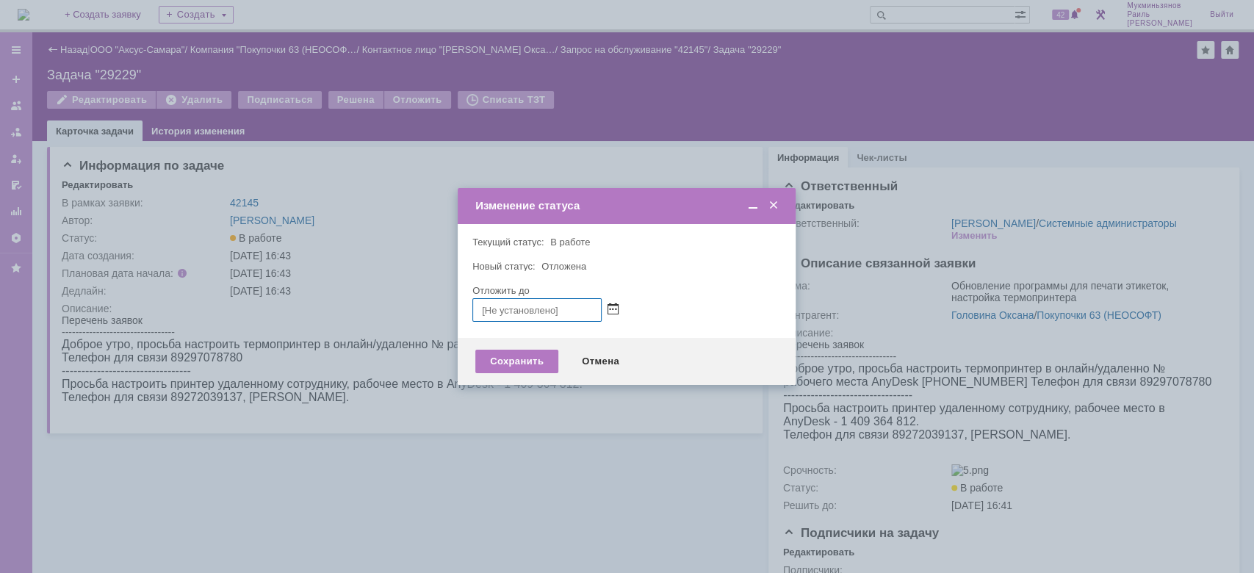
click at [613, 314] on span at bounding box center [612, 310] width 11 height 12
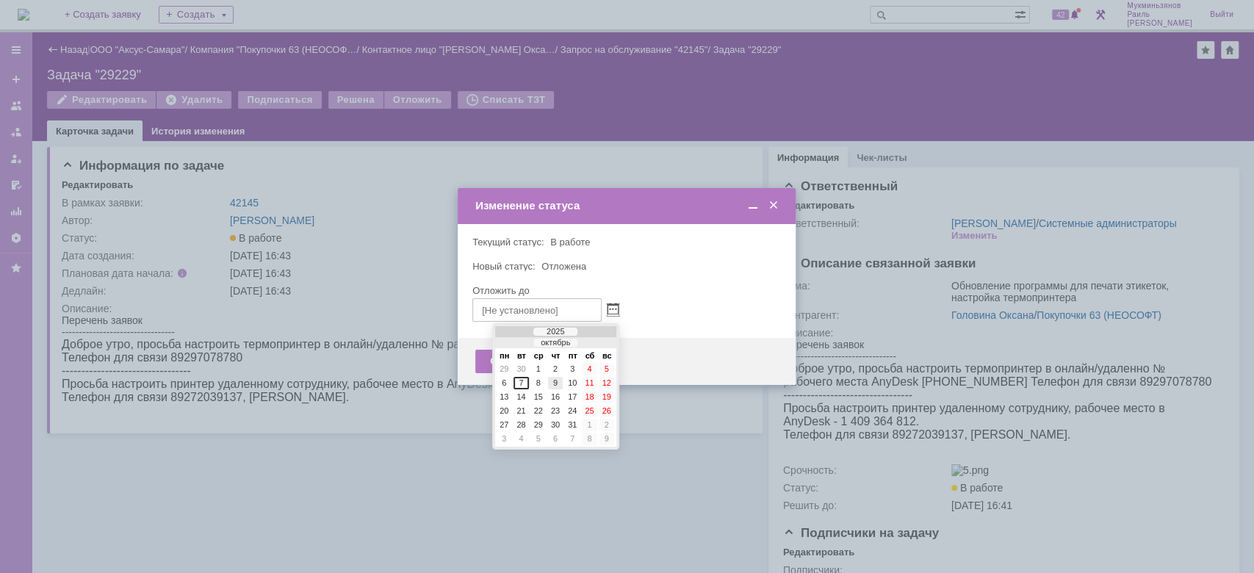
click at [558, 380] on div "9" at bounding box center [555, 383] width 15 height 12
type input "09.10.2025 15:21"
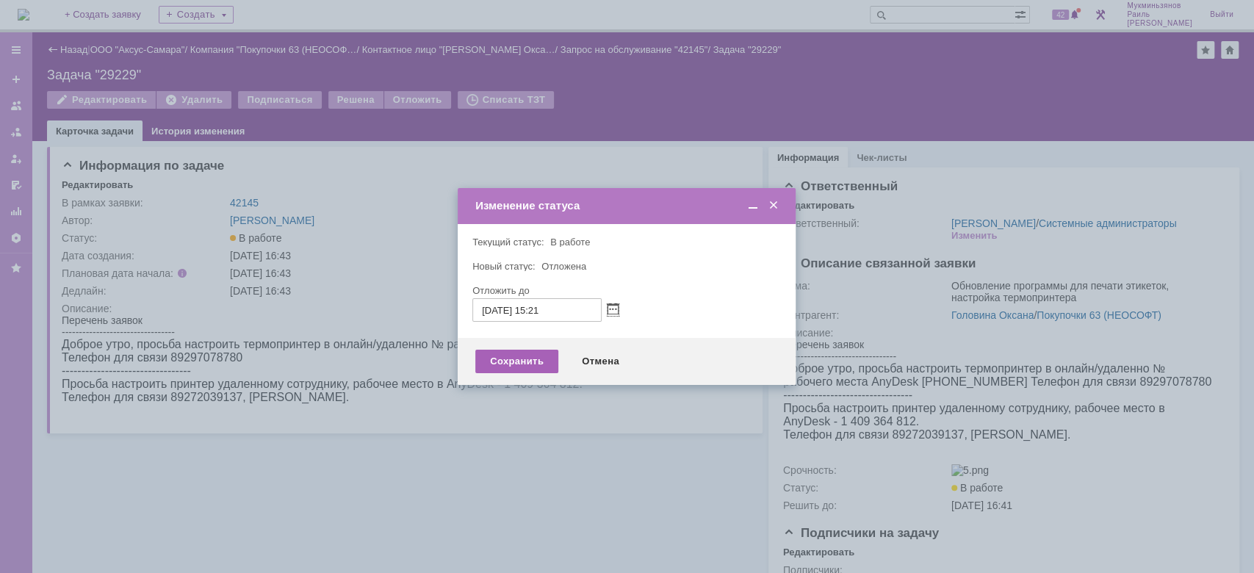
click at [535, 367] on div "Сохранить" at bounding box center [516, 362] width 83 height 24
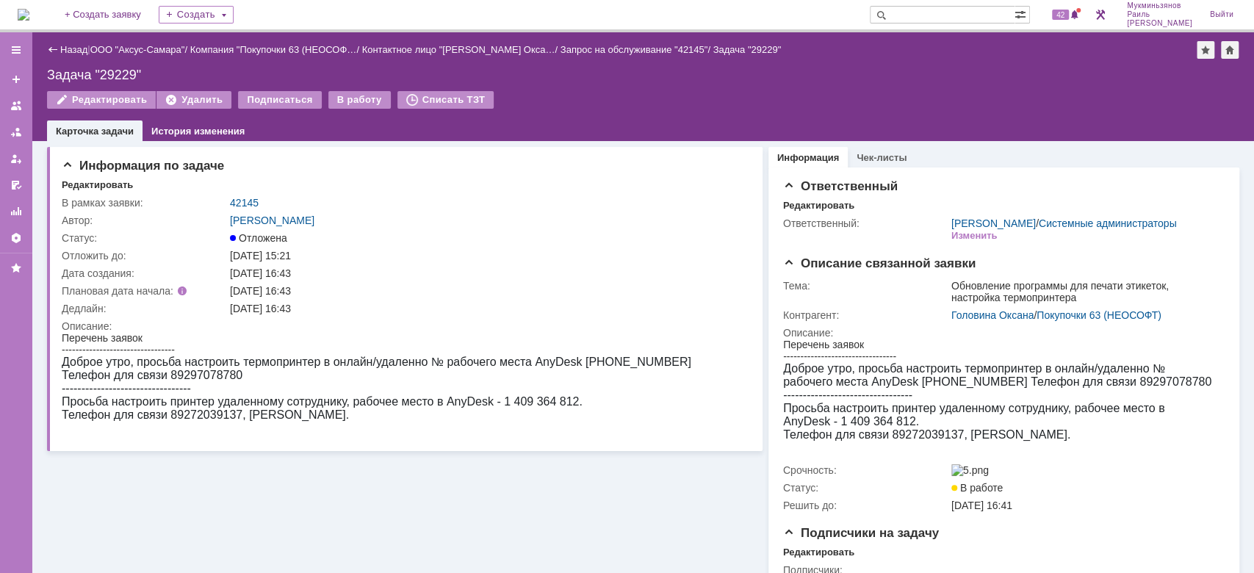
click at [29, 13] on img at bounding box center [24, 15] width 12 height 12
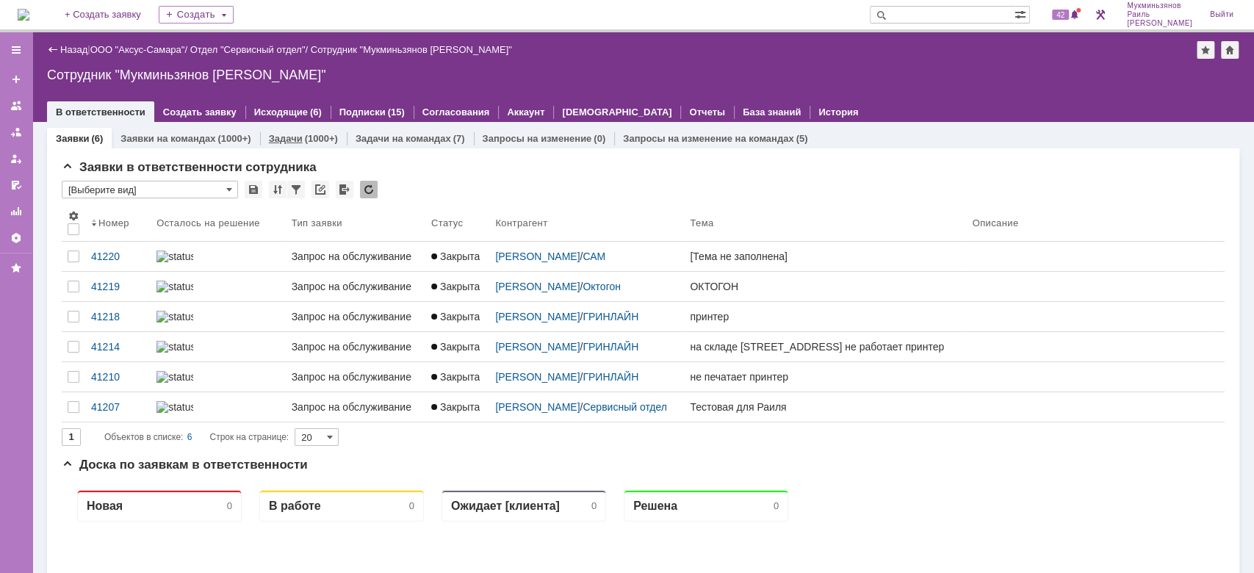
click at [288, 135] on link "Задачи" at bounding box center [286, 138] width 34 height 11
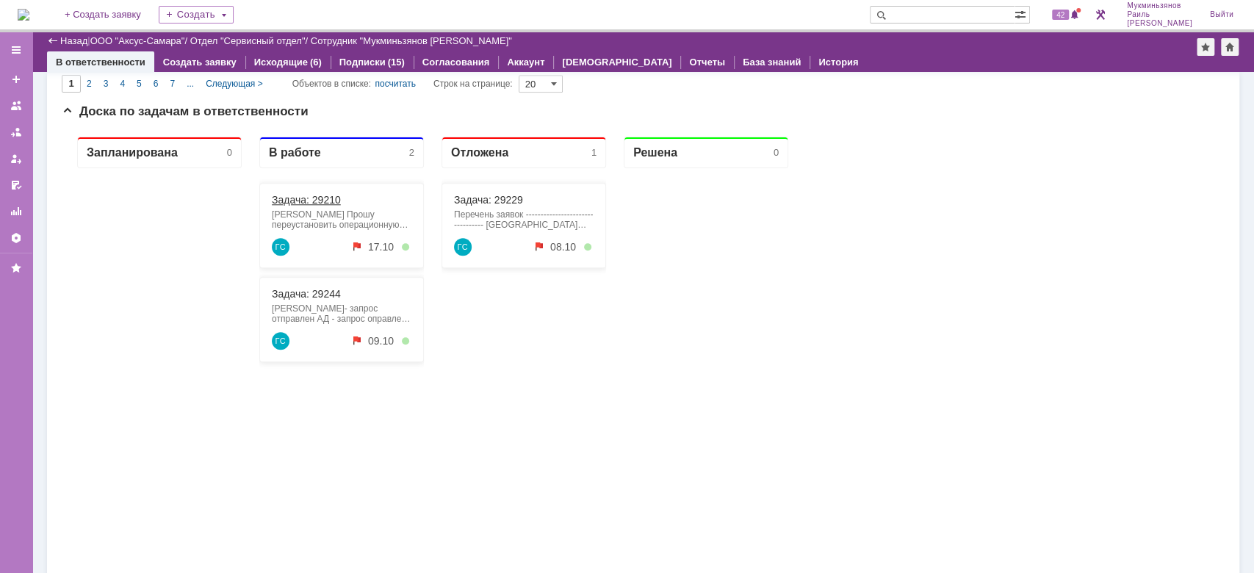
click at [335, 197] on link "Задача: 29210" at bounding box center [306, 200] width 69 height 12
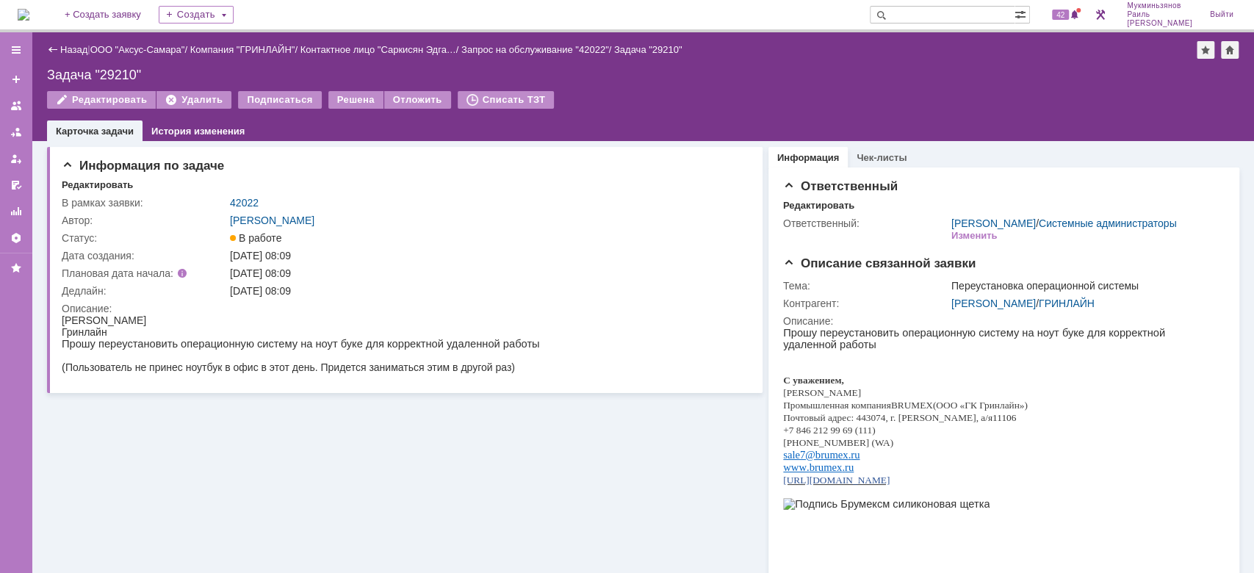
click at [29, 21] on img at bounding box center [24, 15] width 12 height 12
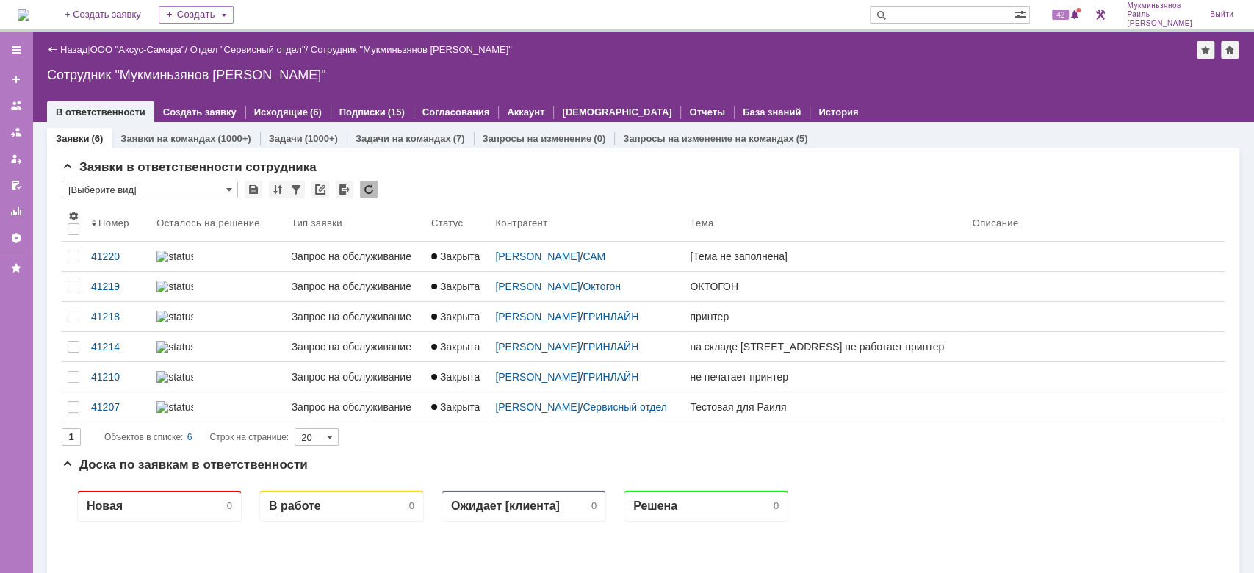
click at [291, 128] on div "Задачи (1000+)" at bounding box center [303, 138] width 87 height 21
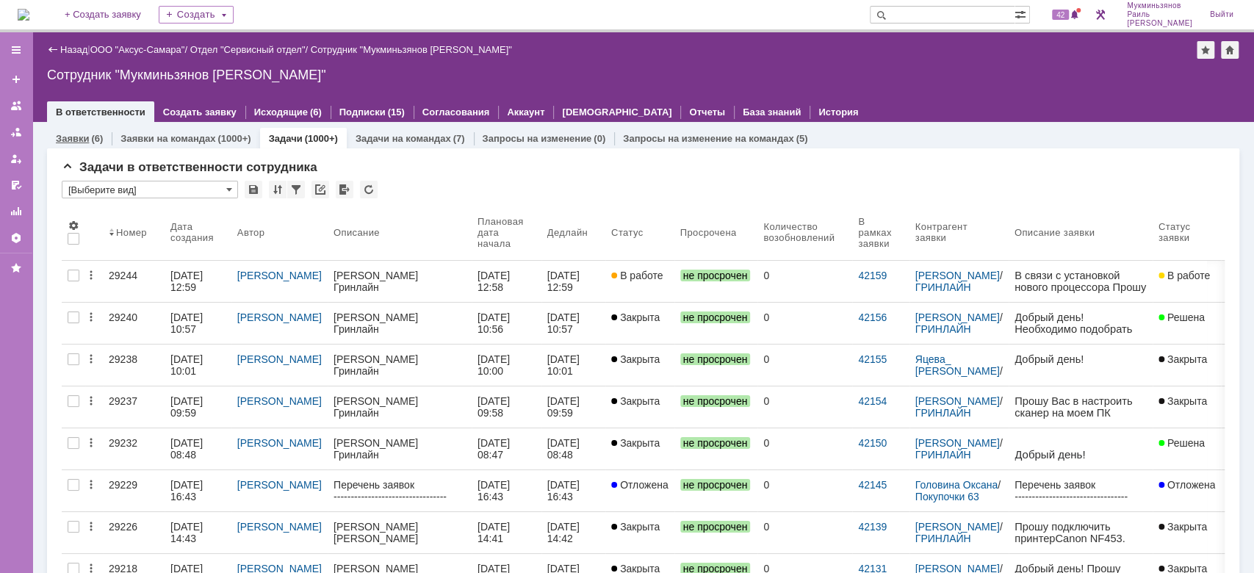
click at [82, 134] on link "Заявки" at bounding box center [72, 138] width 33 height 11
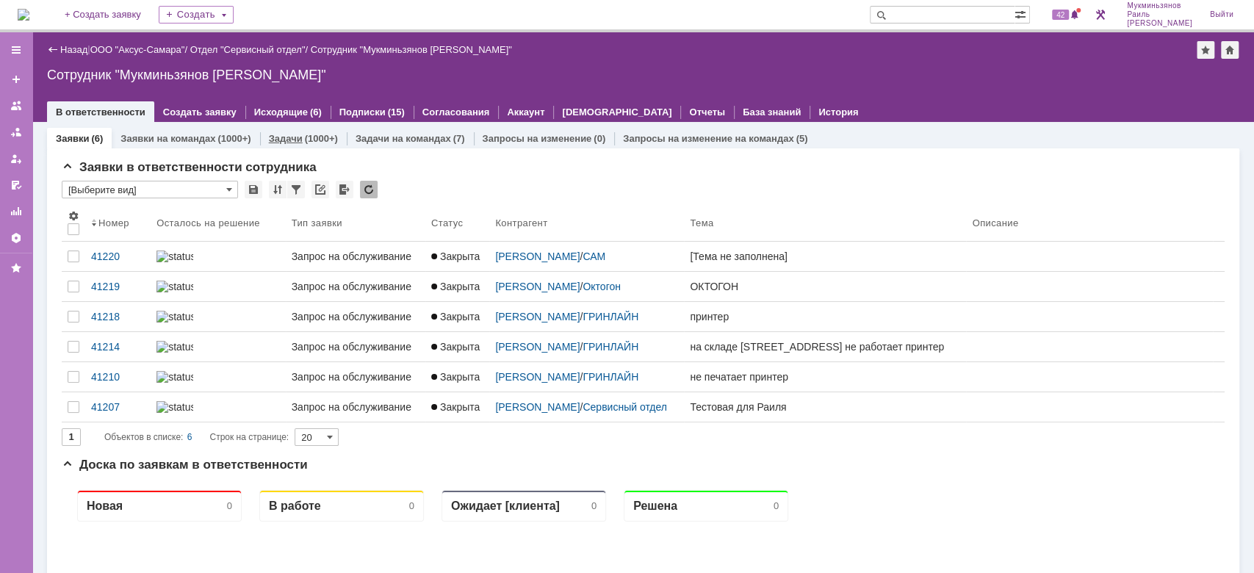
click at [305, 133] on div "(1000+)" at bounding box center [321, 138] width 33 height 11
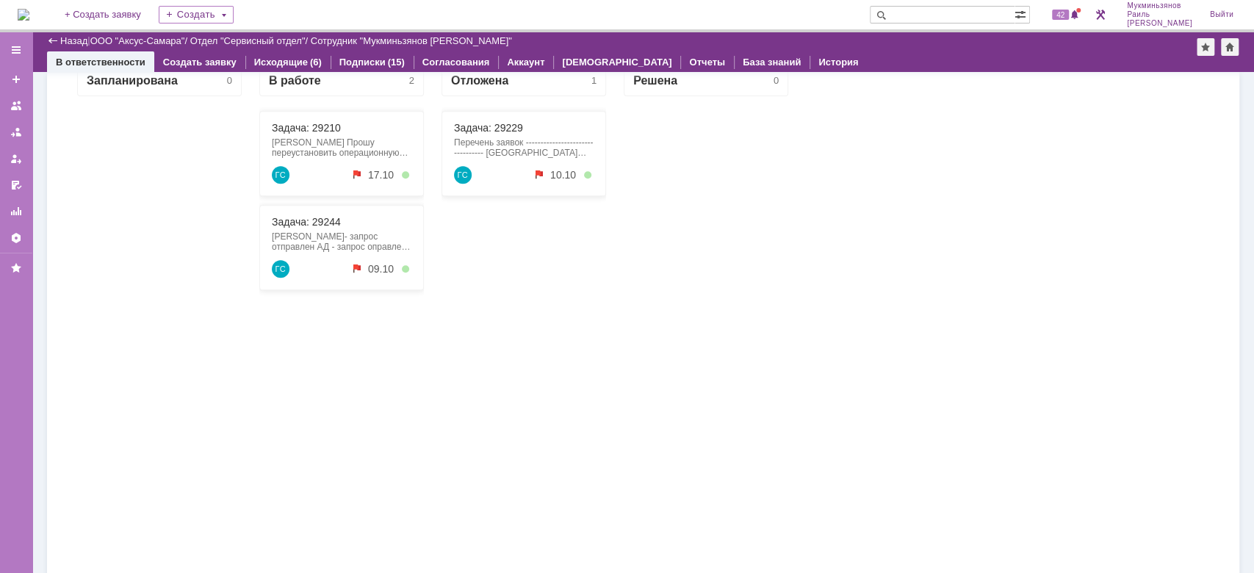
scroll to position [1049, 0]
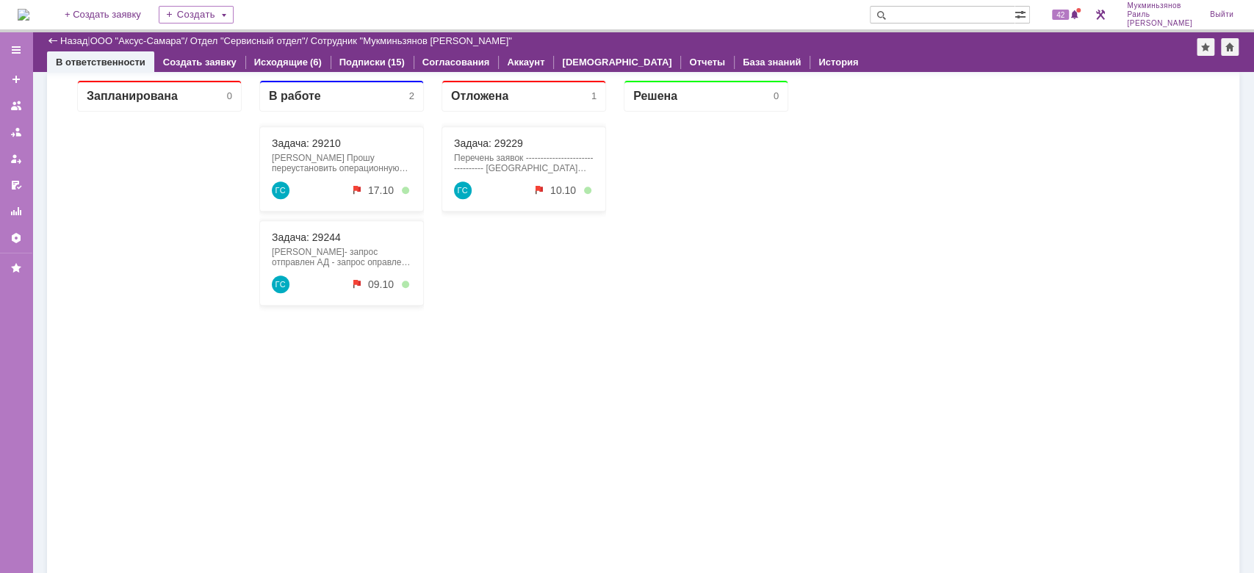
scroll to position [1034, 0]
